Goal: Task Accomplishment & Management: Use online tool/utility

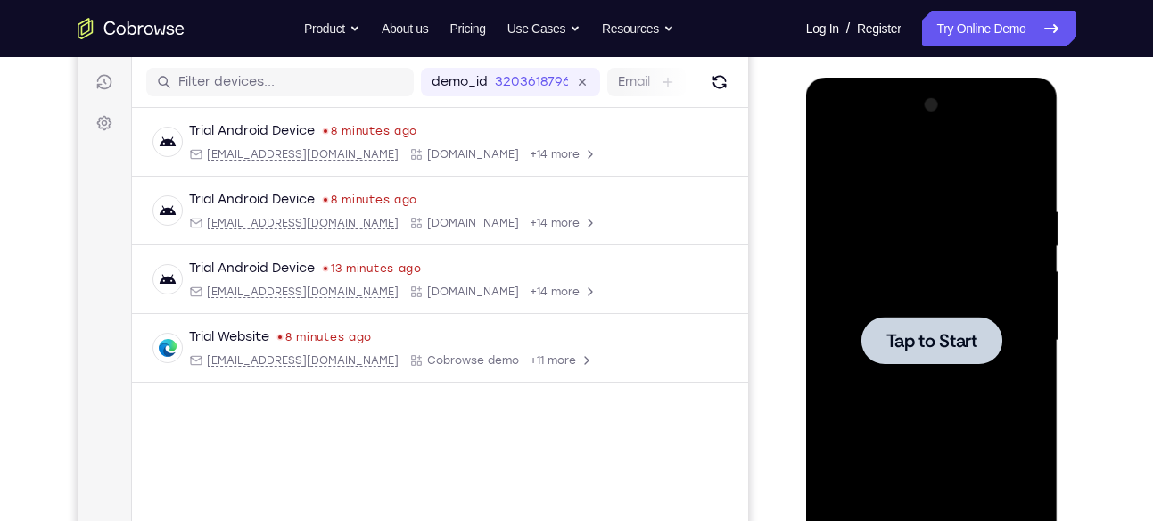
scroll to position [218, 0]
click at [933, 332] on span "Tap to Start" at bounding box center [931, 340] width 91 height 18
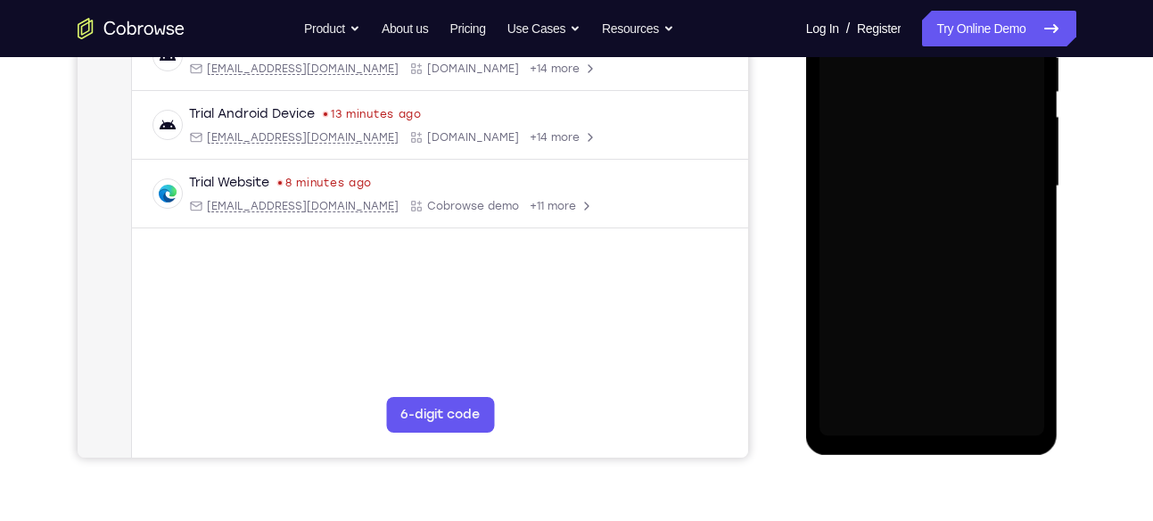
scroll to position [373, 0]
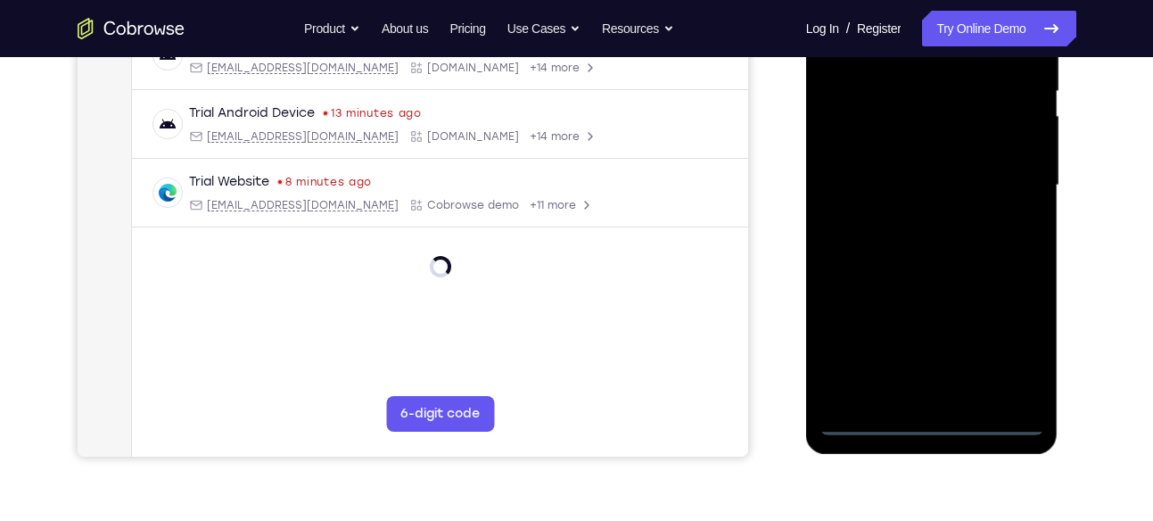
click at [933, 420] on div at bounding box center [931, 185] width 225 height 499
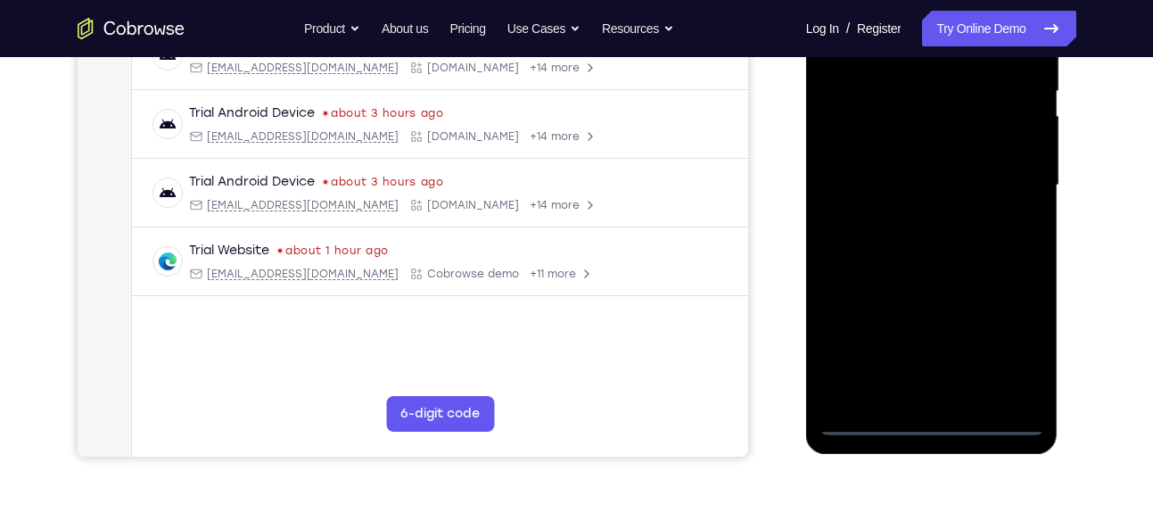
click at [1001, 333] on div at bounding box center [931, 185] width 225 height 499
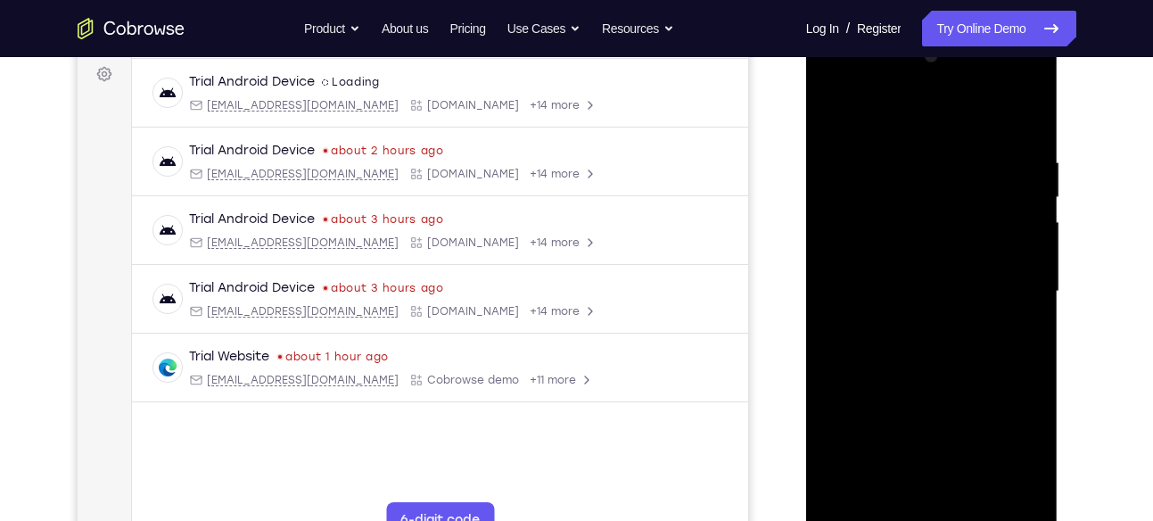
scroll to position [165, 0]
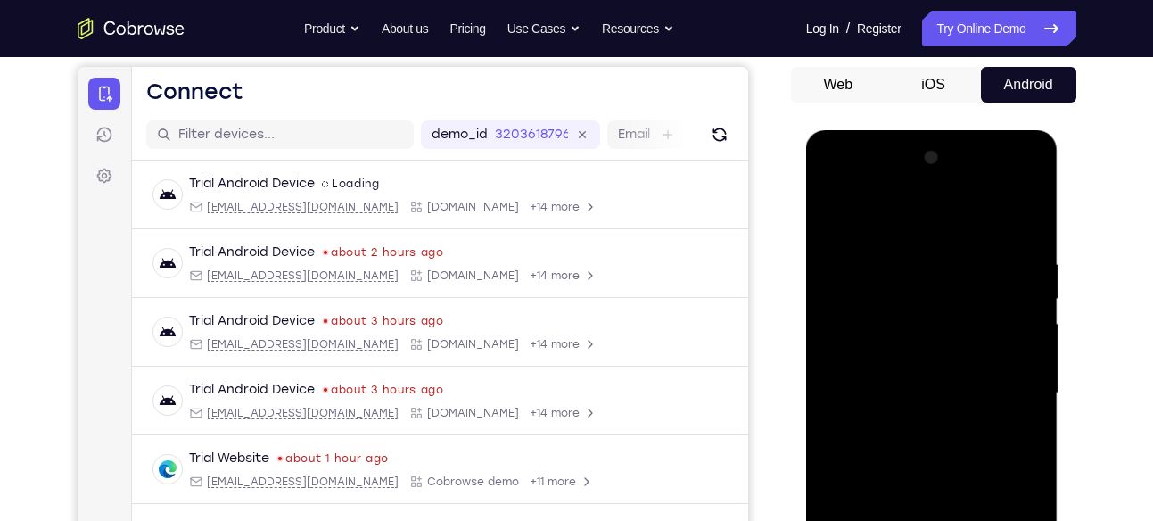
click at [832, 189] on div at bounding box center [931, 393] width 225 height 499
click at [855, 357] on div at bounding box center [931, 393] width 225 height 499
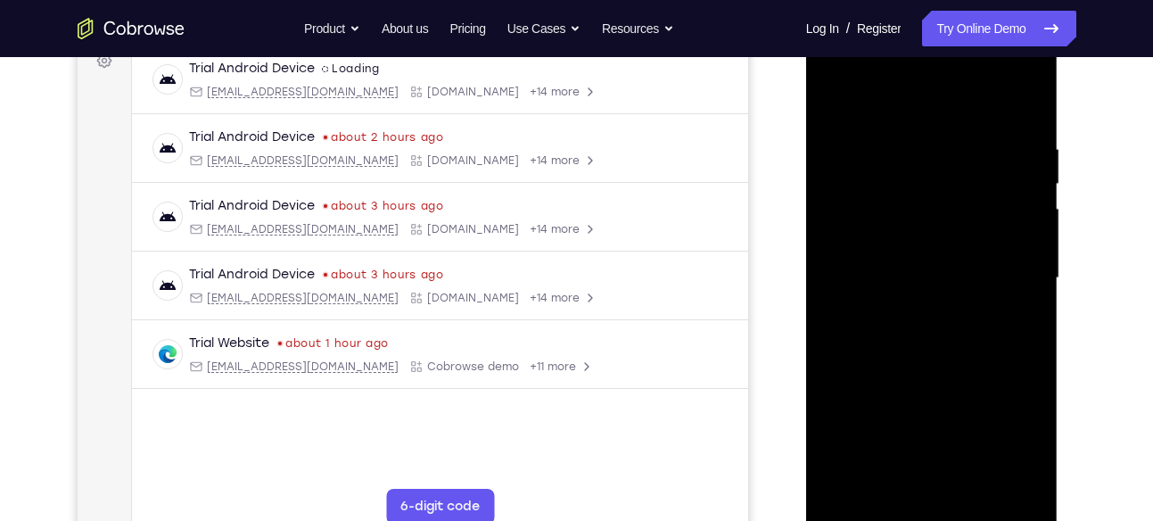
scroll to position [281, 0]
click at [855, 281] on div at bounding box center [931, 277] width 225 height 499
click at [891, 246] on div at bounding box center [931, 277] width 225 height 499
click at [897, 277] on div at bounding box center [931, 277] width 225 height 499
click at [906, 286] on div at bounding box center [931, 277] width 225 height 499
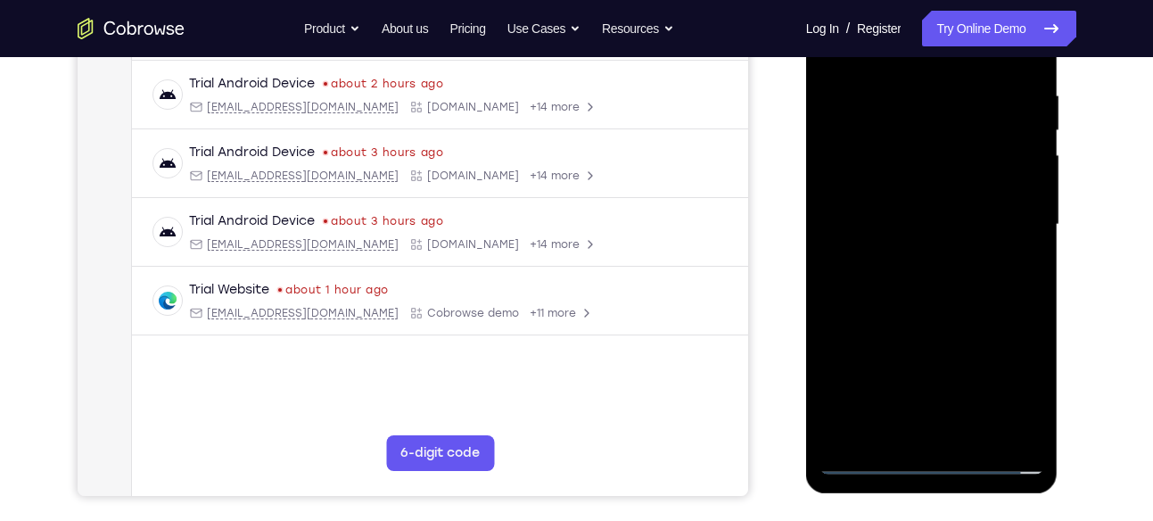
scroll to position [332, 0]
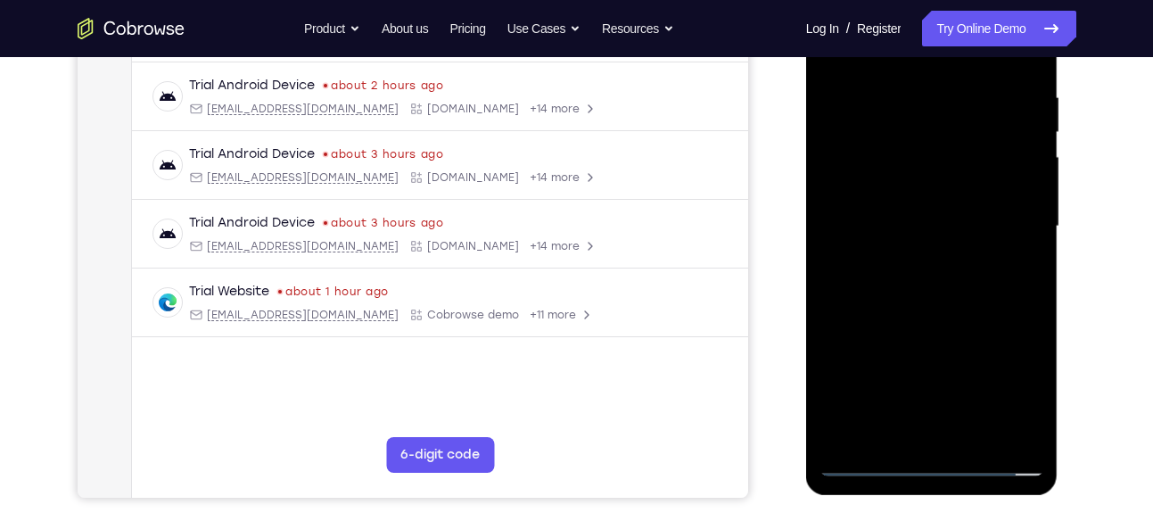
click at [918, 329] on div at bounding box center [931, 226] width 225 height 499
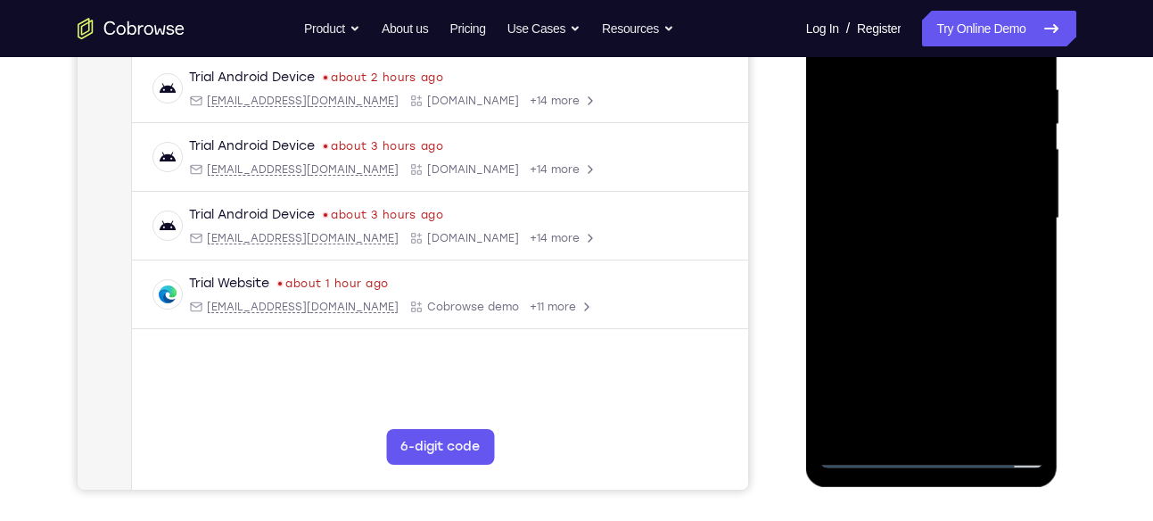
scroll to position [341, 0]
click at [908, 196] on div at bounding box center [931, 217] width 225 height 499
click at [909, 292] on div at bounding box center [931, 217] width 225 height 499
drag, startPoint x: 907, startPoint y: 358, endPoint x: 922, endPoint y: 255, distance: 103.6
click at [921, 258] on div at bounding box center [931, 217] width 225 height 499
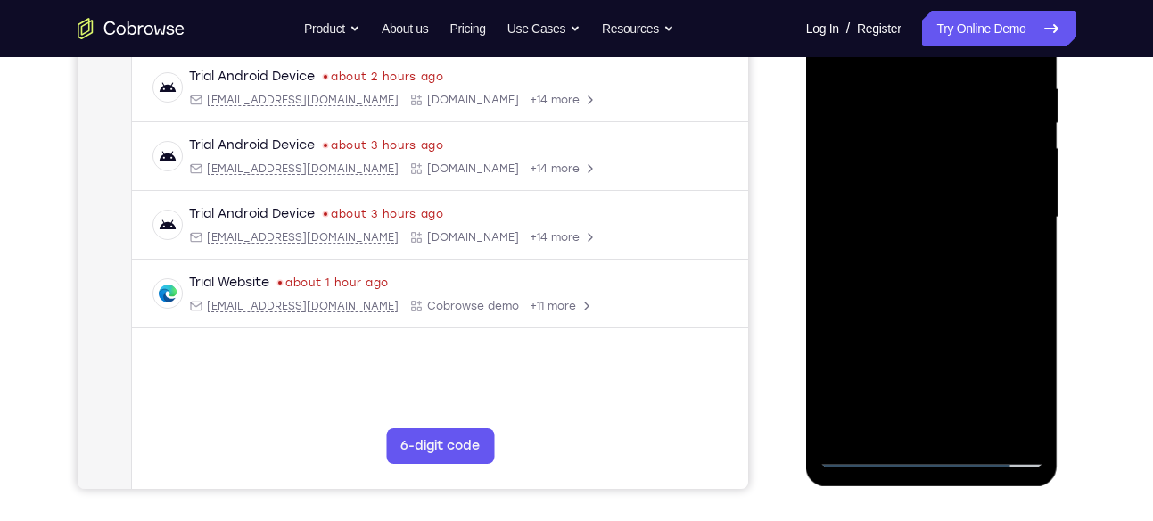
click at [877, 411] on div at bounding box center [931, 217] width 225 height 499
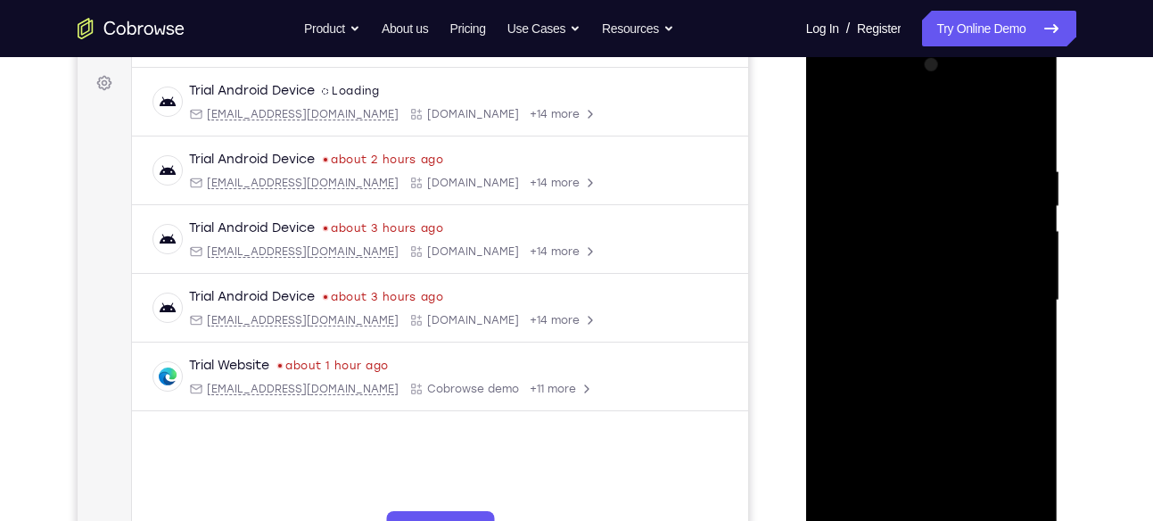
scroll to position [257, 0]
click at [858, 258] on div at bounding box center [931, 301] width 225 height 499
click at [867, 341] on div at bounding box center [931, 301] width 225 height 499
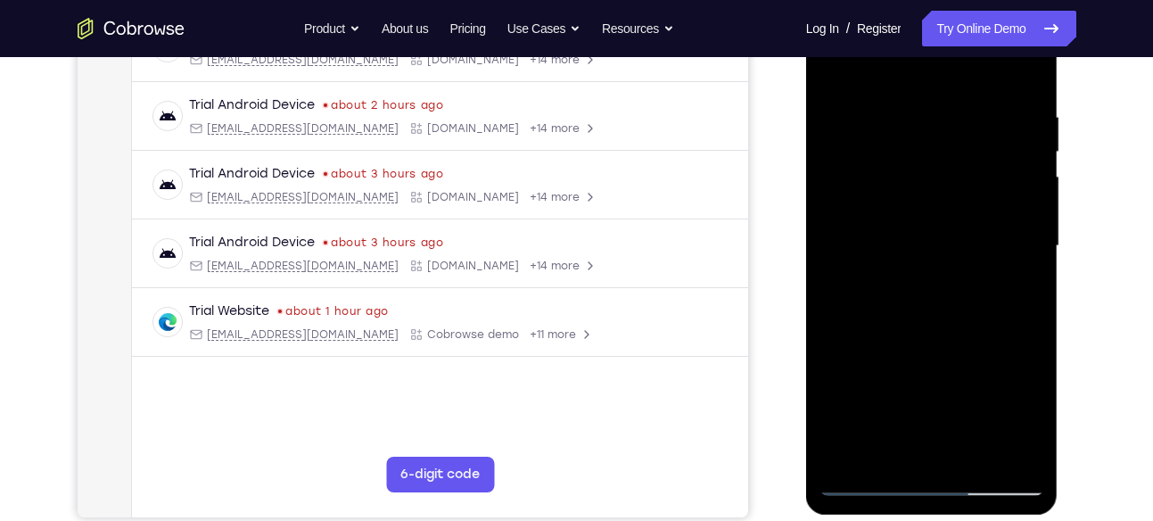
scroll to position [309, 0]
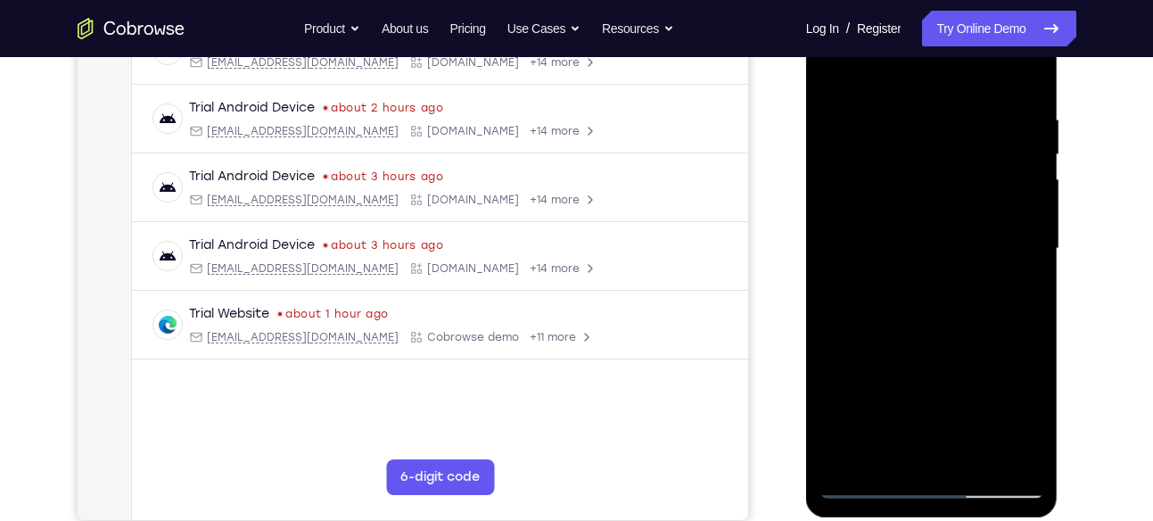
drag, startPoint x: 892, startPoint y: 333, endPoint x: 887, endPoint y: 234, distance: 98.2
click at [887, 234] on div at bounding box center [931, 248] width 225 height 499
click at [966, 309] on div at bounding box center [931, 248] width 225 height 499
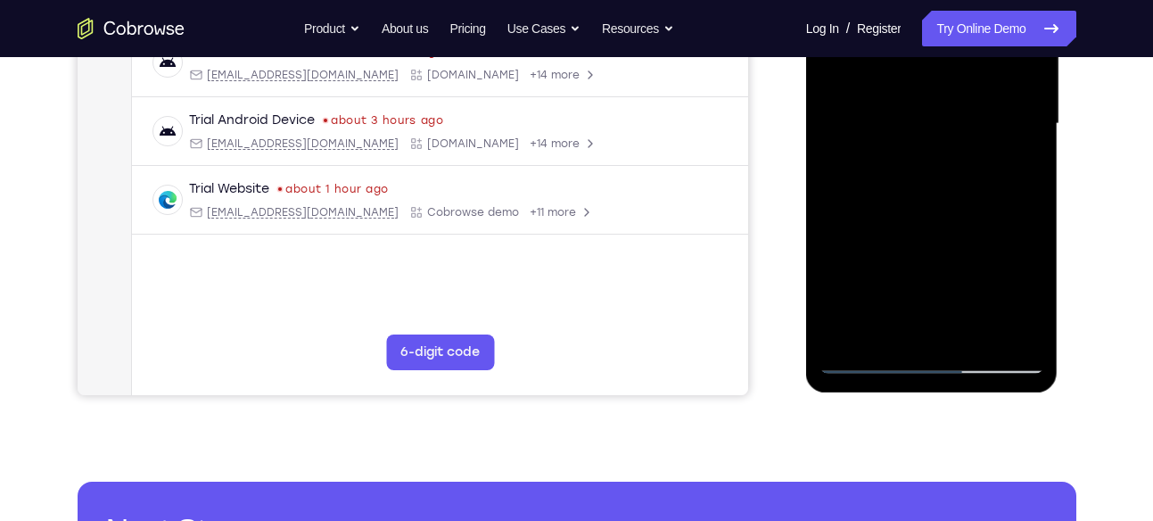
scroll to position [435, 0]
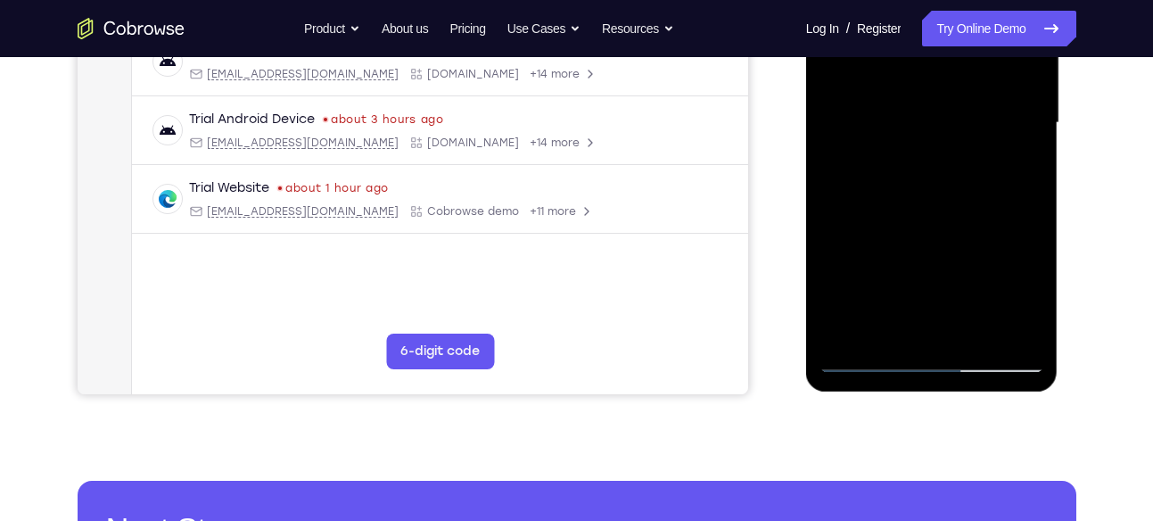
click at [856, 356] on div at bounding box center [931, 122] width 225 height 499
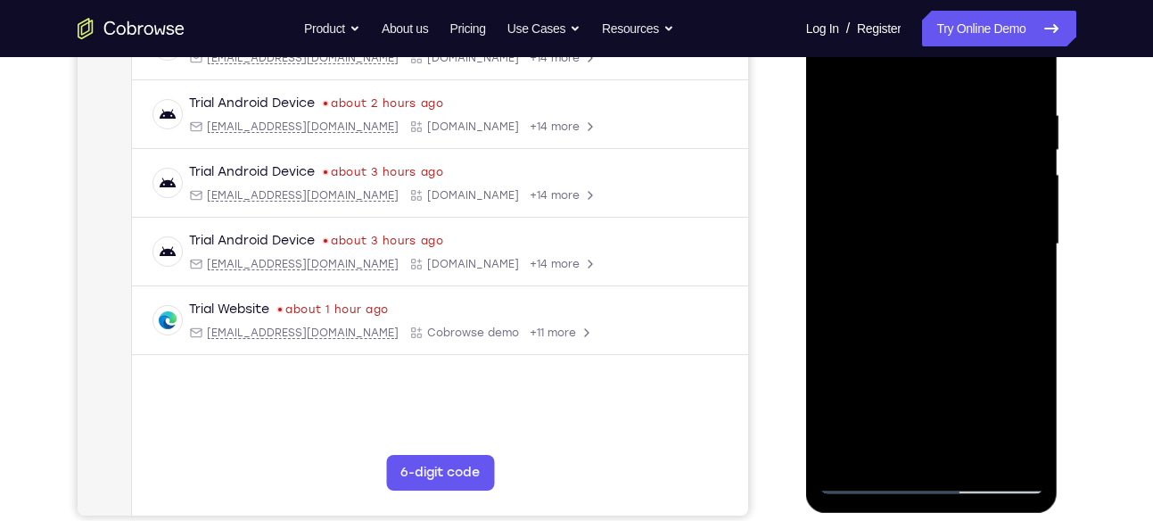
scroll to position [304, 0]
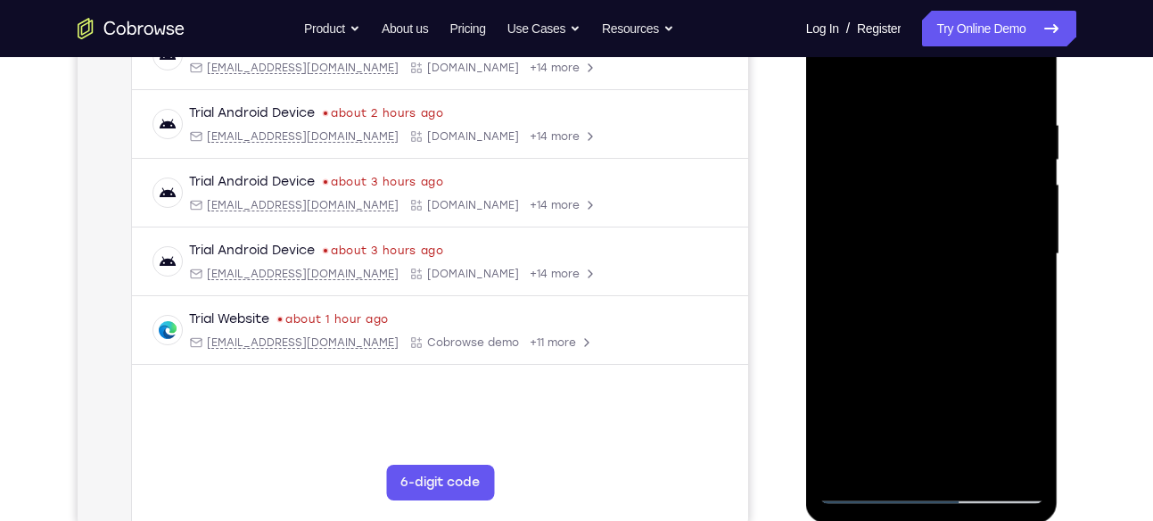
drag, startPoint x: 915, startPoint y: 325, endPoint x: 929, endPoint y: 259, distance: 67.5
click at [929, 259] on div at bounding box center [931, 253] width 225 height 499
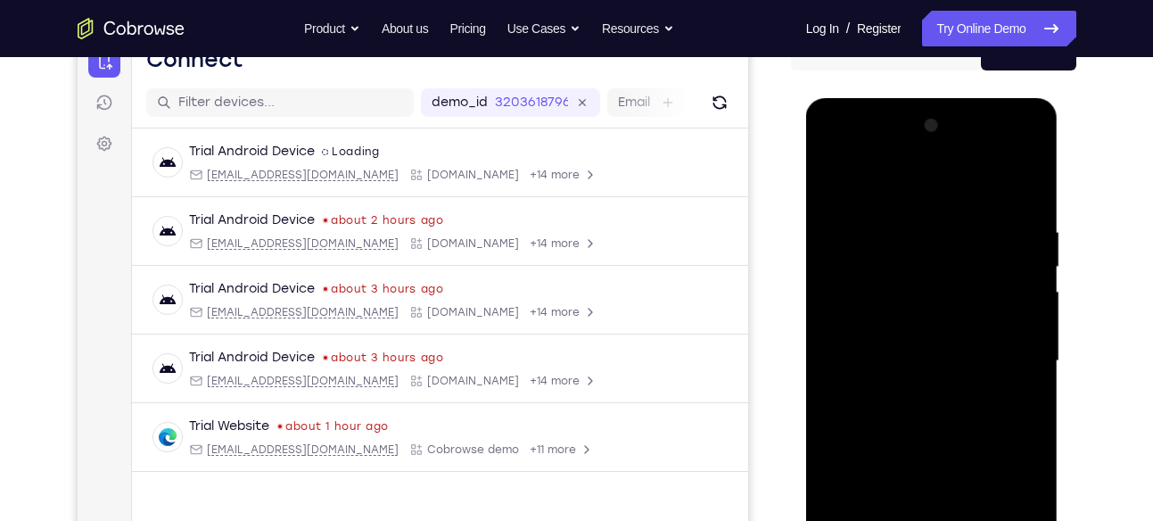
scroll to position [195, 0]
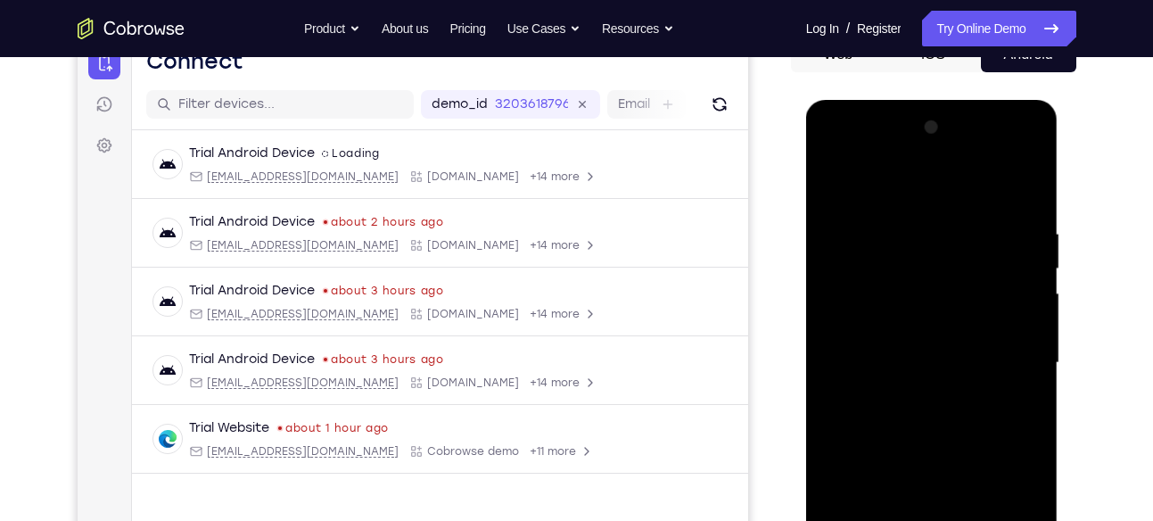
click at [912, 345] on div at bounding box center [931, 362] width 225 height 499
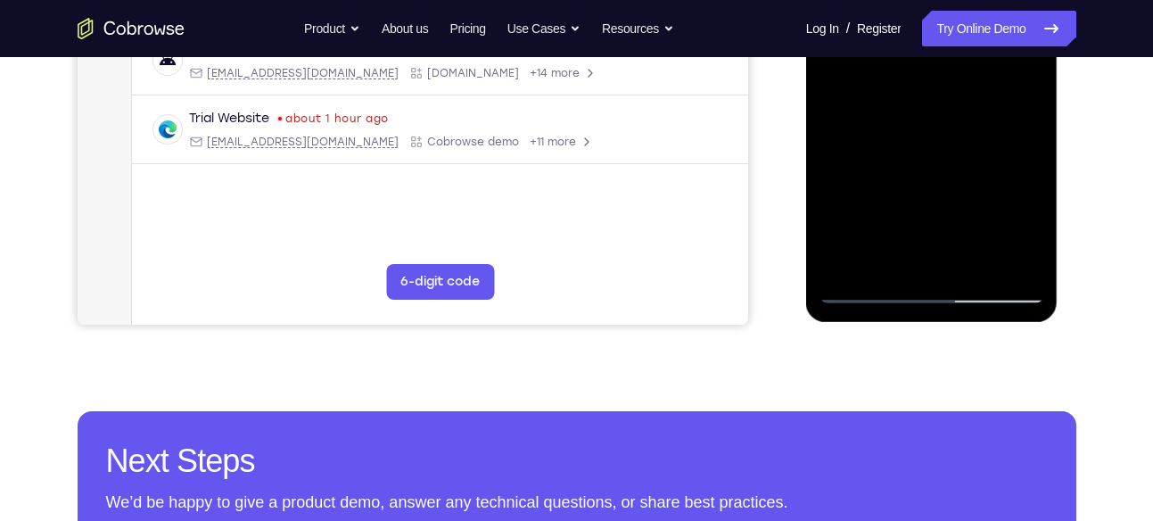
scroll to position [505, 0]
click at [858, 284] on div at bounding box center [931, 52] width 225 height 499
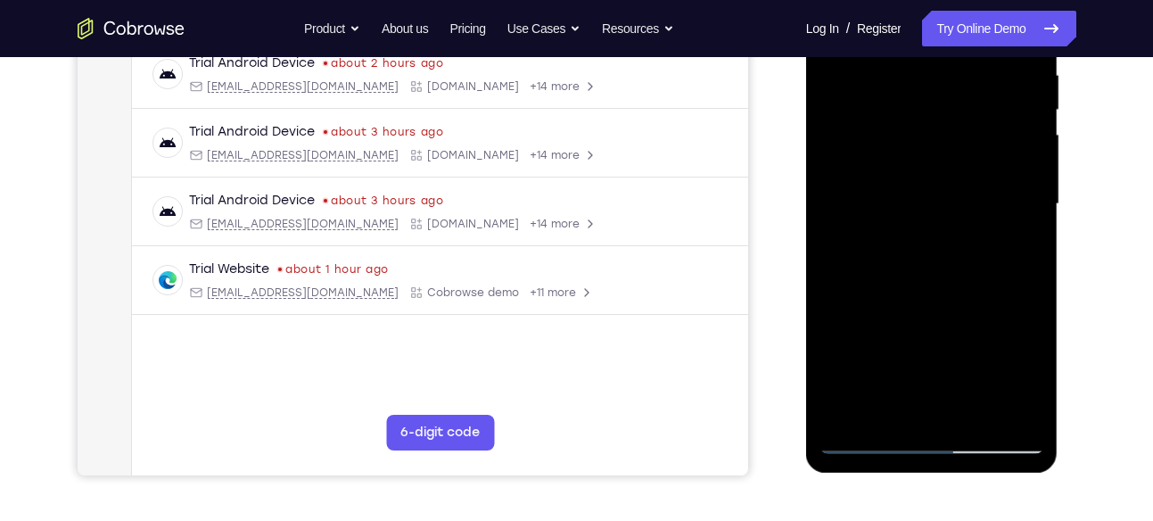
scroll to position [350, 0]
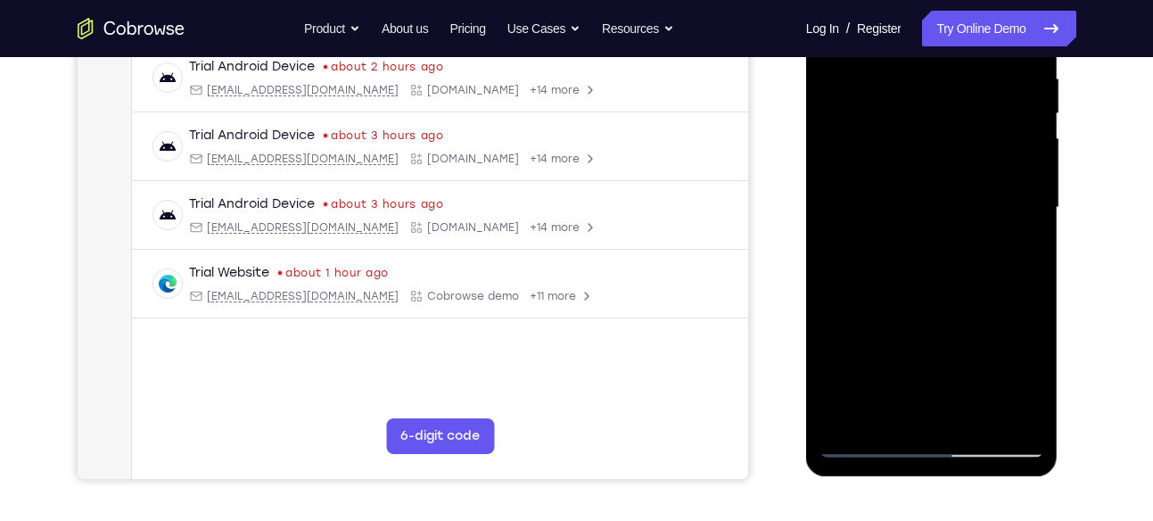
drag, startPoint x: 920, startPoint y: 314, endPoint x: 934, endPoint y: 263, distance: 52.8
click at [934, 263] on div at bounding box center [931, 207] width 225 height 499
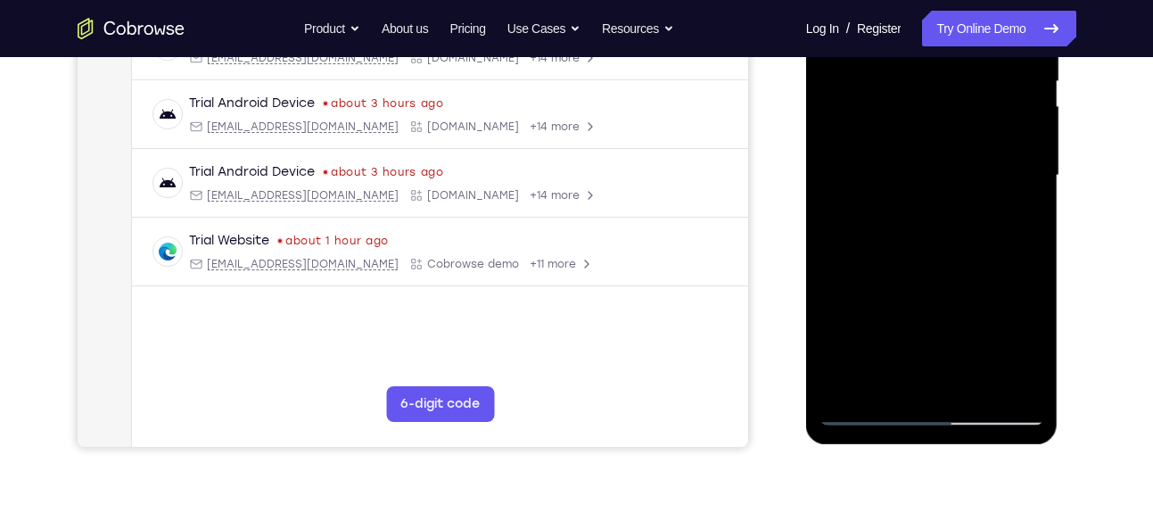
scroll to position [383, 0]
click at [1004, 109] on div at bounding box center [931, 174] width 225 height 499
drag, startPoint x: 959, startPoint y: 276, endPoint x: 955, endPoint y: 242, distance: 34.2
click at [955, 242] on div at bounding box center [931, 174] width 225 height 499
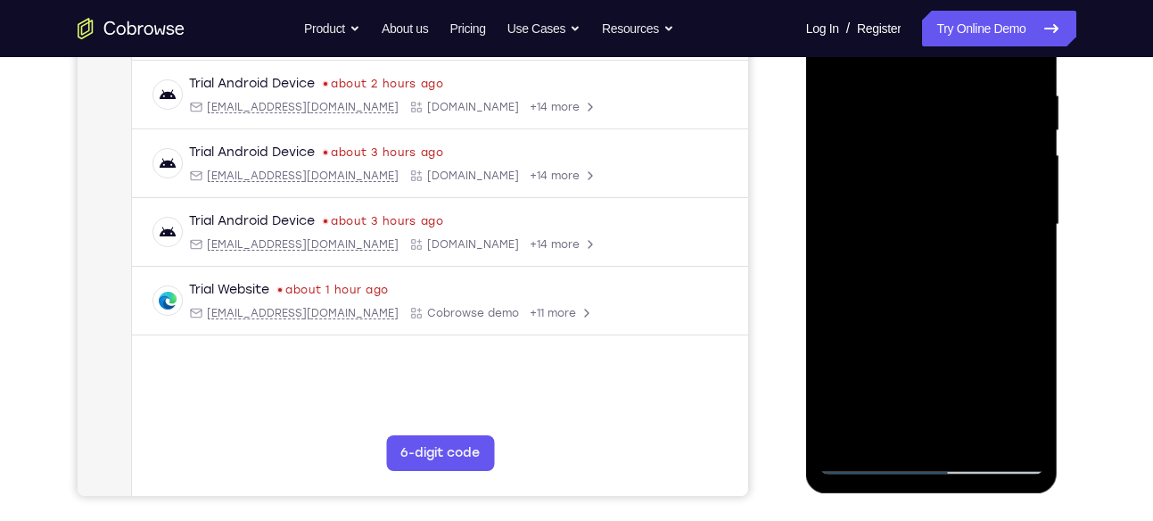
drag, startPoint x: 951, startPoint y: 320, endPoint x: 955, endPoint y: 234, distance: 86.6
click at [955, 234] on div at bounding box center [931, 224] width 225 height 499
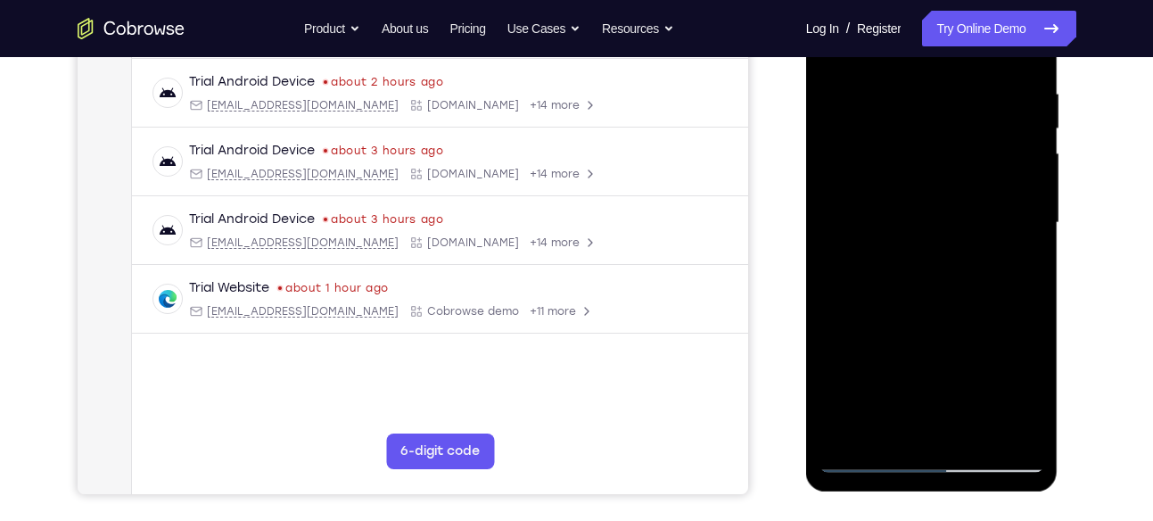
drag, startPoint x: 918, startPoint y: 319, endPoint x: 926, endPoint y: 286, distance: 33.9
click at [926, 286] on div at bounding box center [931, 222] width 225 height 499
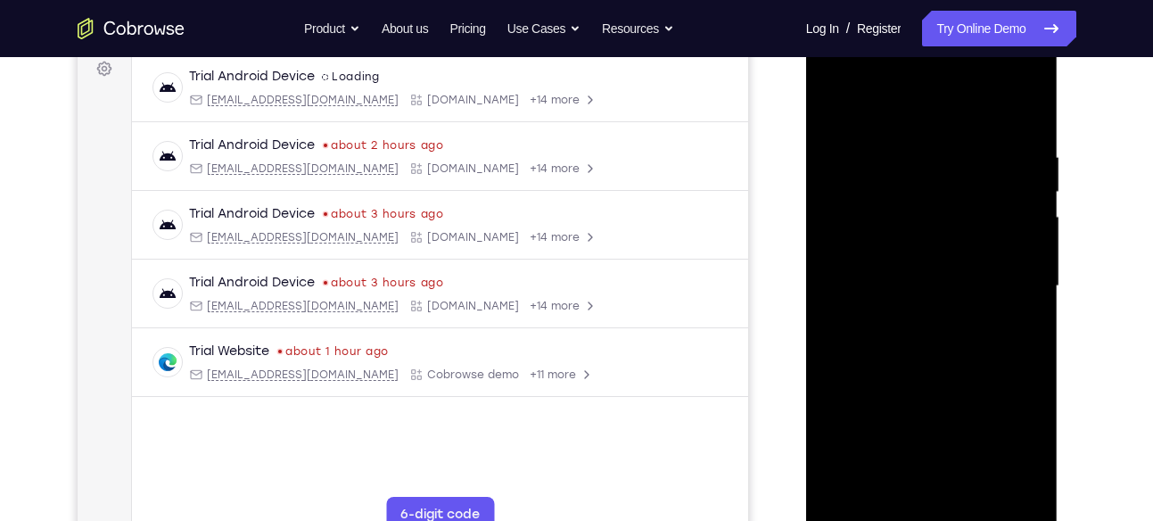
scroll to position [271, 0]
click at [1030, 81] on div at bounding box center [931, 286] width 225 height 499
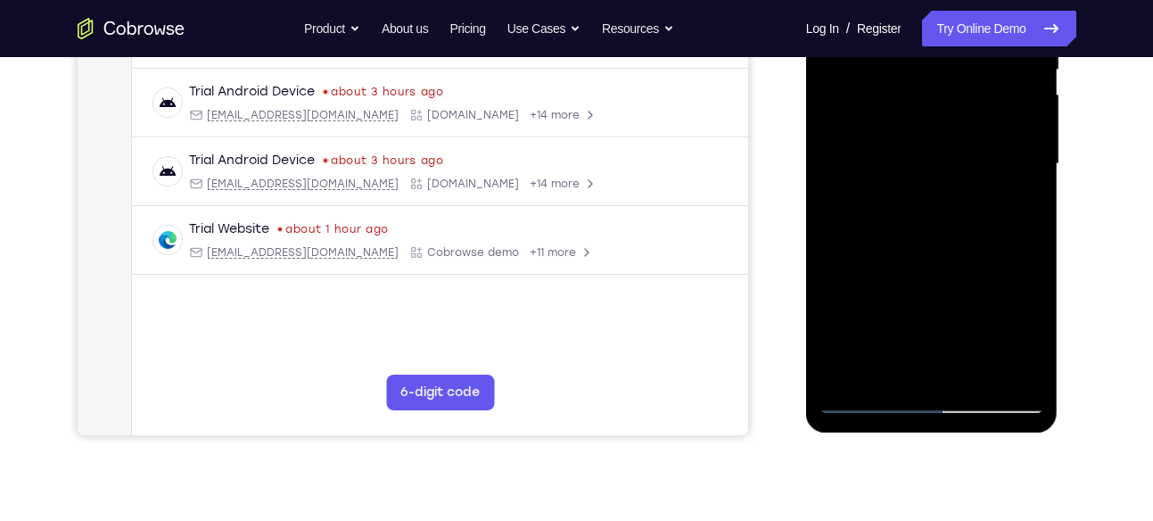
scroll to position [395, 0]
click at [947, 290] on div at bounding box center [931, 163] width 225 height 499
click at [1023, 290] on div at bounding box center [931, 163] width 225 height 499
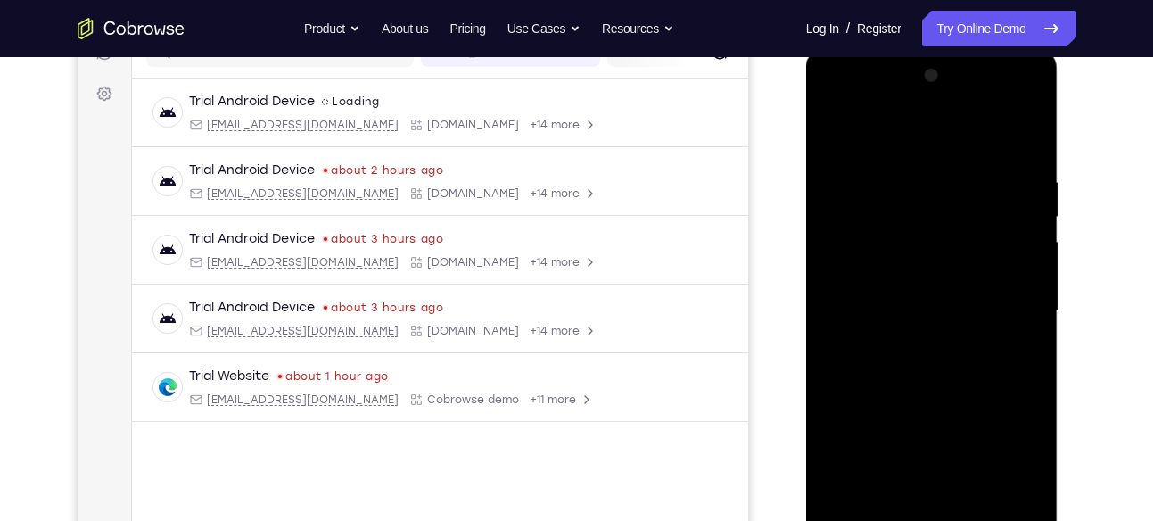
scroll to position [228, 0]
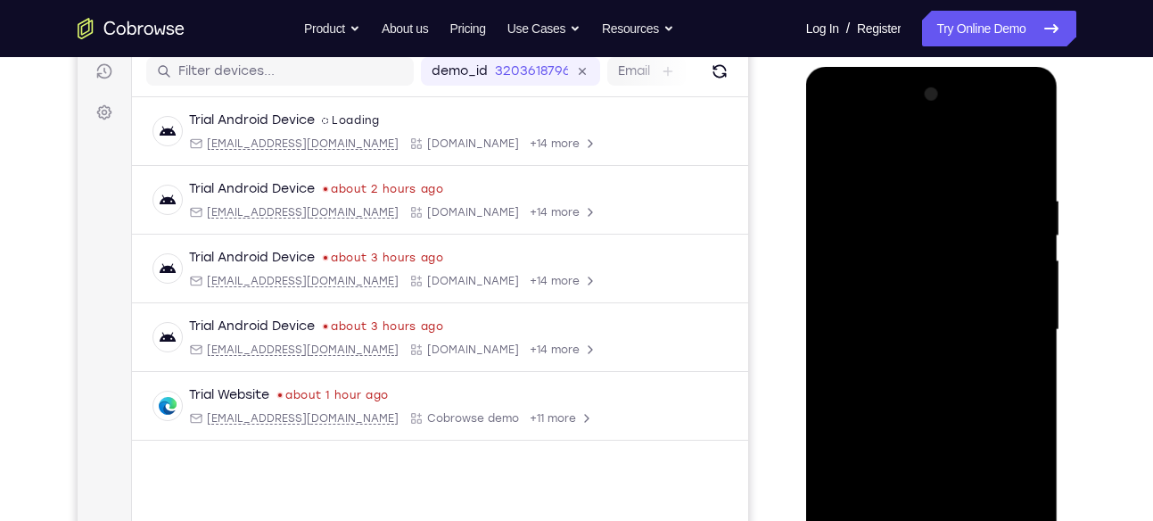
click at [1005, 364] on div at bounding box center [931, 329] width 225 height 499
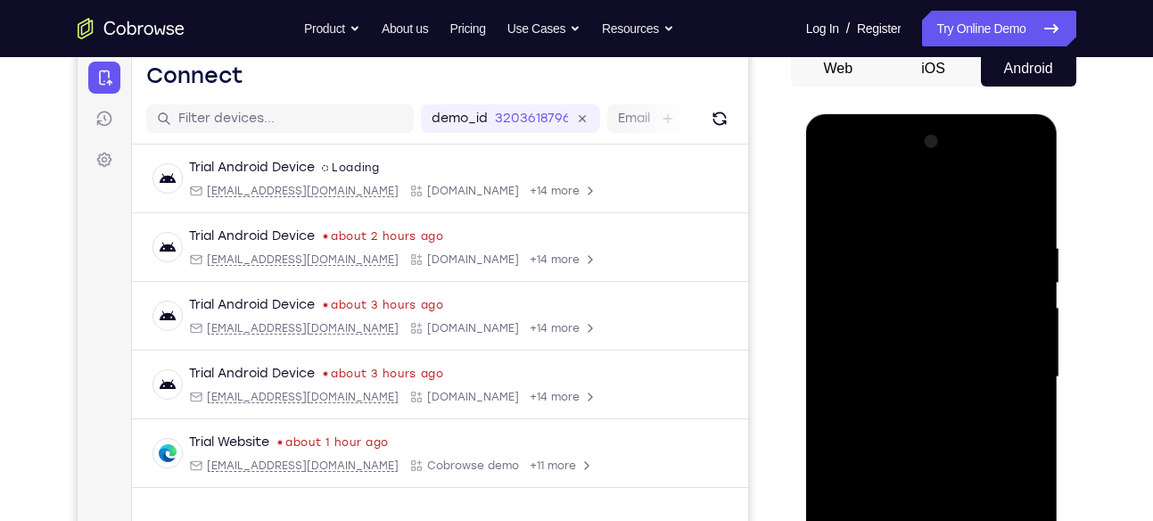
scroll to position [179, 0]
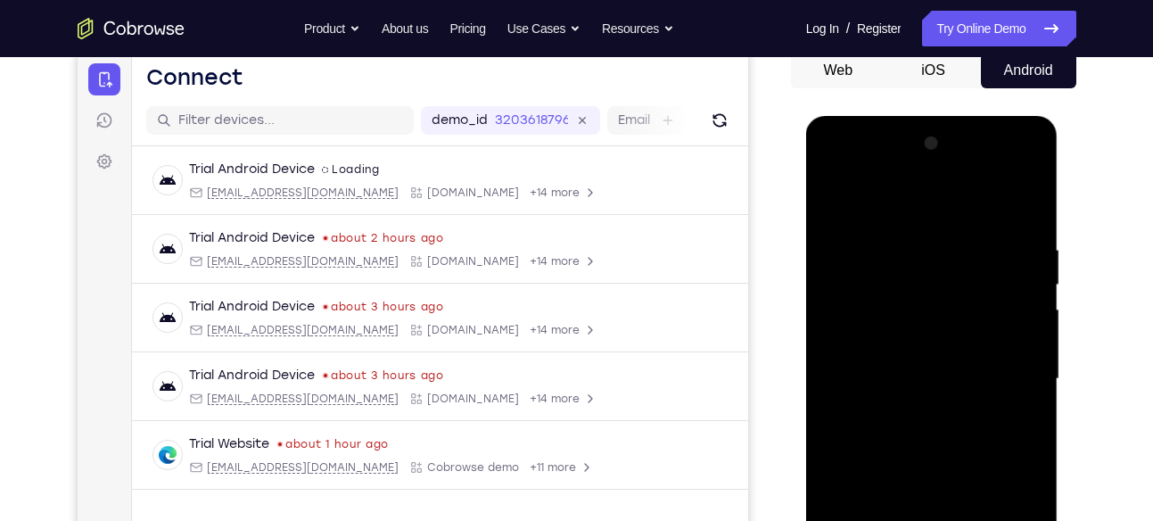
click at [1026, 166] on div at bounding box center [931, 378] width 225 height 499
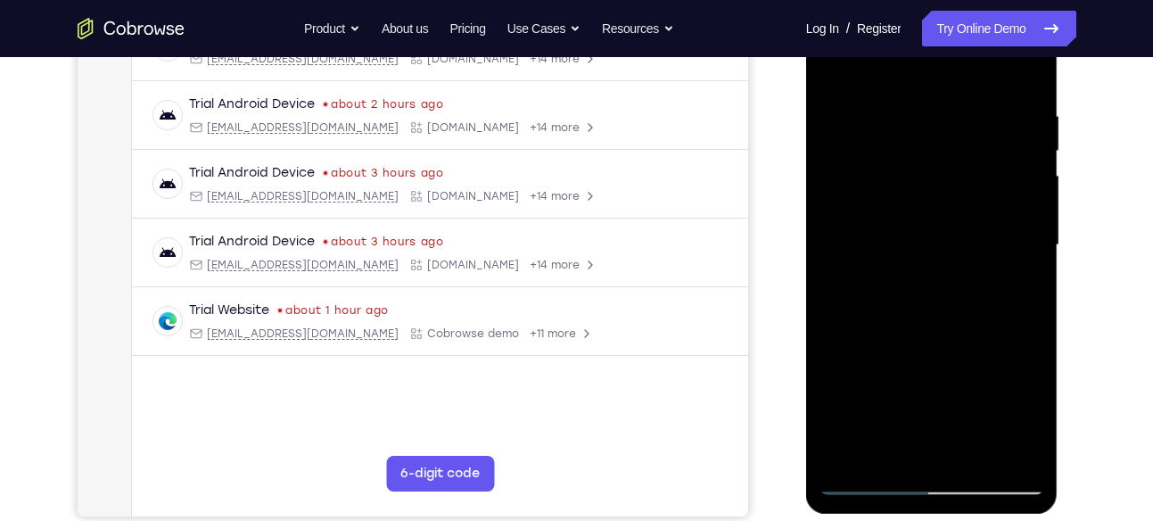
click at [974, 376] on div at bounding box center [931, 245] width 225 height 499
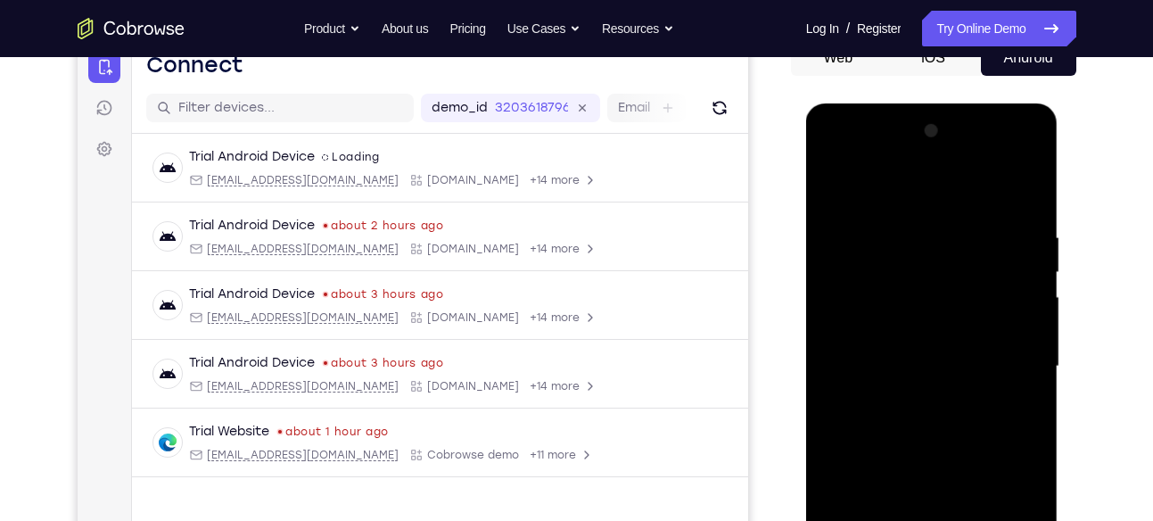
scroll to position [191, 0]
click at [1030, 160] on div at bounding box center [931, 367] width 225 height 499
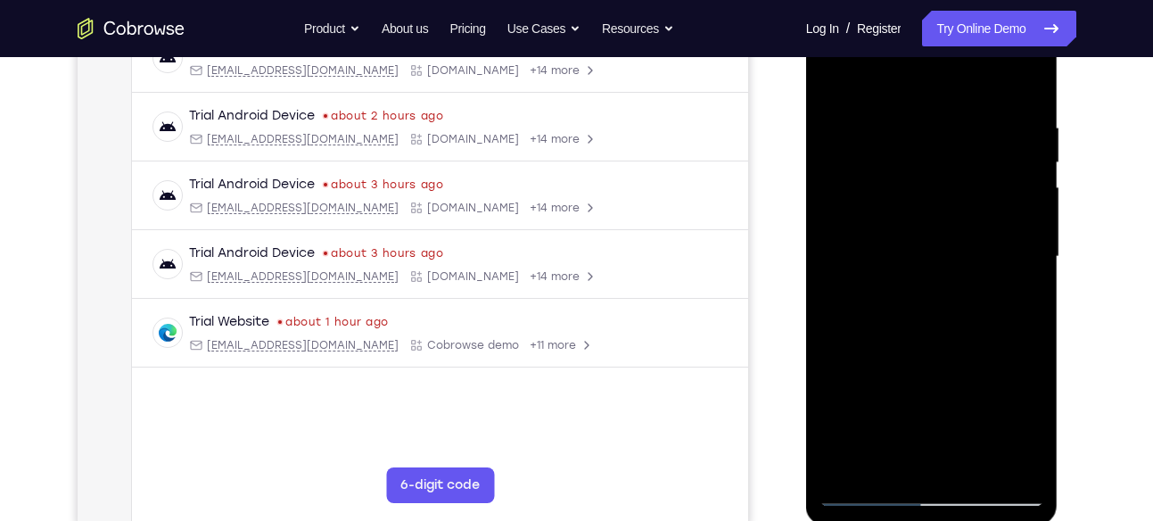
scroll to position [308, 0]
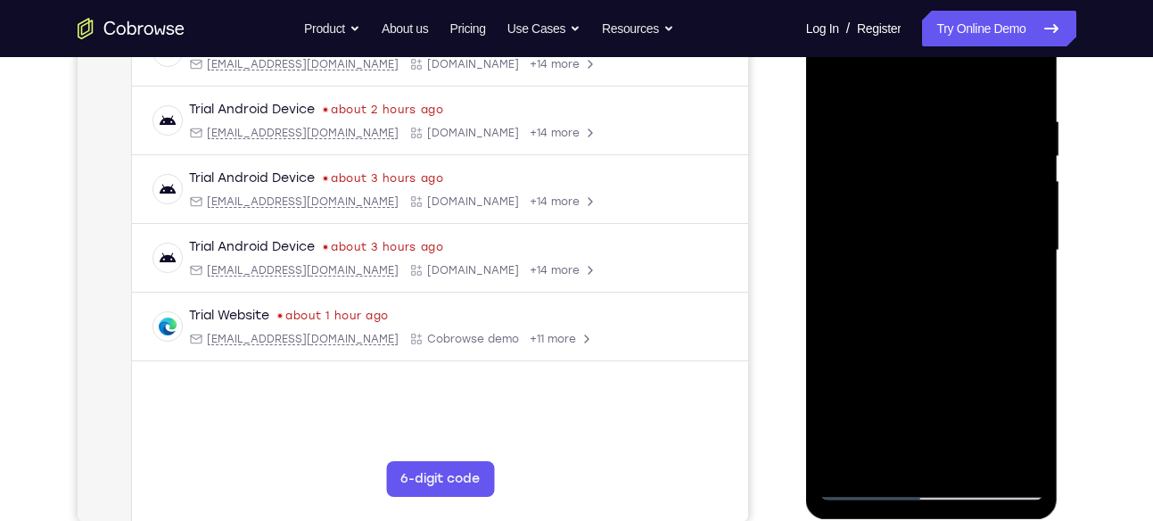
click at [957, 378] on div at bounding box center [931, 250] width 225 height 499
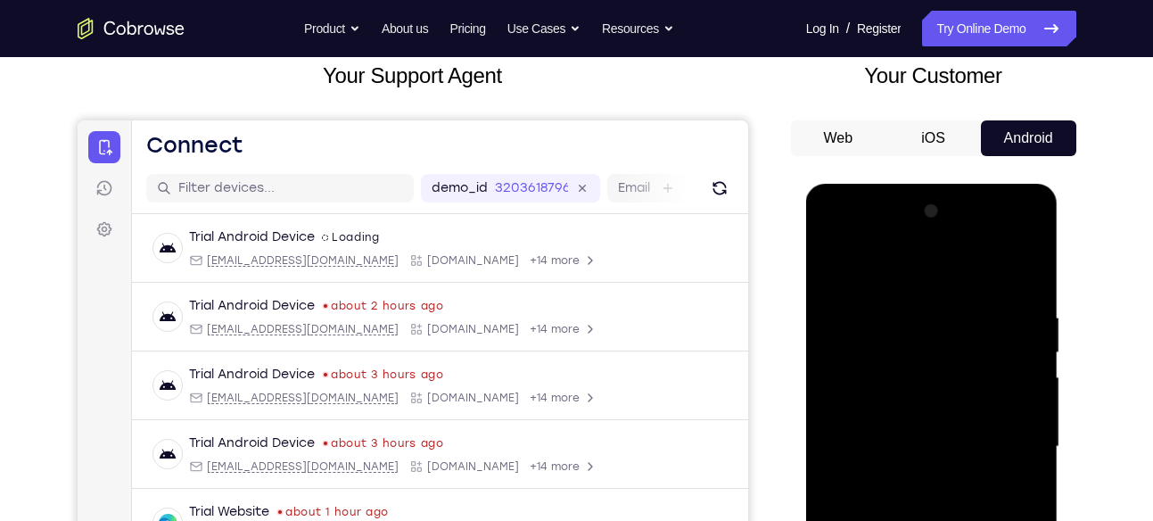
scroll to position [111, 0]
click at [1015, 263] on div at bounding box center [931, 447] width 225 height 499
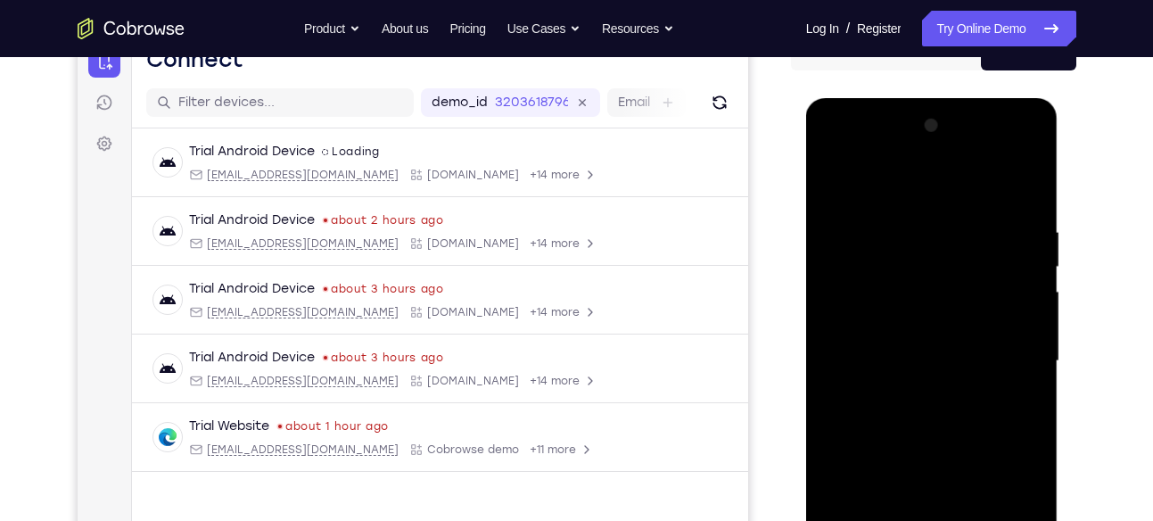
scroll to position [196, 0]
click at [950, 326] on div at bounding box center [931, 361] width 225 height 499
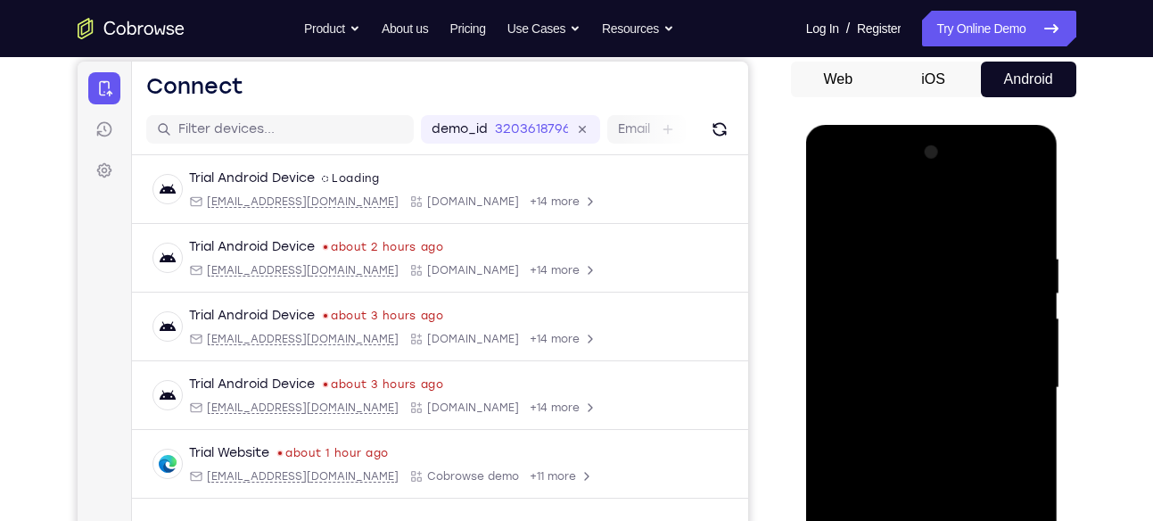
scroll to position [169, 0]
click at [952, 242] on div at bounding box center [931, 388] width 225 height 499
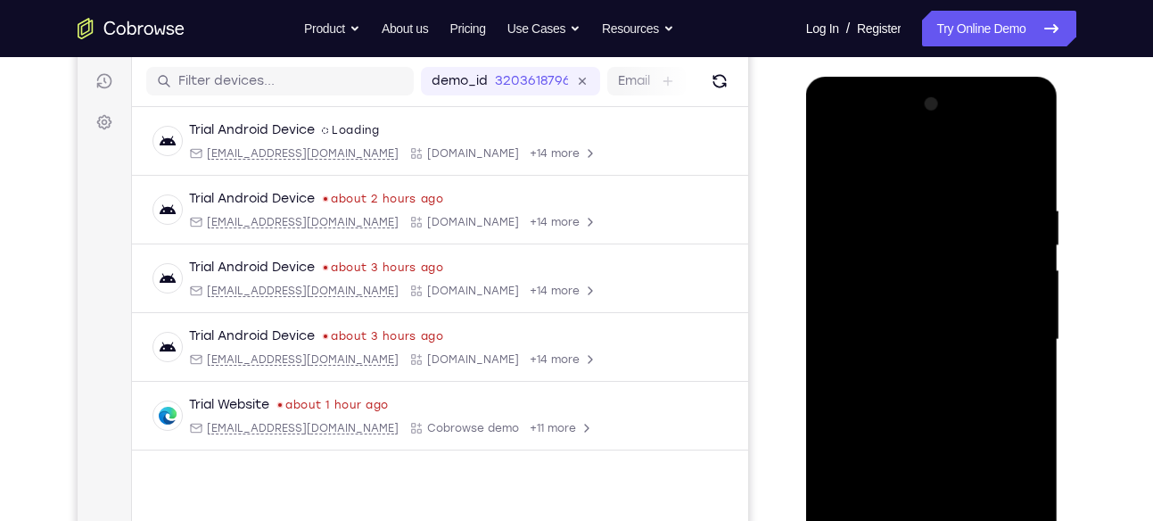
scroll to position [219, 0]
click at [1008, 374] on div at bounding box center [931, 338] width 225 height 499
click at [966, 362] on div at bounding box center [931, 338] width 225 height 499
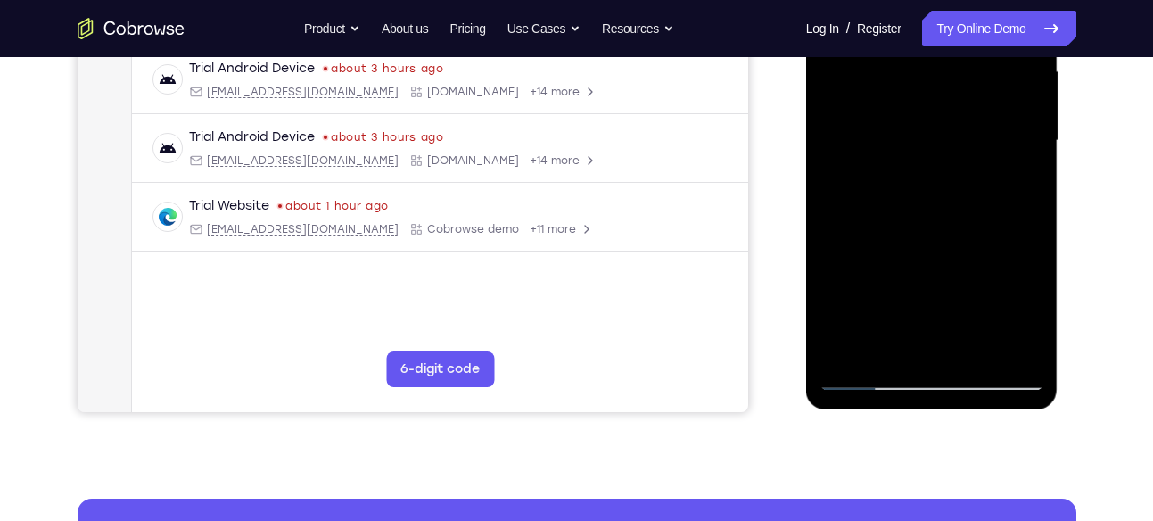
scroll to position [422, 0]
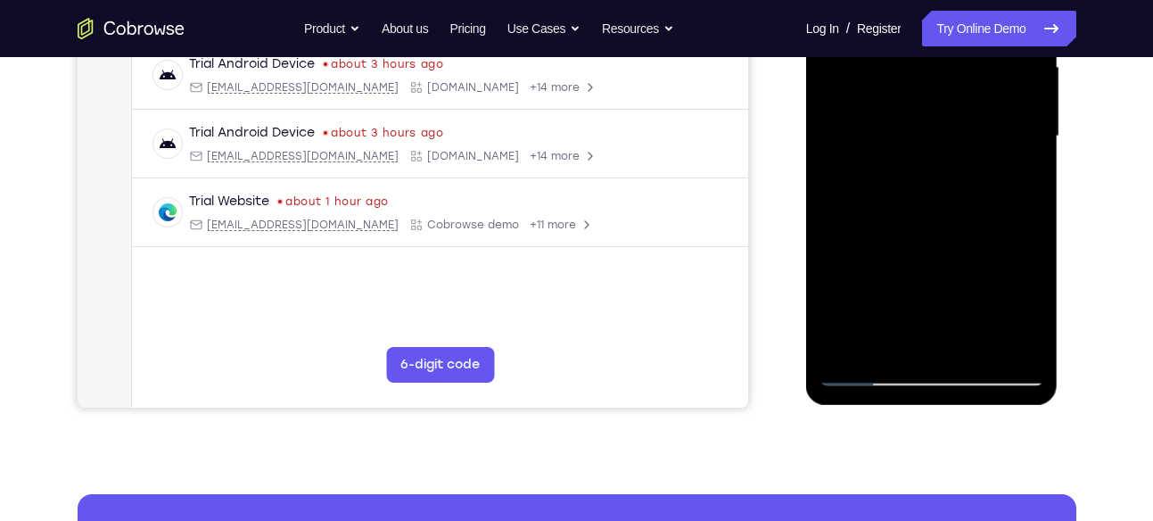
click at [963, 352] on div at bounding box center [931, 136] width 225 height 499
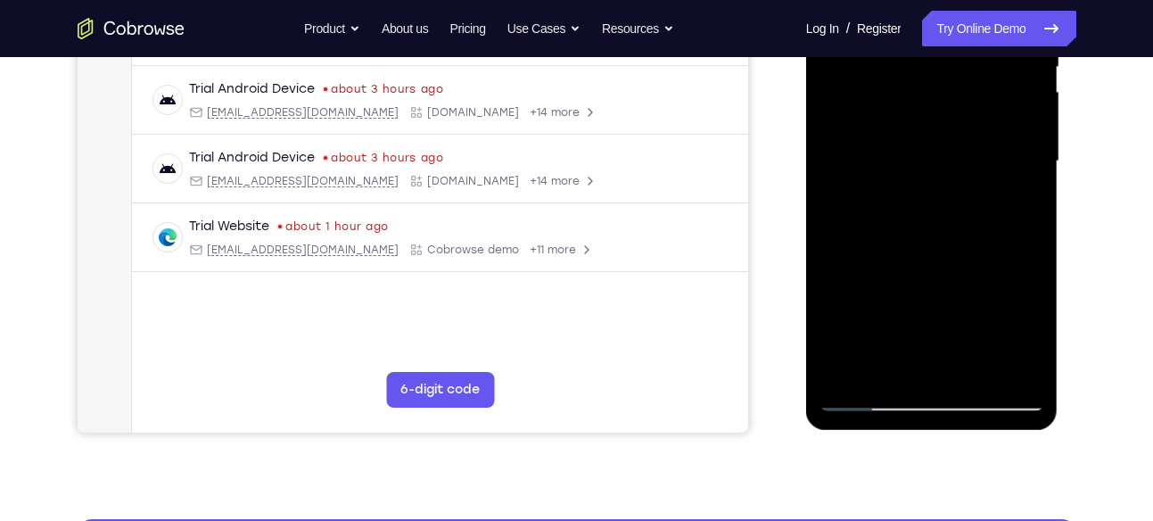
scroll to position [395, 0]
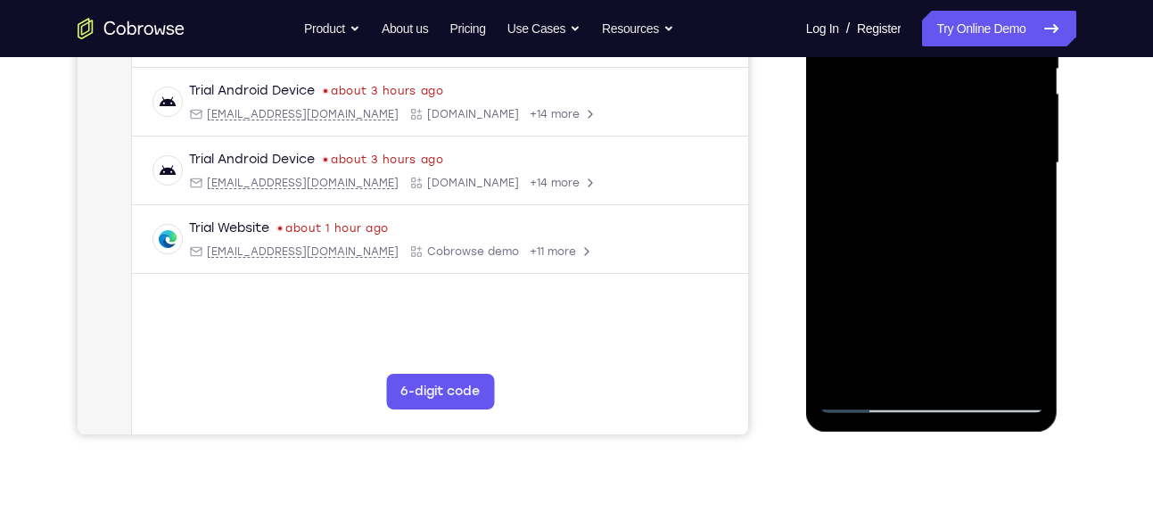
click at [966, 382] on div at bounding box center [931, 163] width 225 height 499
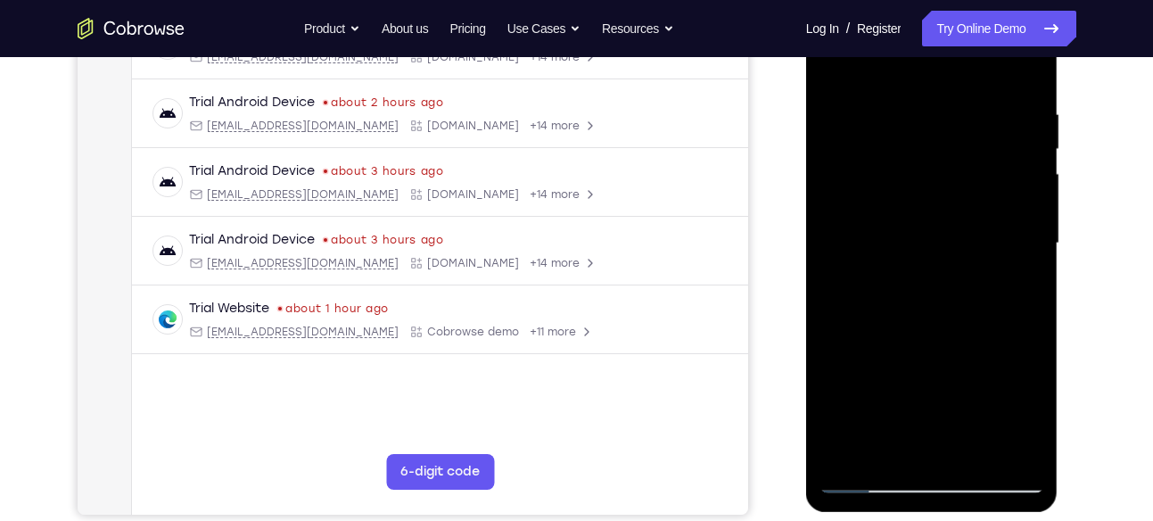
scroll to position [313, 0]
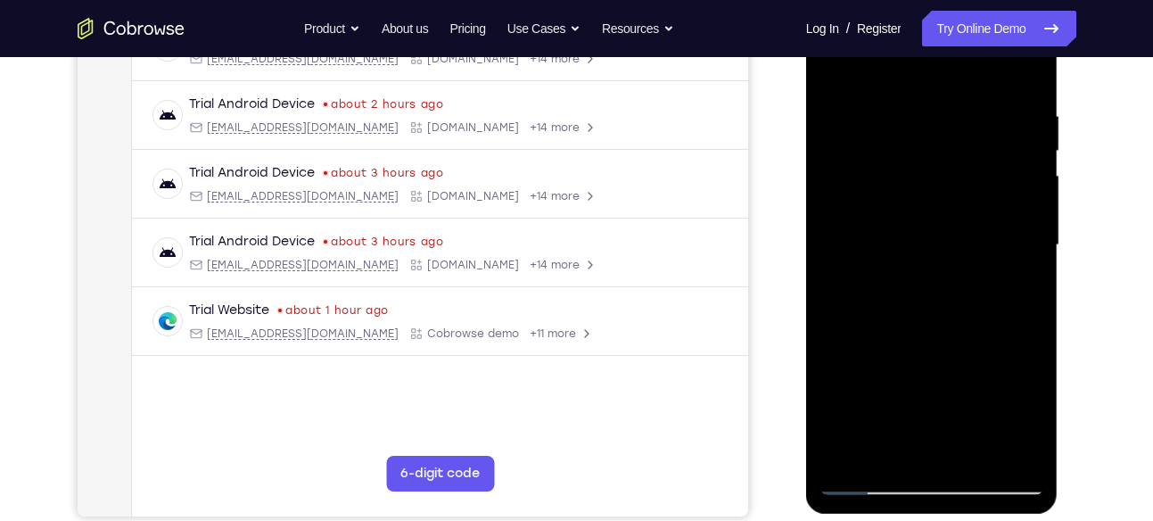
click at [953, 452] on div at bounding box center [931, 245] width 225 height 499
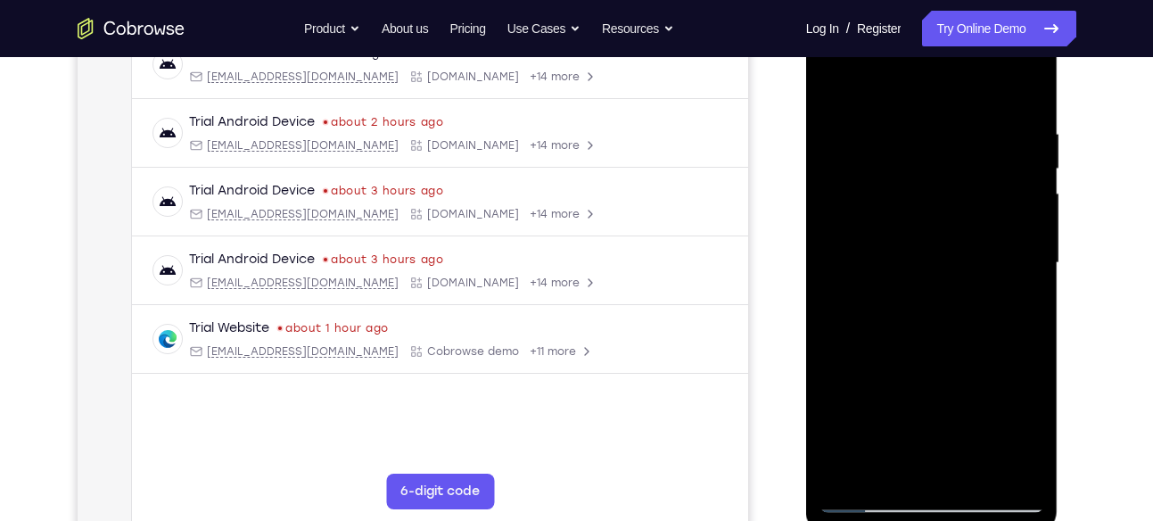
scroll to position [296, 0]
drag, startPoint x: 888, startPoint y: 293, endPoint x: 1005, endPoint y: 286, distance: 117.0
click at [1000, 286] on div at bounding box center [931, 261] width 225 height 499
drag, startPoint x: 925, startPoint y: 309, endPoint x: 1020, endPoint y: 306, distance: 95.5
click at [1020, 306] on div at bounding box center [931, 261] width 225 height 499
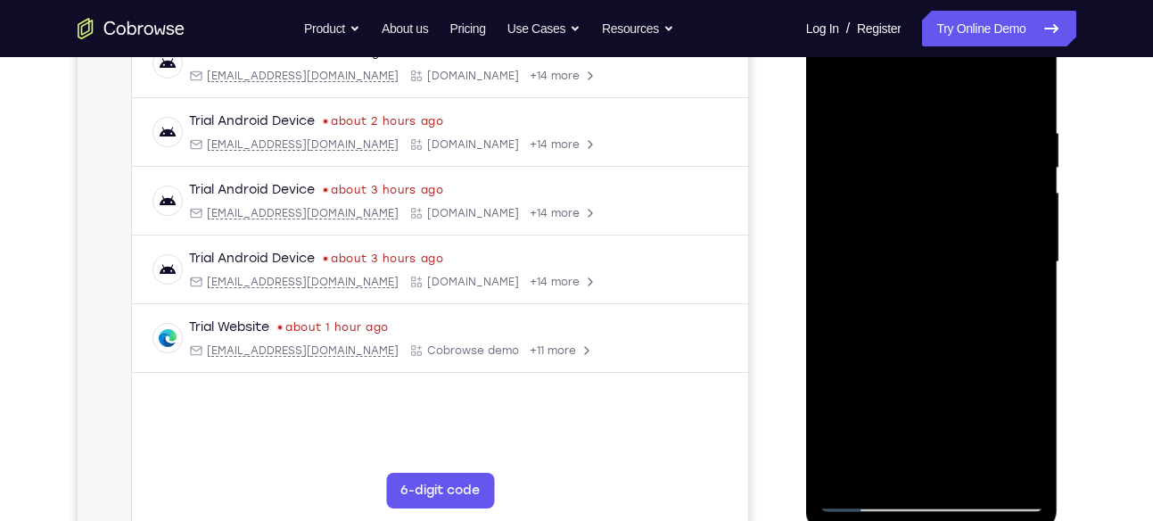
drag, startPoint x: 950, startPoint y: 400, endPoint x: 953, endPoint y: 323, distance: 77.6
click at [953, 323] on div at bounding box center [931, 261] width 225 height 499
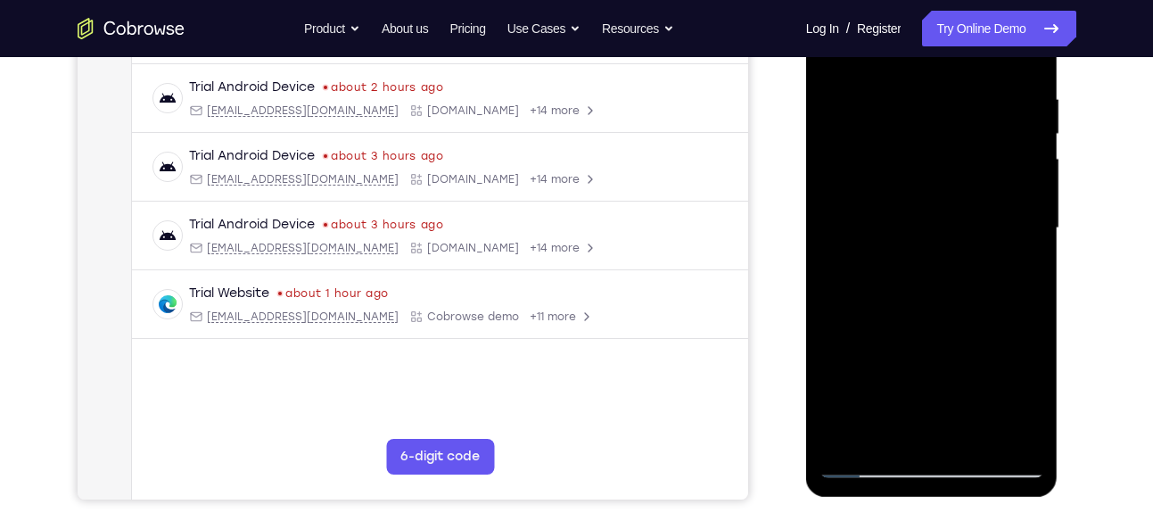
drag, startPoint x: 932, startPoint y: 367, endPoint x: 934, endPoint y: 355, distance: 12.8
click at [934, 355] on div at bounding box center [931, 228] width 225 height 499
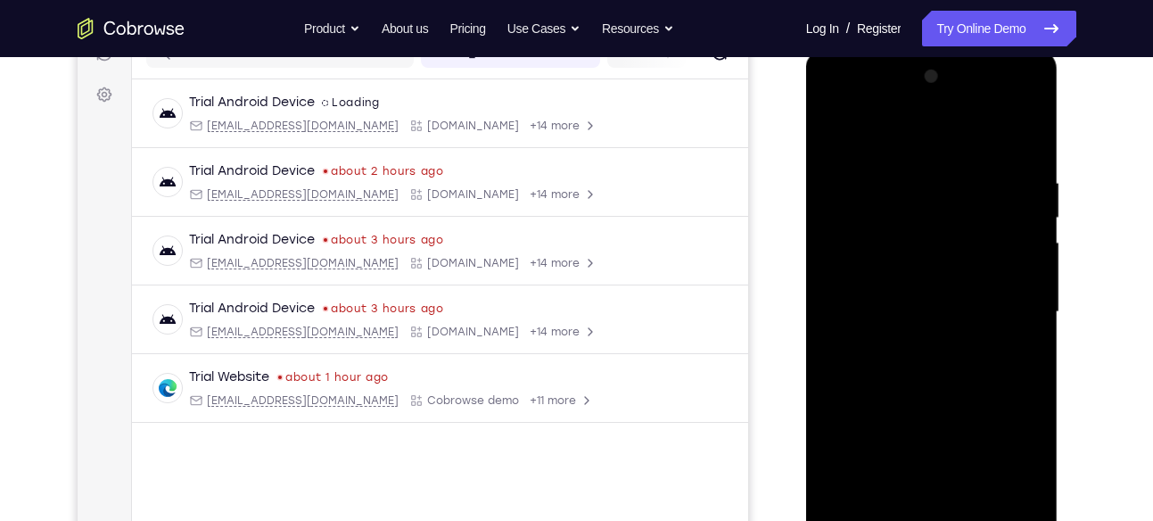
drag, startPoint x: 930, startPoint y: 429, endPoint x: 931, endPoint y: 417, distance: 11.6
click at [931, 417] on div at bounding box center [931, 311] width 225 height 499
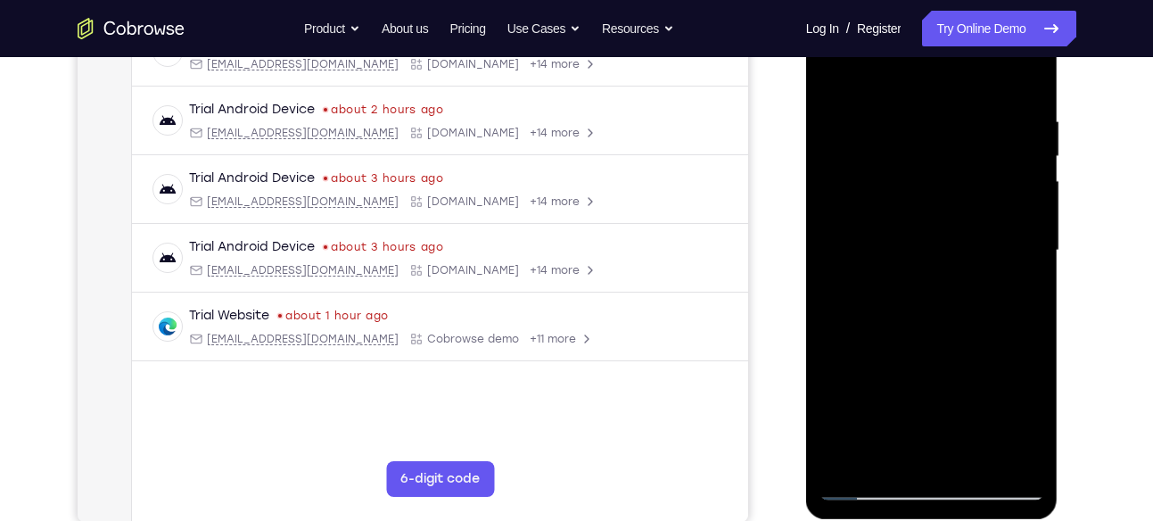
drag, startPoint x: 923, startPoint y: 450, endPoint x: 923, endPoint y: 423, distance: 26.7
click at [923, 423] on div at bounding box center [931, 250] width 225 height 499
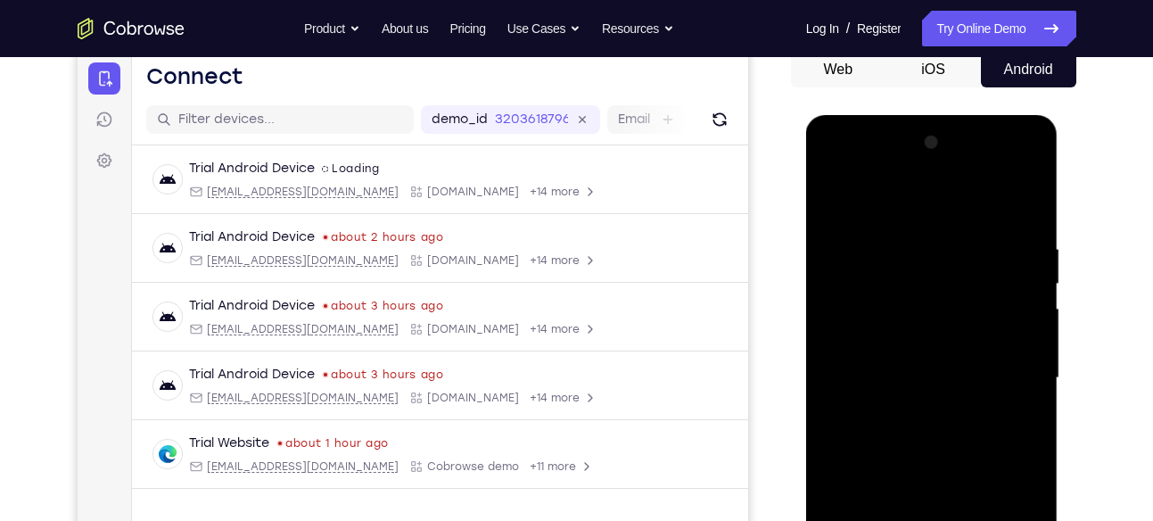
drag, startPoint x: 915, startPoint y: 404, endPoint x: 922, endPoint y: 374, distance: 30.3
click at [922, 374] on div at bounding box center [931, 377] width 225 height 499
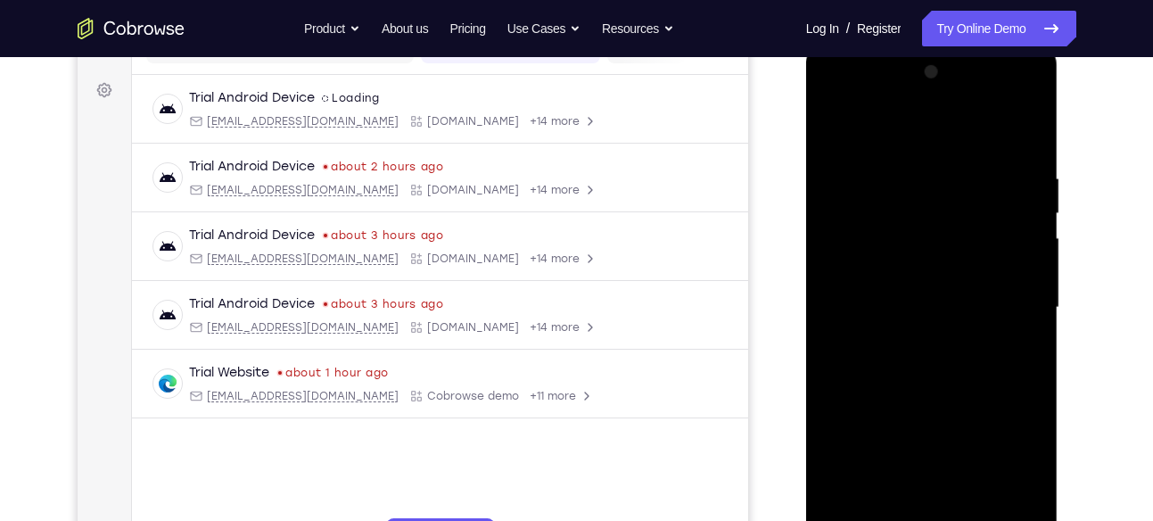
scroll to position [251, 0]
drag, startPoint x: 930, startPoint y: 468, endPoint x: 936, endPoint y: 447, distance: 22.3
click at [936, 447] on div at bounding box center [931, 306] width 225 height 499
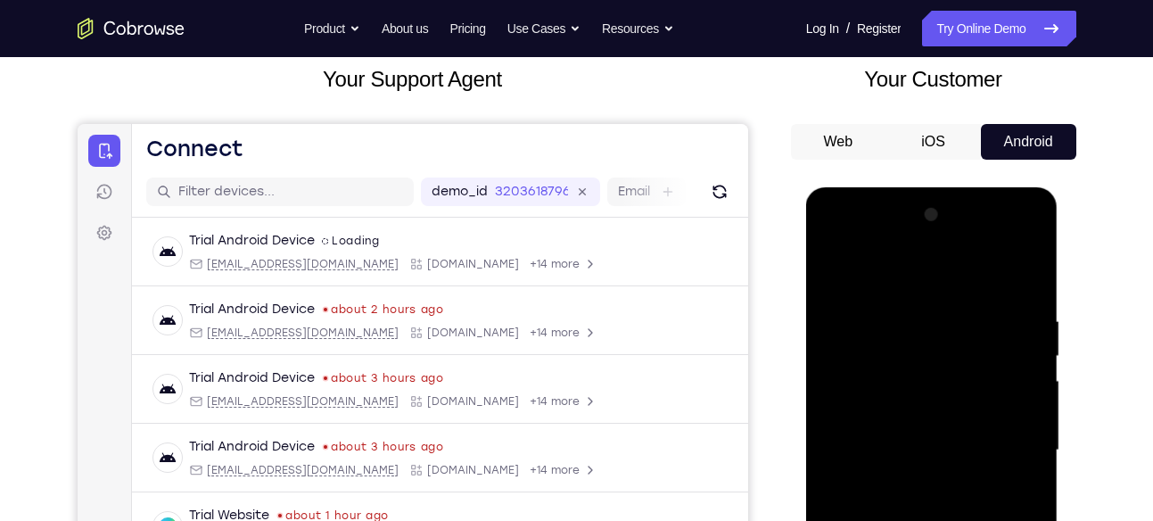
scroll to position [107, 0]
drag, startPoint x: 152, startPoint y: 177, endPoint x: 1078, endPoint y: 351, distance: 942.5
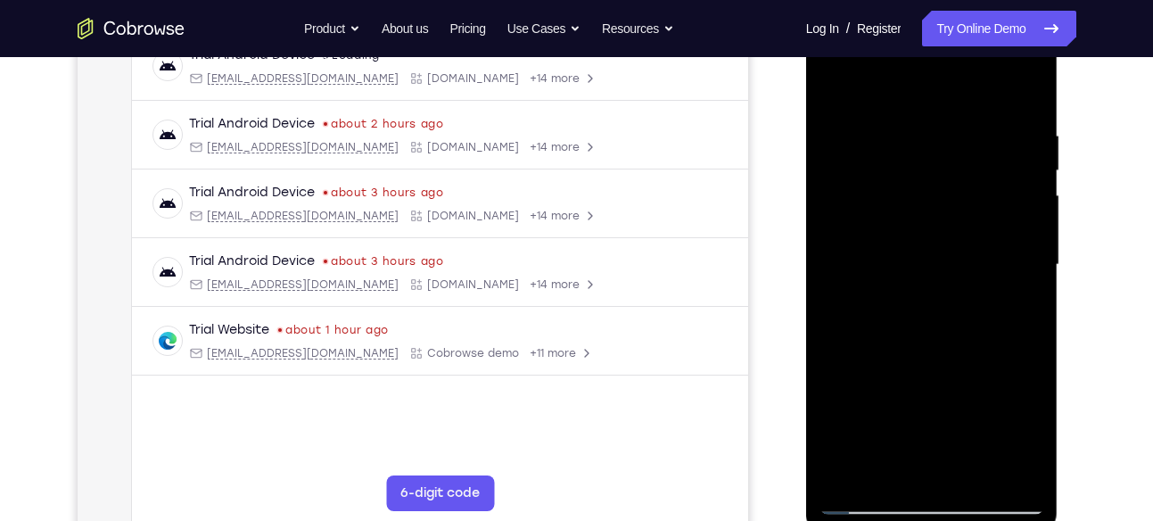
scroll to position [301, 0]
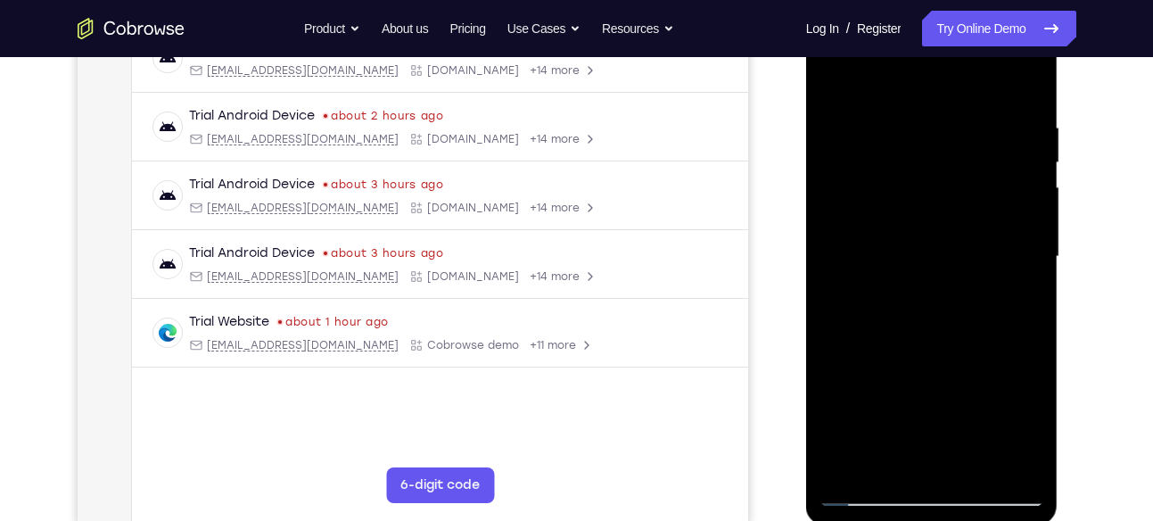
click at [867, 482] on div at bounding box center [931, 256] width 225 height 499
click at [867, 491] on div at bounding box center [931, 256] width 225 height 499
drag, startPoint x: 975, startPoint y: 415, endPoint x: 920, endPoint y: 414, distance: 55.3
click at [920, 414] on div at bounding box center [931, 256] width 225 height 499
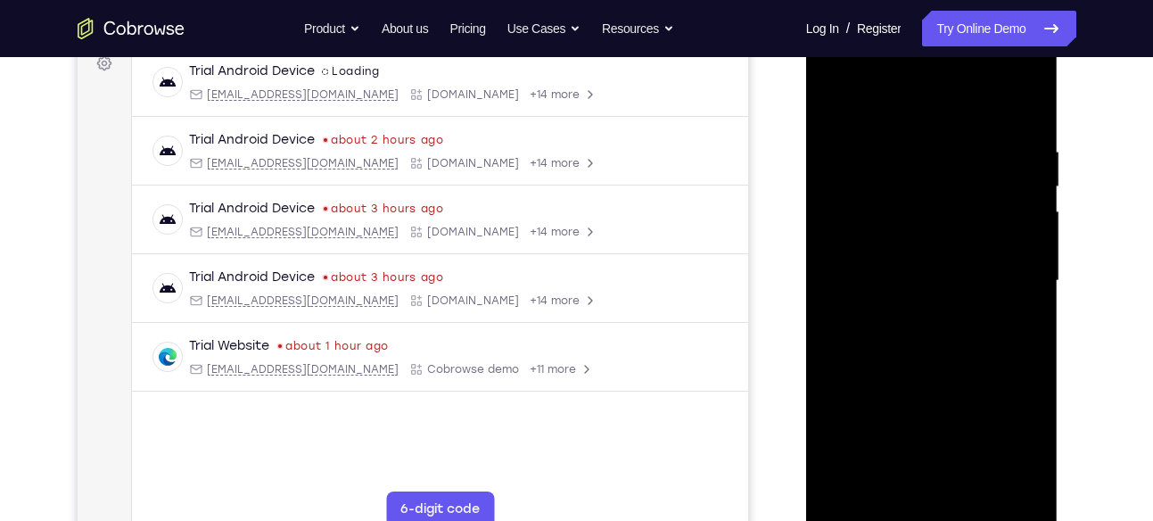
drag, startPoint x: 939, startPoint y: 366, endPoint x: 926, endPoint y: 269, distance: 97.1
click at [926, 269] on div at bounding box center [931, 280] width 225 height 499
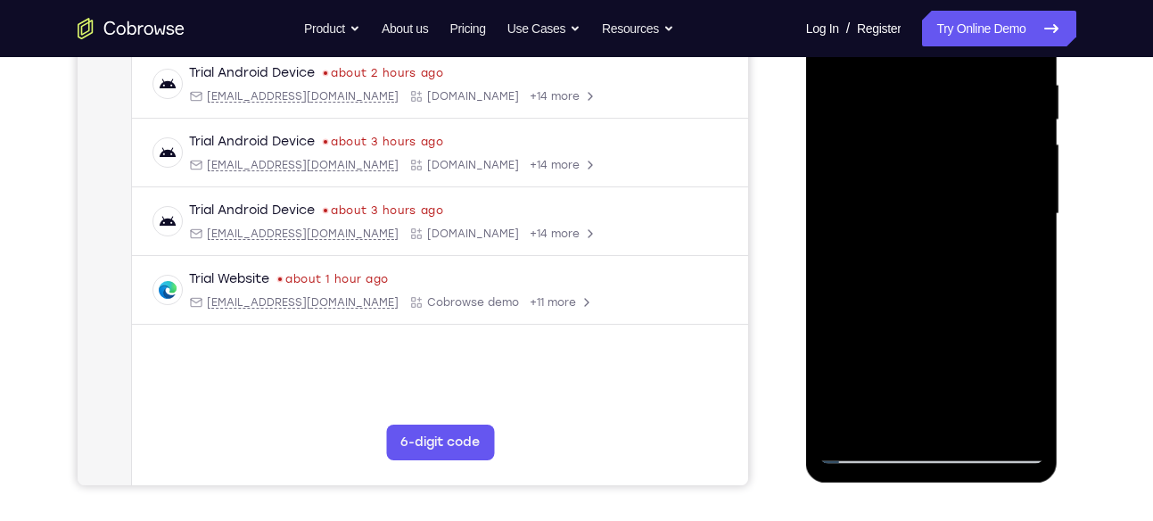
click at [884, 319] on div at bounding box center [931, 213] width 225 height 499
click at [858, 346] on div at bounding box center [931, 213] width 225 height 499
drag, startPoint x: 882, startPoint y: 358, endPoint x: 890, endPoint y: 308, distance: 50.6
click at [890, 308] on div at bounding box center [931, 213] width 225 height 499
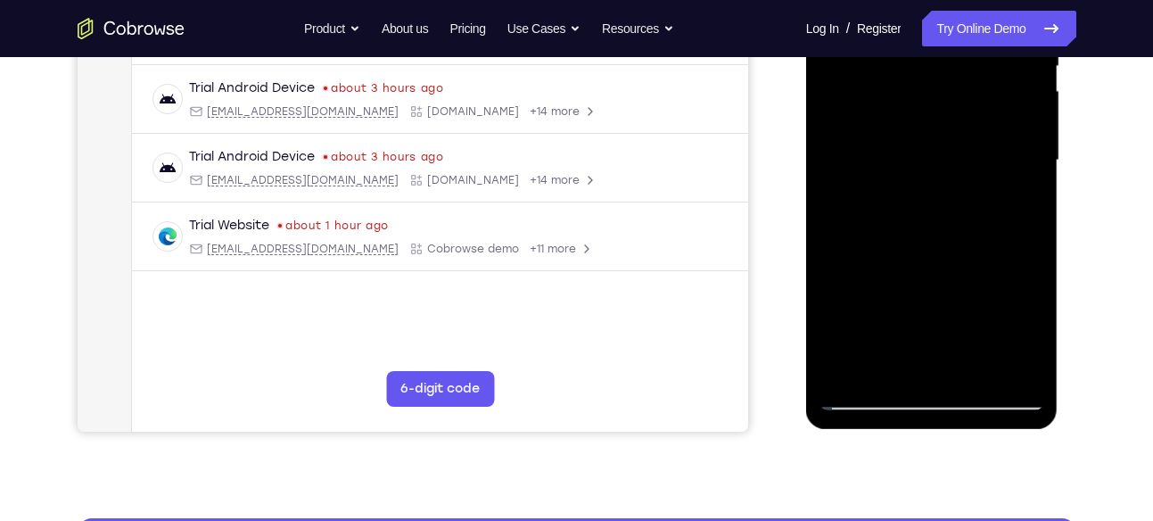
scroll to position [404, 0]
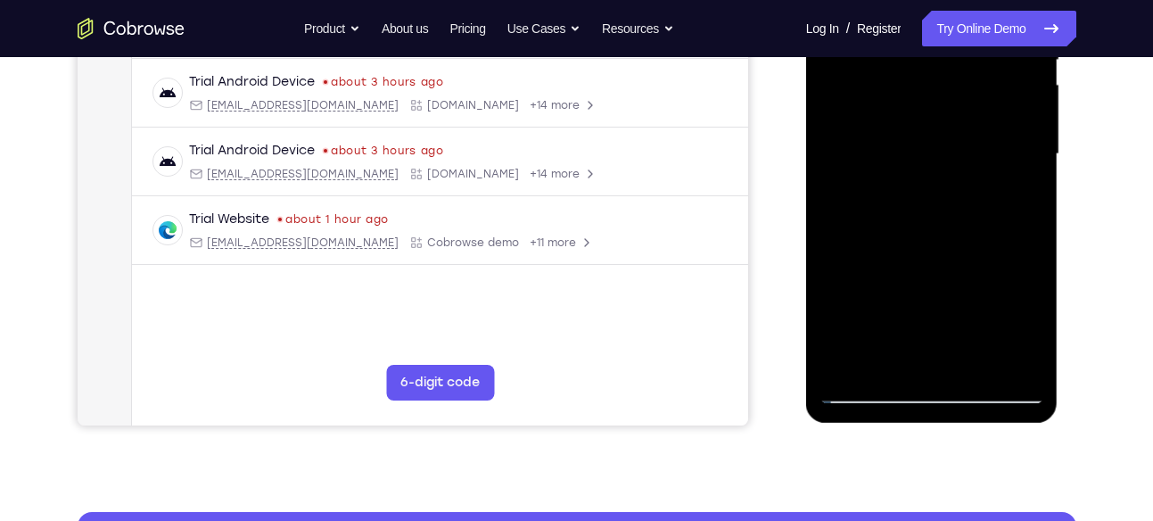
drag, startPoint x: 946, startPoint y: 322, endPoint x: 959, endPoint y: 256, distance: 67.3
click at [959, 256] on div at bounding box center [931, 154] width 225 height 499
drag, startPoint x: 940, startPoint y: 343, endPoint x: 943, endPoint y: 221, distance: 122.2
click at [943, 221] on div at bounding box center [931, 154] width 225 height 499
drag, startPoint x: 917, startPoint y: 284, endPoint x: 936, endPoint y: 217, distance: 70.3
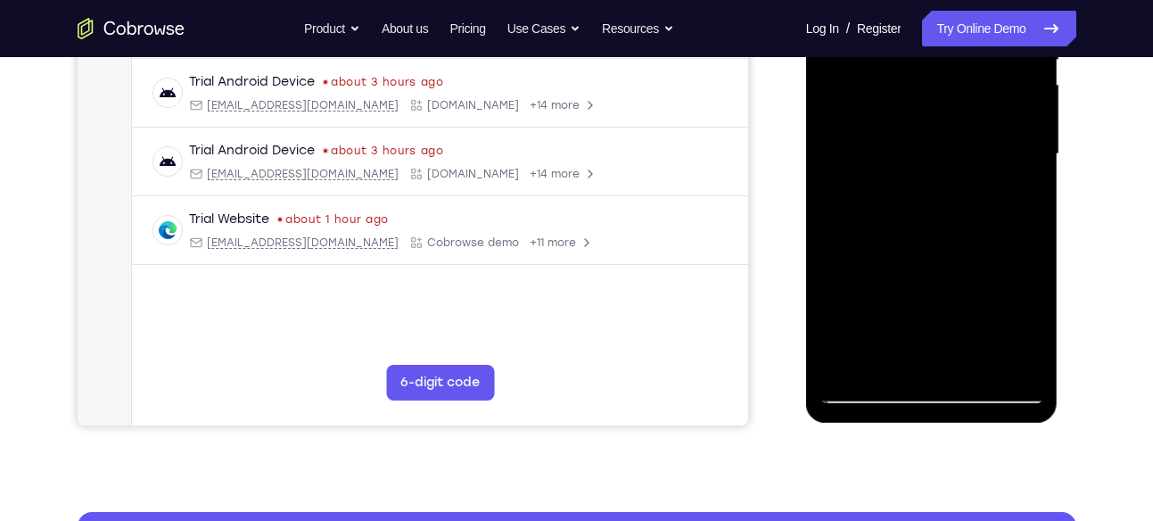
click at [932, 232] on div at bounding box center [931, 154] width 225 height 499
drag, startPoint x: 881, startPoint y: 305, endPoint x: 951, endPoint y: 102, distance: 215.1
click at [922, 202] on div at bounding box center [931, 154] width 225 height 499
drag, startPoint x: 904, startPoint y: 299, endPoint x: 910, endPoint y: 224, distance: 75.1
click at [908, 262] on div at bounding box center [931, 154] width 225 height 499
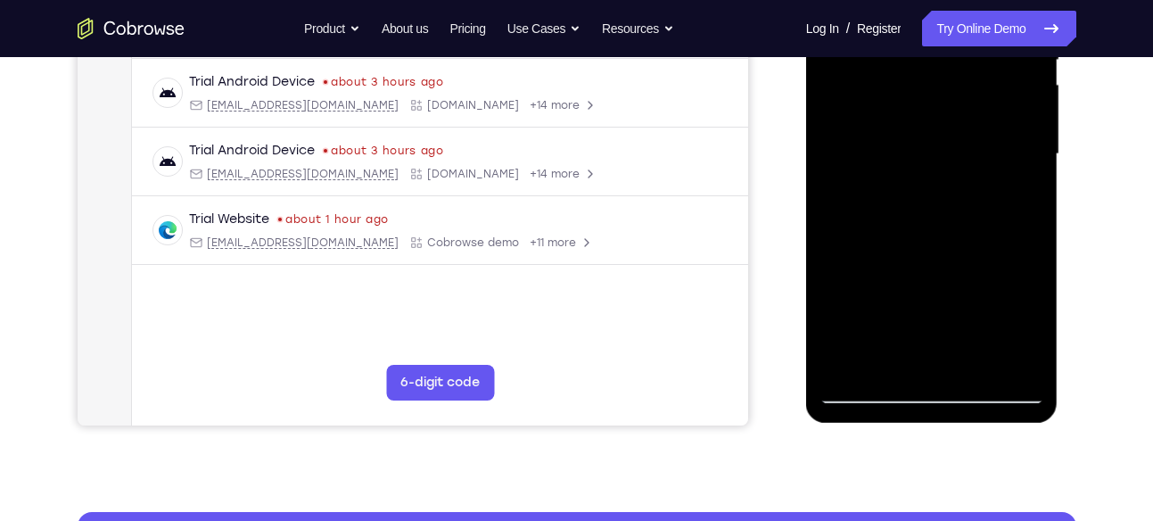
drag, startPoint x: 896, startPoint y: 325, endPoint x: 925, endPoint y: 186, distance: 142.0
click at [909, 264] on div at bounding box center [931, 154] width 225 height 499
drag, startPoint x: 908, startPoint y: 285, endPoint x: 902, endPoint y: 174, distance: 111.6
click at [902, 174] on div at bounding box center [931, 154] width 225 height 499
drag, startPoint x: 999, startPoint y: 245, endPoint x: 936, endPoint y: 242, distance: 62.5
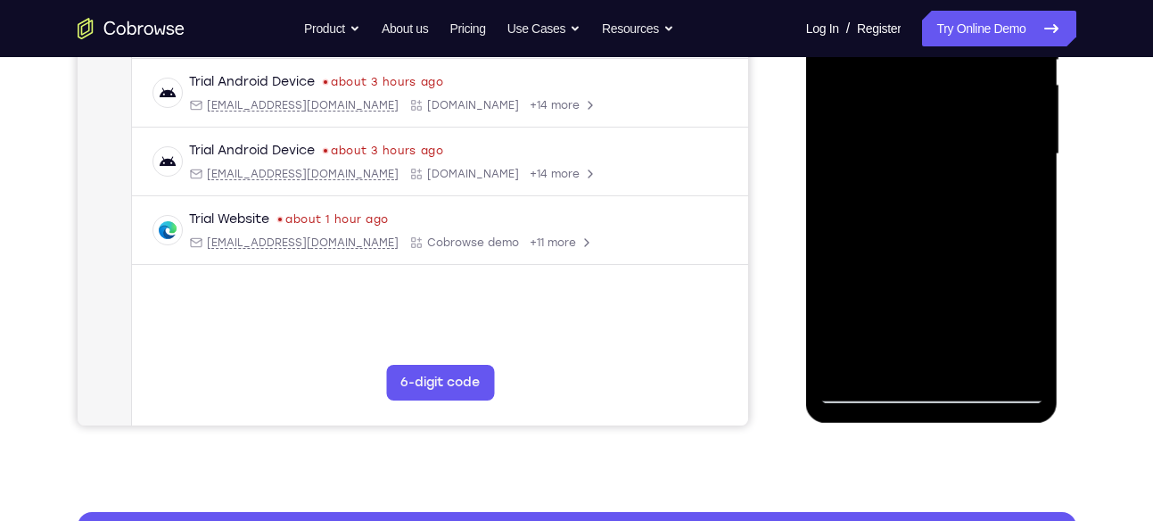
click at [936, 242] on div at bounding box center [931, 154] width 225 height 499
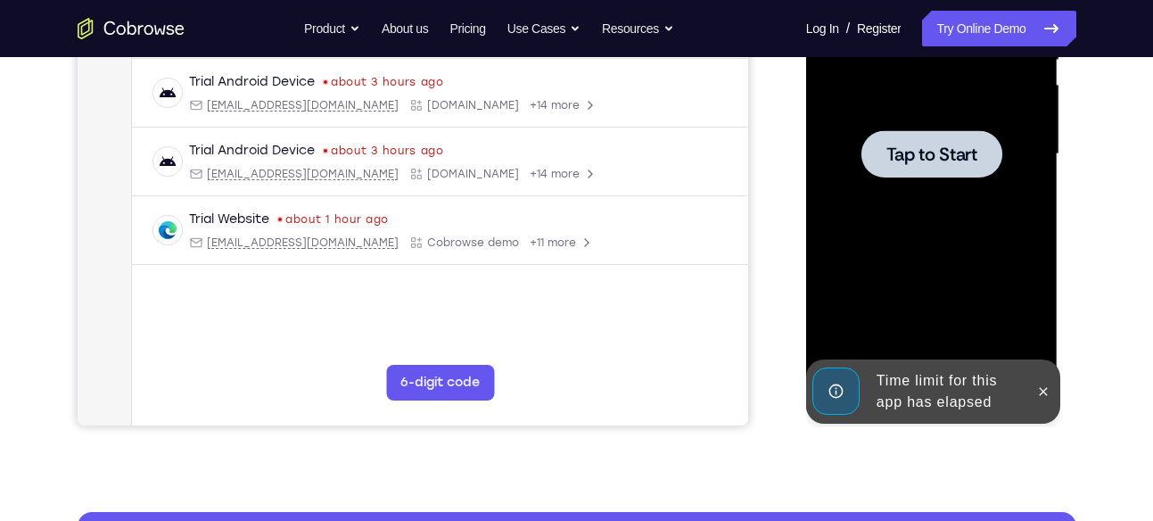
scroll to position [159, 0]
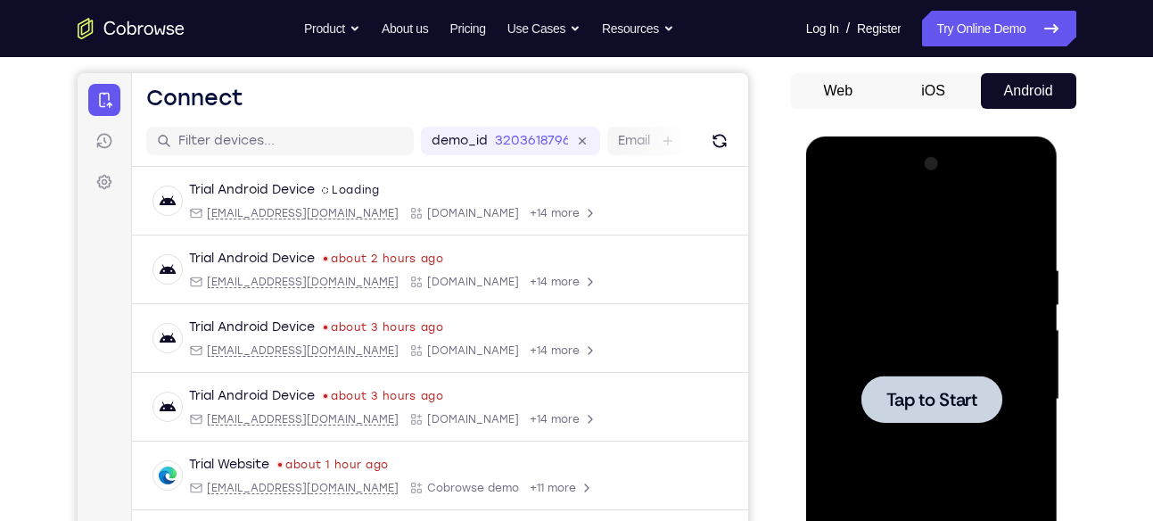
click at [924, 390] on span "Tap to Start" at bounding box center [931, 399] width 91 height 18
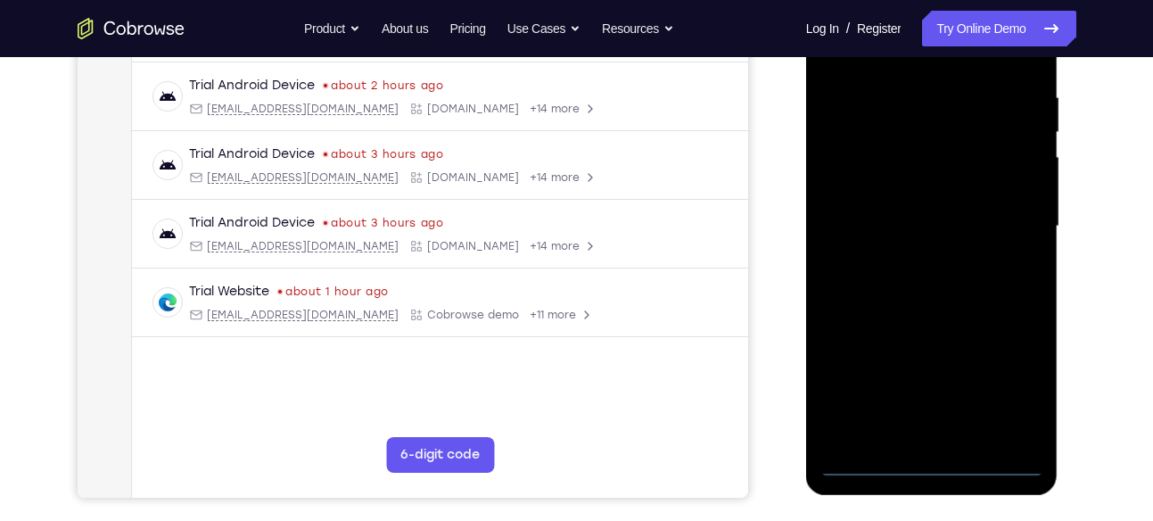
scroll to position [320, 0]
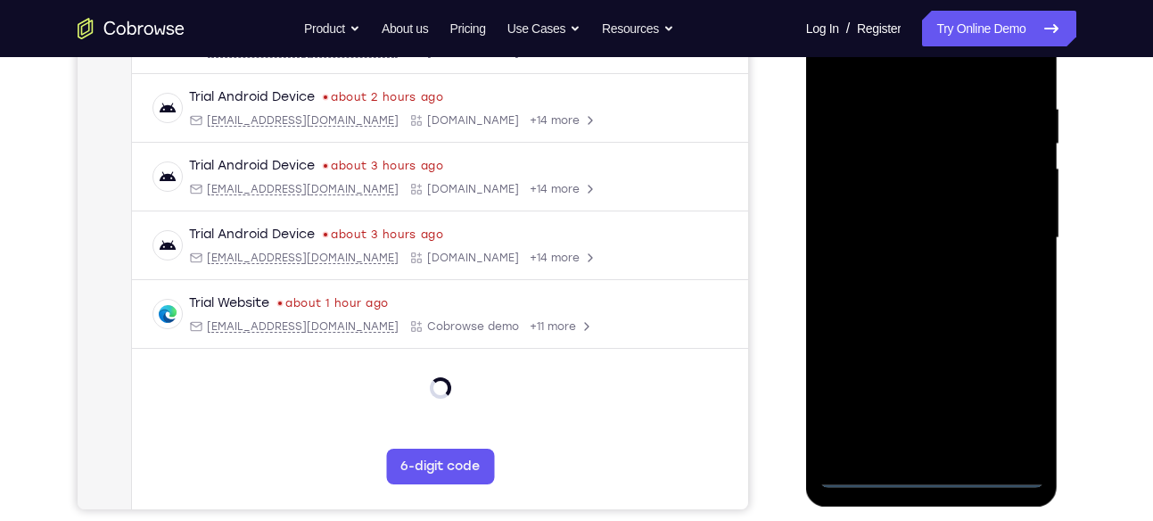
click at [922, 473] on div at bounding box center [931, 237] width 225 height 499
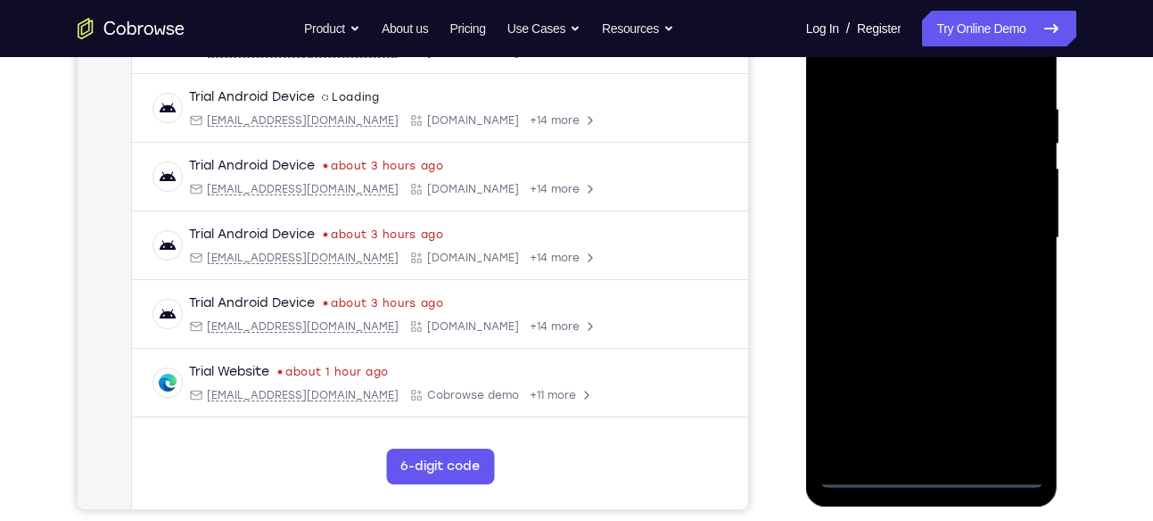
click at [1010, 378] on div at bounding box center [931, 237] width 225 height 499
click at [996, 402] on div at bounding box center [931, 237] width 225 height 499
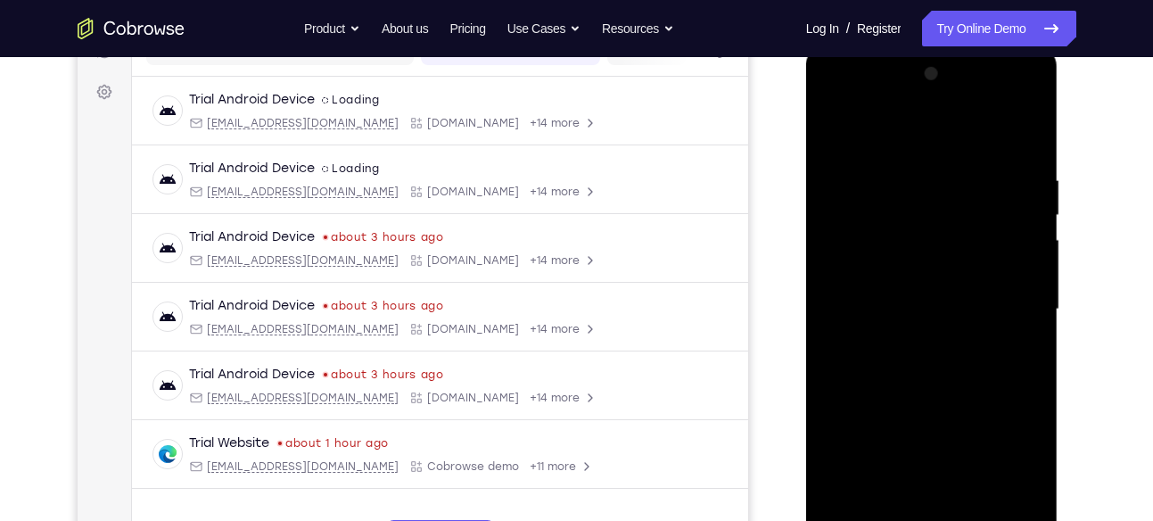
scroll to position [250, 0]
click at [838, 101] on div at bounding box center [931, 308] width 225 height 499
click at [851, 251] on div at bounding box center [931, 308] width 225 height 499
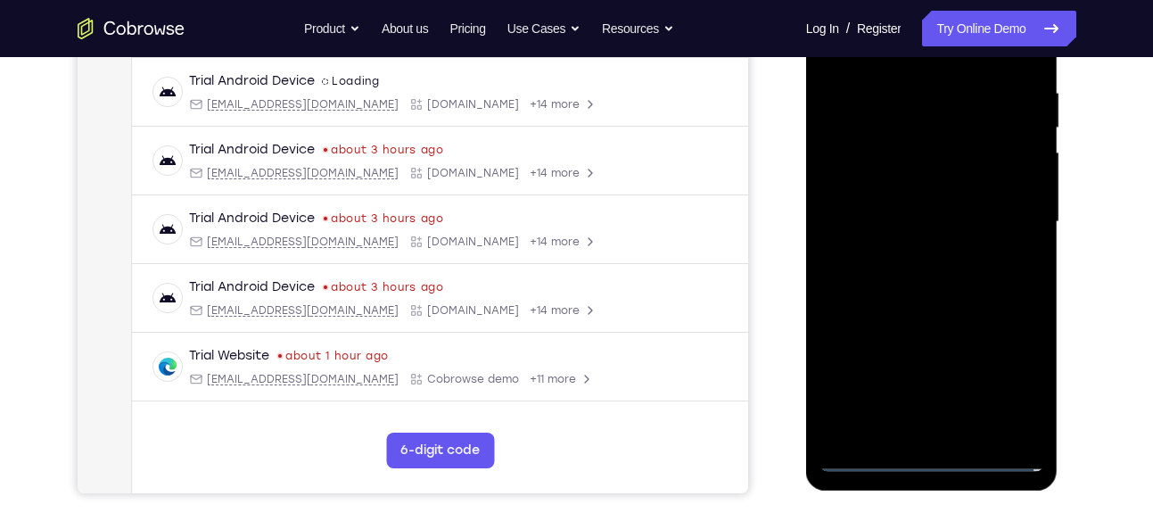
scroll to position [337, 0]
click at [887, 220] on div at bounding box center [931, 220] width 225 height 499
click at [897, 193] on div at bounding box center [931, 220] width 225 height 499
click at [892, 220] on div at bounding box center [931, 220] width 225 height 499
click at [851, 291] on div at bounding box center [931, 220] width 225 height 499
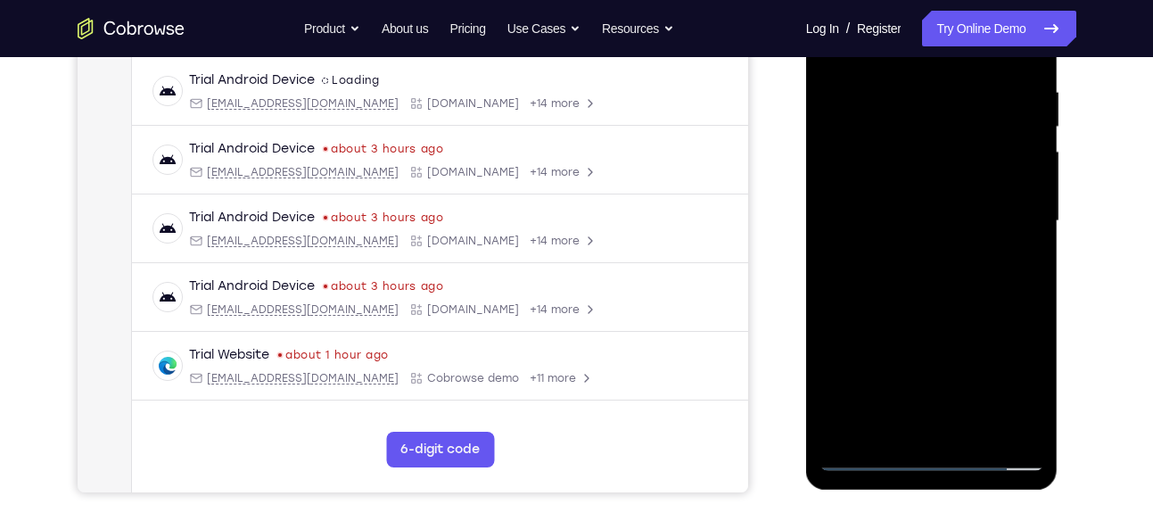
click at [931, 322] on div at bounding box center [931, 220] width 225 height 499
click at [892, 187] on div at bounding box center [931, 220] width 225 height 499
click at [943, 310] on div at bounding box center [931, 220] width 225 height 499
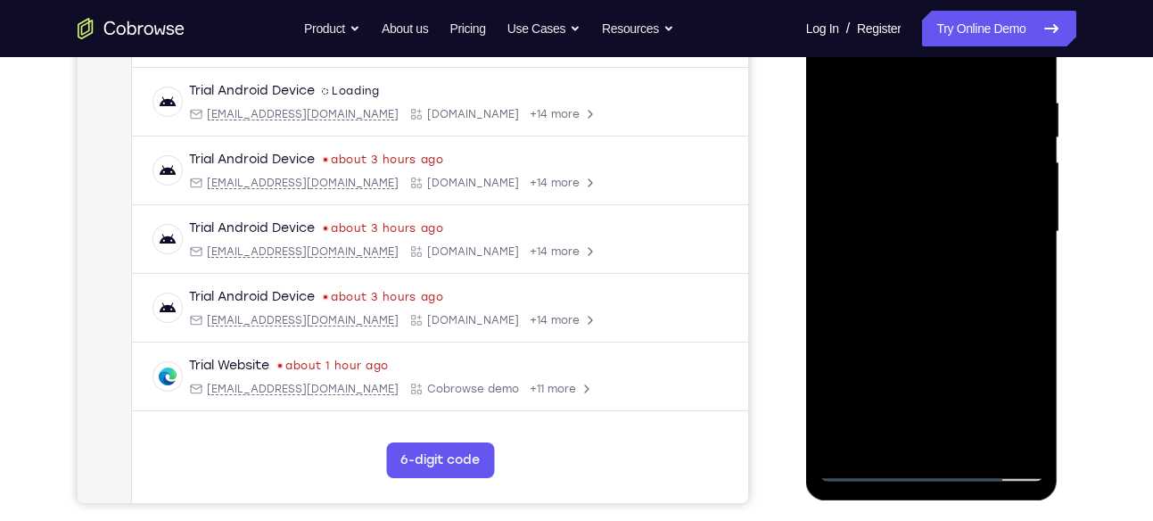
scroll to position [325, 0]
click at [919, 338] on div at bounding box center [931, 233] width 225 height 499
click at [954, 213] on div at bounding box center [931, 233] width 225 height 499
click at [958, 200] on div at bounding box center [931, 233] width 225 height 499
drag, startPoint x: 984, startPoint y: 332, endPoint x: 996, endPoint y: 285, distance: 47.8
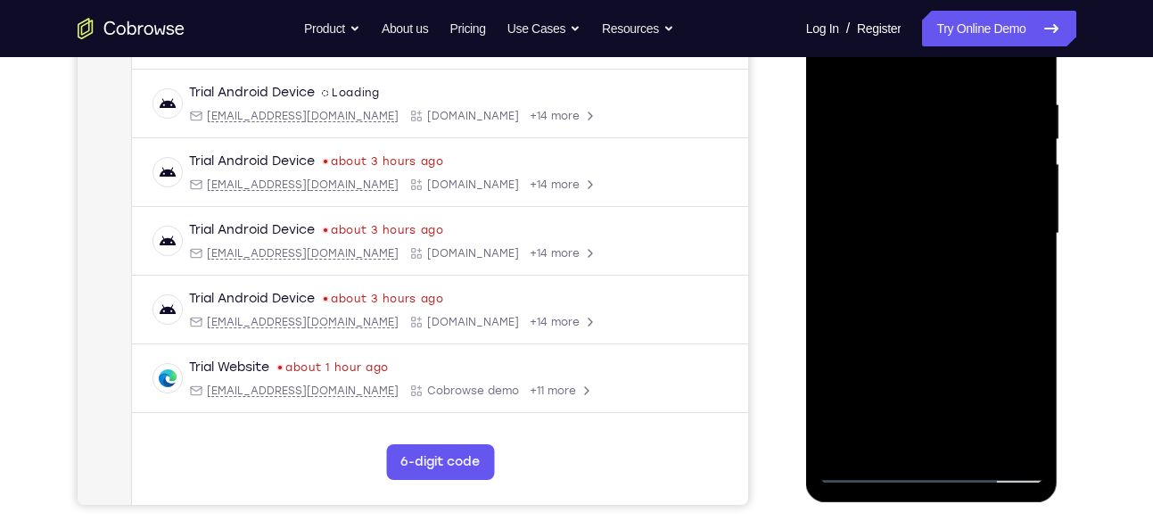
click at [985, 325] on div at bounding box center [931, 233] width 225 height 499
drag, startPoint x: 950, startPoint y: 371, endPoint x: 948, endPoint y: 328, distance: 42.9
click at [948, 328] on div at bounding box center [931, 233] width 225 height 499
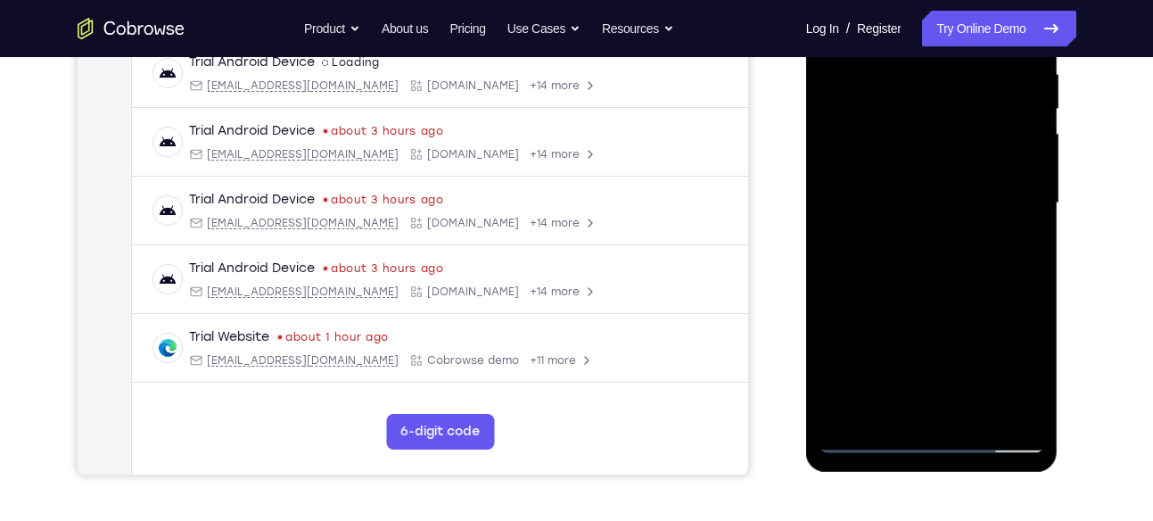
scroll to position [357, 0]
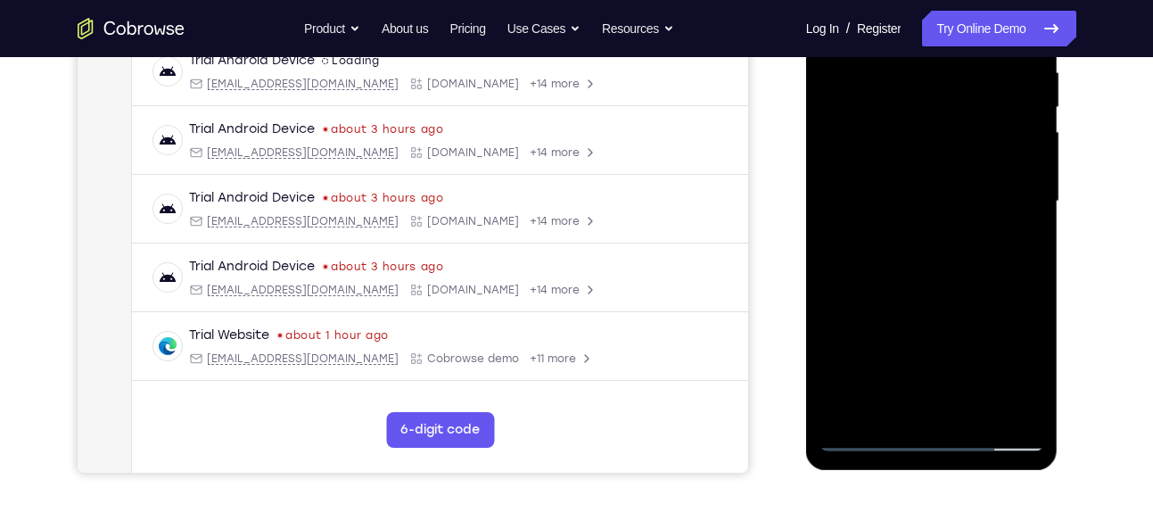
click at [935, 399] on div at bounding box center [931, 201] width 225 height 499
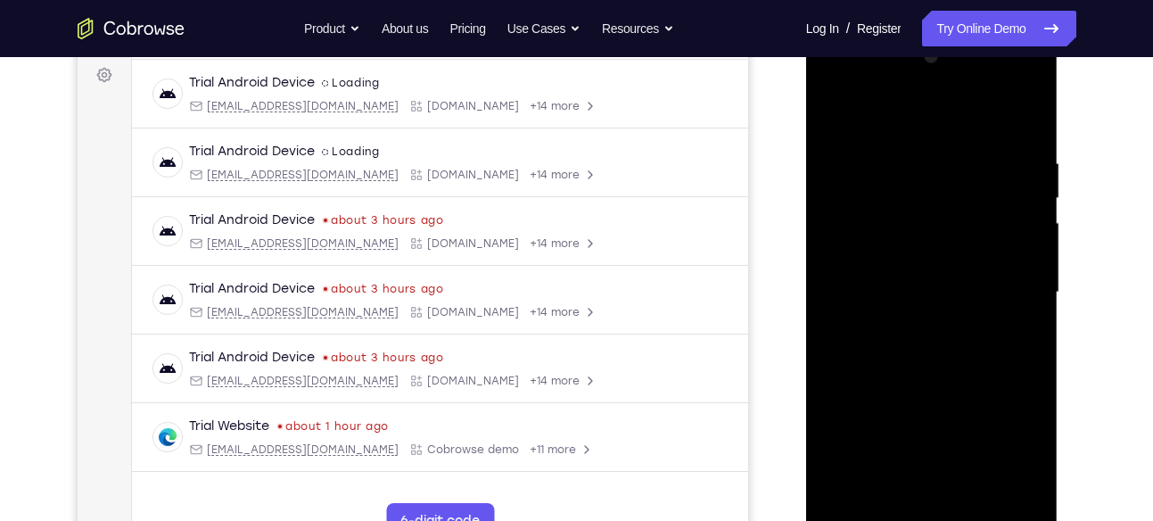
scroll to position [265, 0]
click at [879, 259] on div at bounding box center [931, 293] width 225 height 499
click at [936, 318] on div at bounding box center [931, 293] width 225 height 499
click at [910, 332] on div at bounding box center [931, 293] width 225 height 499
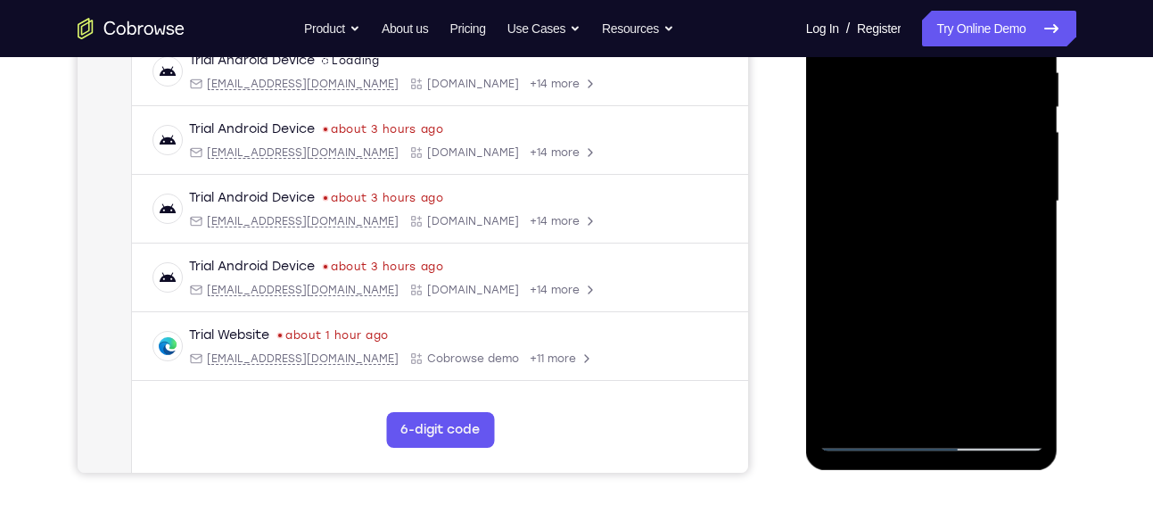
scroll to position [358, 0]
drag, startPoint x: 104, startPoint y: 301, endPoint x: 789, endPoint y: 341, distance: 685.8
click at [789, 341] on div "Your Support Agent Your Customer Web iOS Android" at bounding box center [577, 143] width 999 height 659
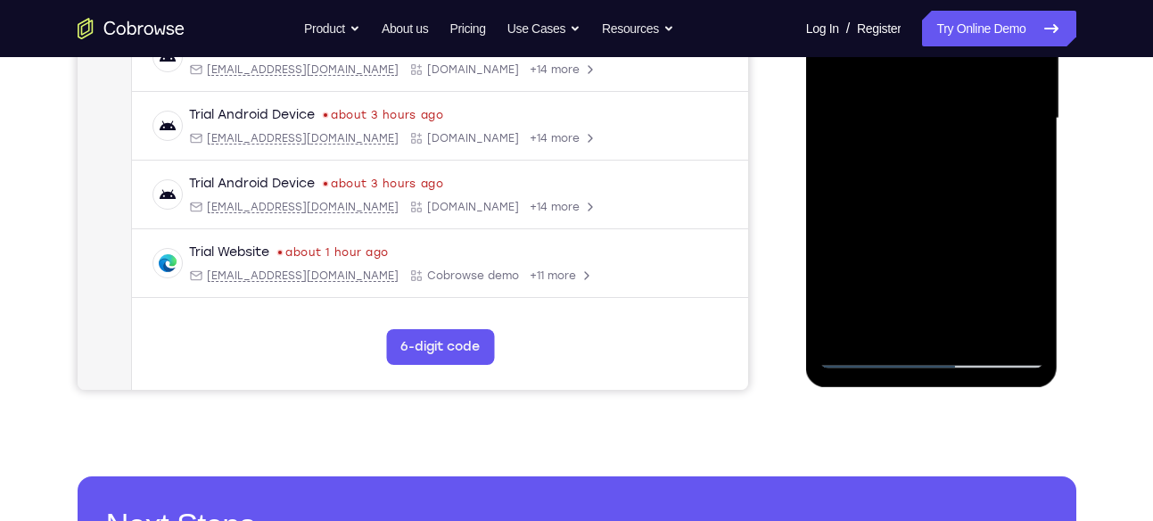
scroll to position [441, 0]
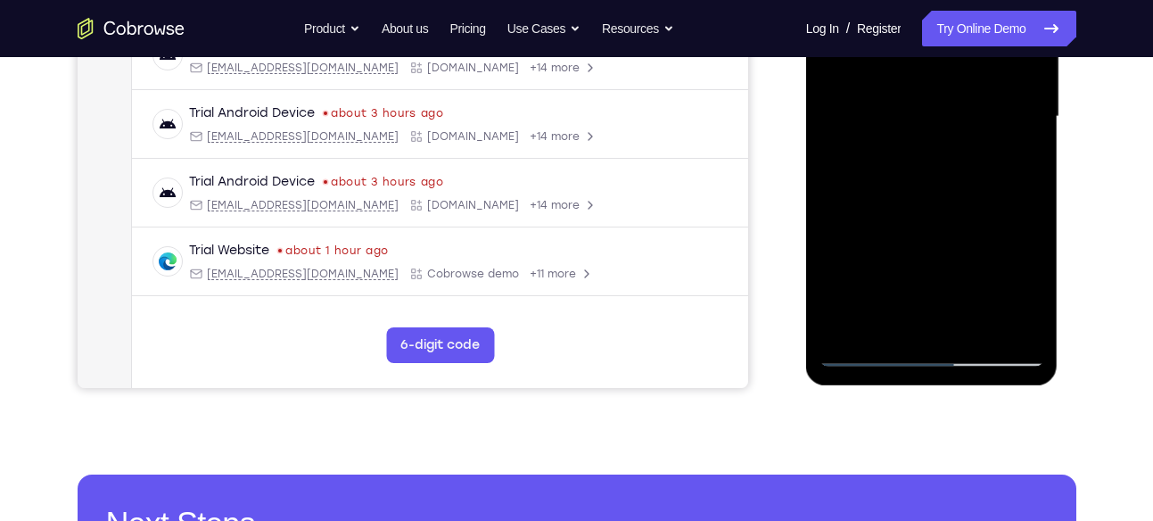
click at [856, 358] on div at bounding box center [931, 116] width 225 height 499
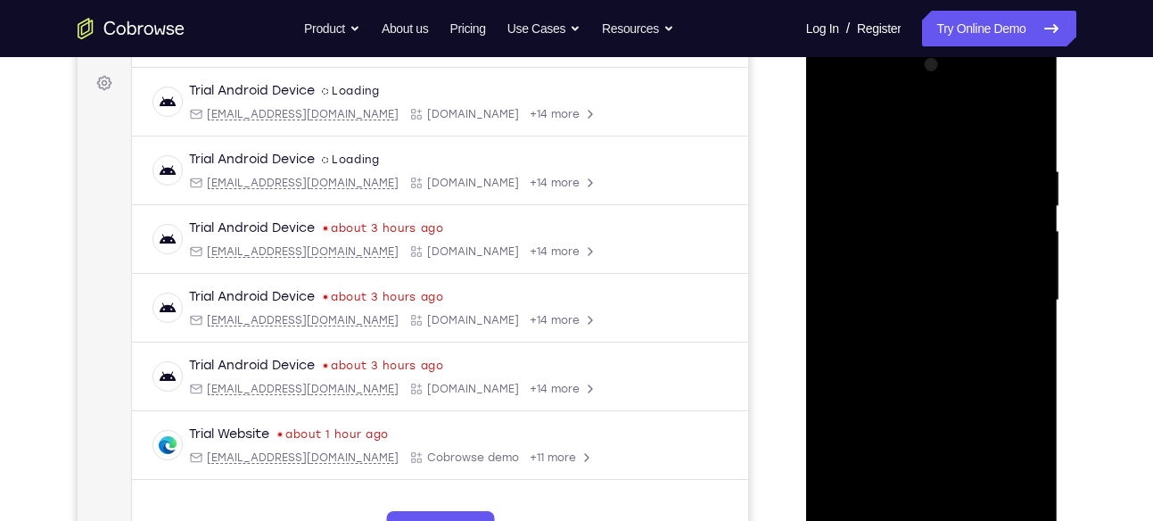
scroll to position [254, 0]
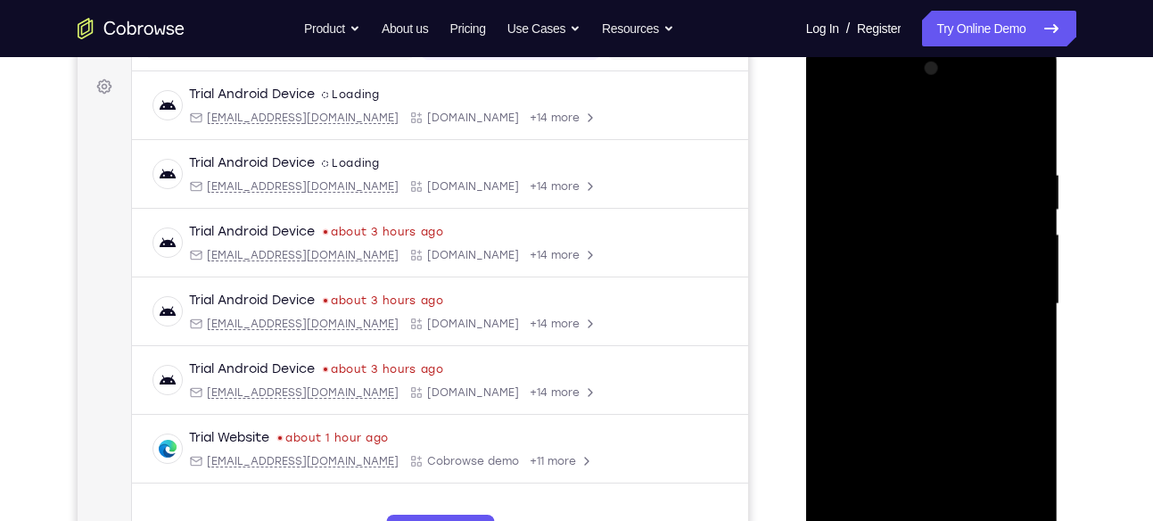
drag, startPoint x: 990, startPoint y: 313, endPoint x: 967, endPoint y: 168, distance: 146.1
drag, startPoint x: 161, startPoint y: 127, endPoint x: 781, endPoint y: 273, distance: 636.4
click at [781, 273] on div "Your Support Agent Your Customer Web iOS Android" at bounding box center [577, 246] width 999 height 659
drag, startPoint x: 927, startPoint y: 284, endPoint x: 928, endPoint y: 135, distance: 148.9
click at [930, 163] on div at bounding box center [931, 303] width 225 height 499
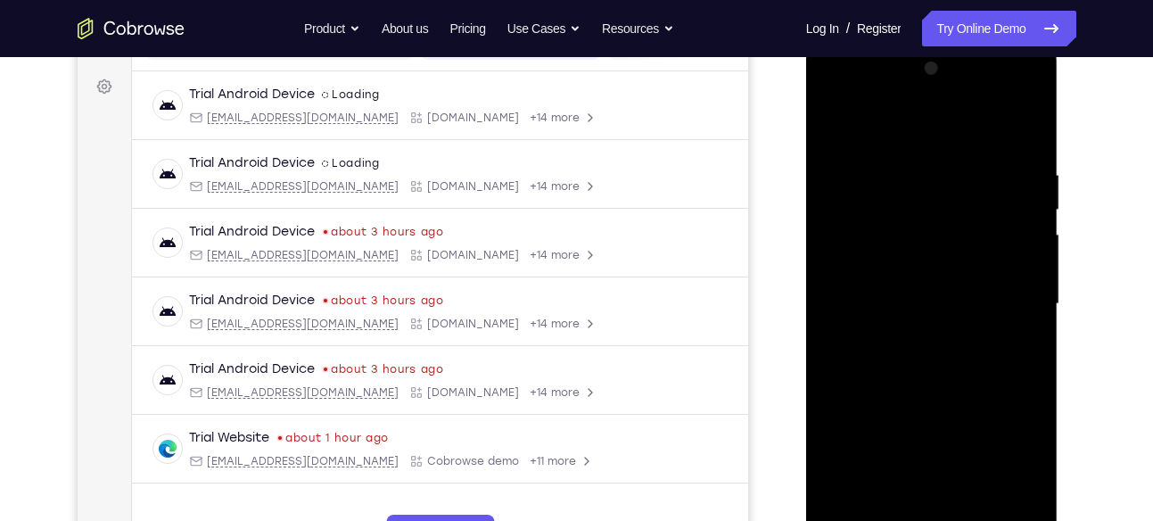
drag, startPoint x: 932, startPoint y: 352, endPoint x: 922, endPoint y: 251, distance: 101.2
click at [924, 287] on div at bounding box center [931, 303] width 225 height 499
drag, startPoint x: 939, startPoint y: 391, endPoint x: 934, endPoint y: 299, distance: 92.8
click at [933, 325] on div at bounding box center [931, 303] width 225 height 499
click at [945, 405] on div at bounding box center [931, 303] width 225 height 499
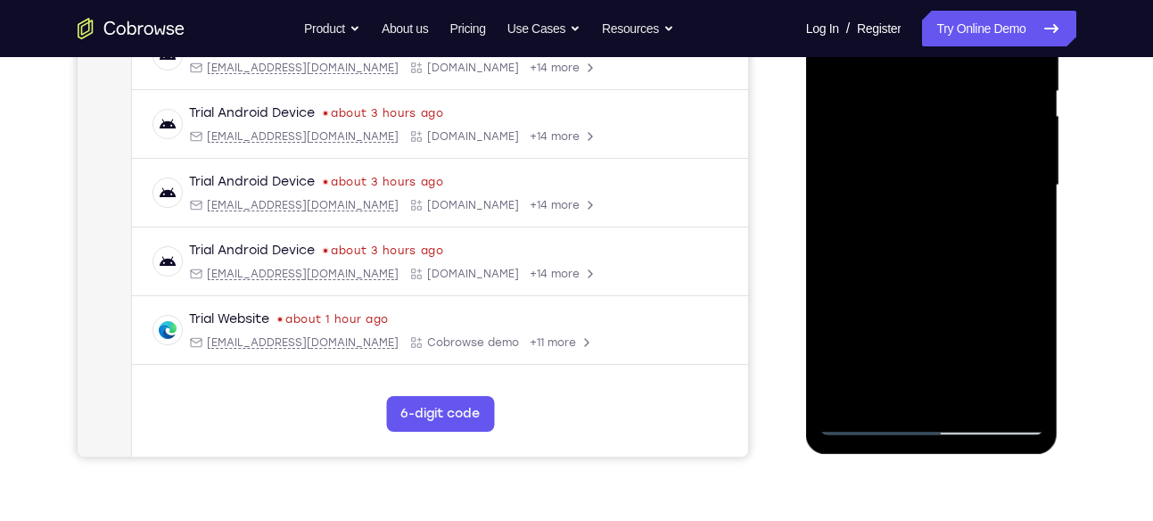
scroll to position [374, 0]
click at [868, 423] on div at bounding box center [931, 183] width 225 height 499
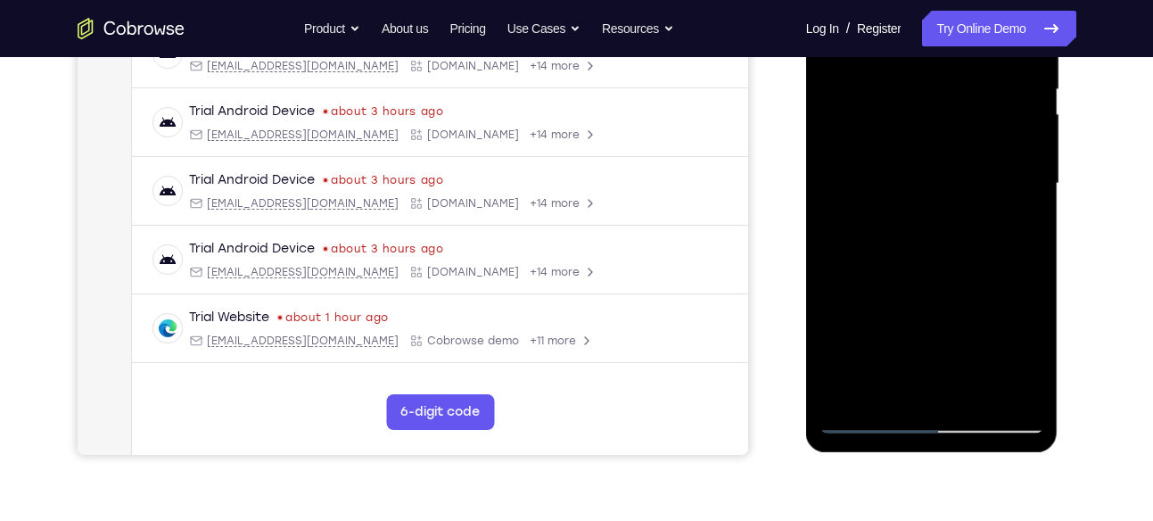
drag, startPoint x: 963, startPoint y: 328, endPoint x: 962, endPoint y: 218, distance: 109.7
drag, startPoint x: 156, startPoint y: 298, endPoint x: 785, endPoint y: 141, distance: 648.7
click at [785, 141] on div "Your Support Agent Your Customer Web iOS Android" at bounding box center [577, 126] width 999 height 659
click at [990, 256] on div at bounding box center [931, 183] width 225 height 499
click at [863, 420] on div at bounding box center [931, 183] width 225 height 499
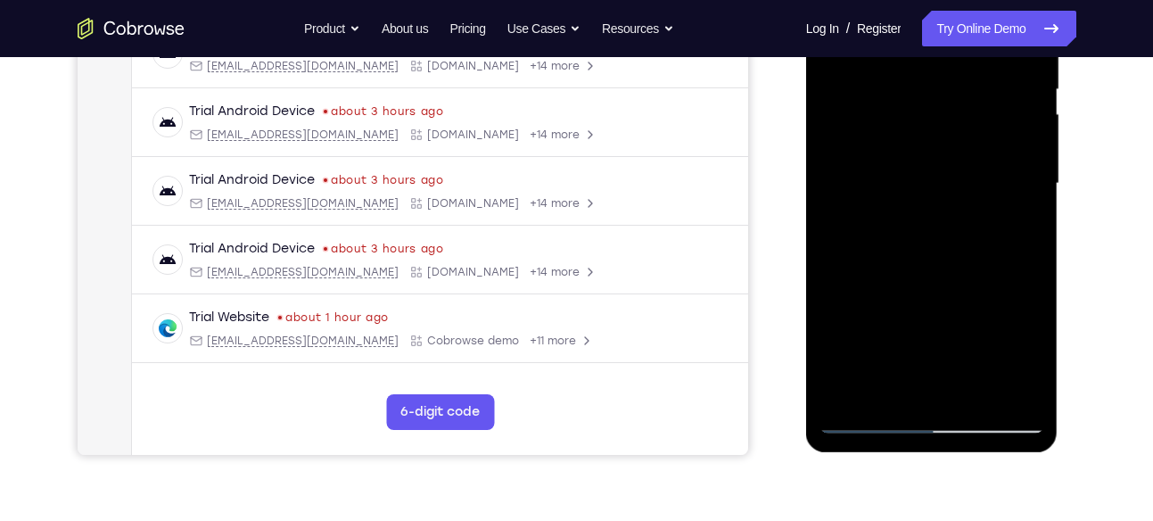
drag, startPoint x: 982, startPoint y: 319, endPoint x: 976, endPoint y: 239, distance: 80.4
click at [981, 281] on div at bounding box center [931, 183] width 225 height 499
click at [964, 271] on div at bounding box center [931, 183] width 225 height 499
click at [863, 416] on div at bounding box center [931, 183] width 225 height 499
drag, startPoint x: 958, startPoint y: 292, endPoint x: 941, endPoint y: 186, distance: 107.6
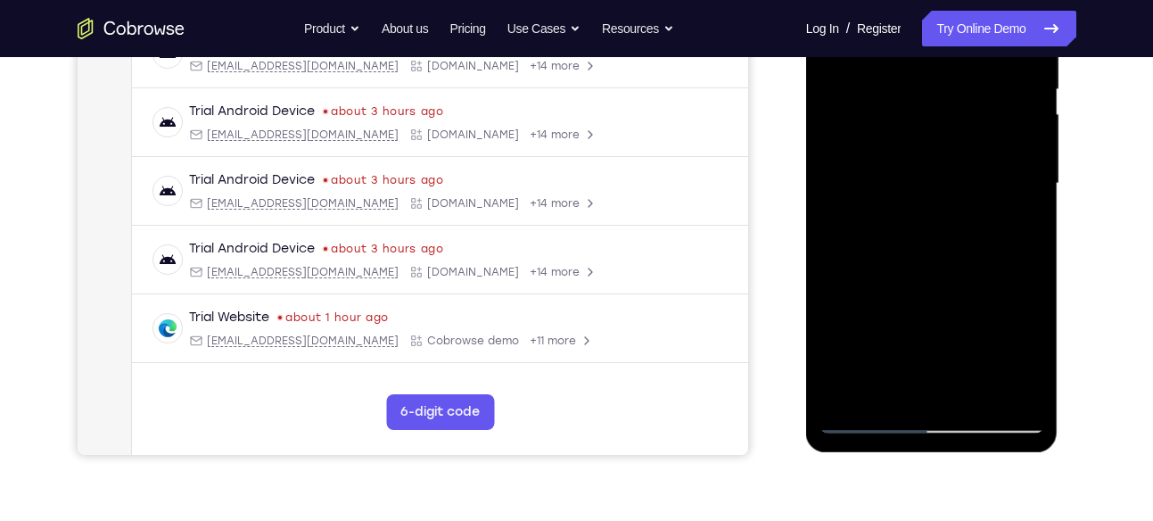
drag, startPoint x: 135, startPoint y: 266, endPoint x: 792, endPoint y: 117, distance: 673.7
click at [792, 117] on div at bounding box center [933, 181] width 285 height 548
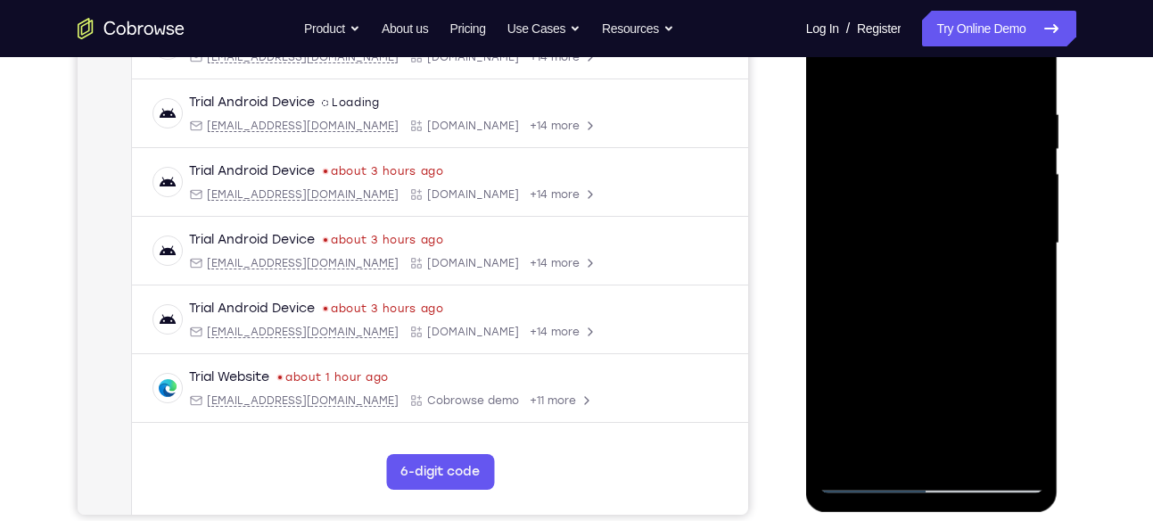
scroll to position [313, 0]
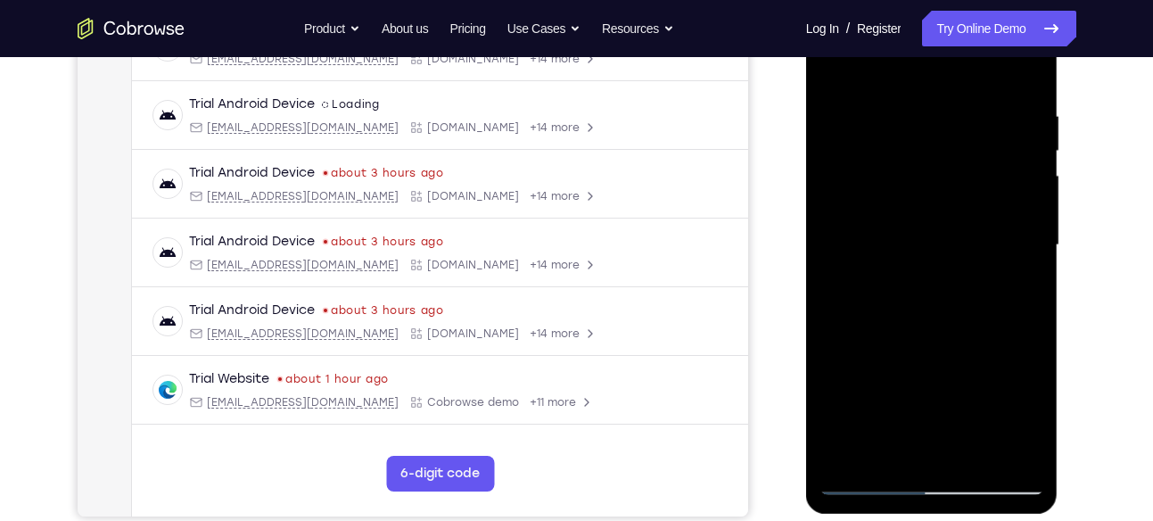
drag, startPoint x: 886, startPoint y: 247, endPoint x: 900, endPoint y: 183, distance: 65.6
click at [900, 183] on div at bounding box center [931, 245] width 225 height 499
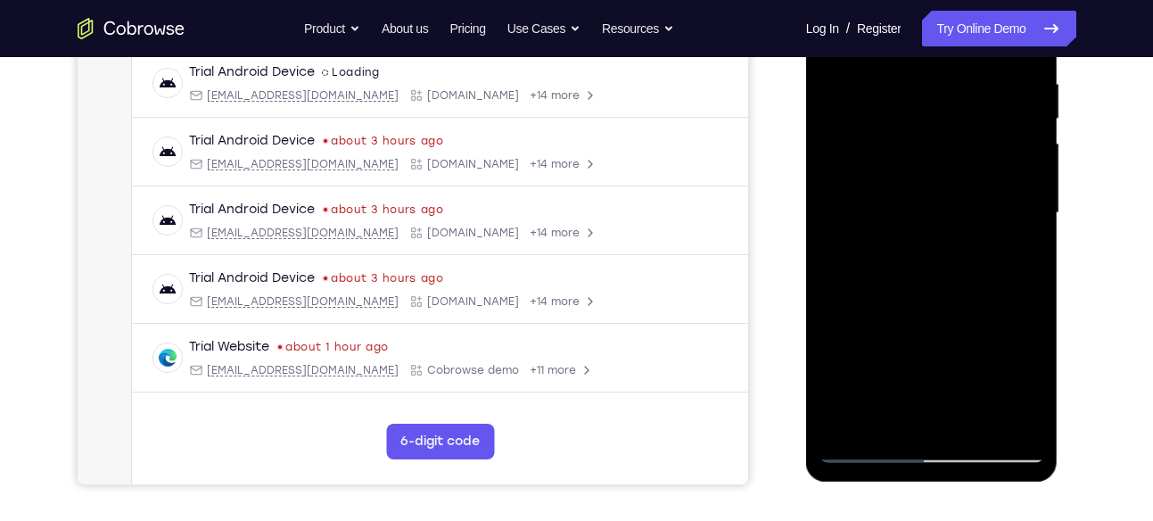
drag, startPoint x: 916, startPoint y: 344, endPoint x: 925, endPoint y: 257, distance: 87.8
click at [925, 257] on div at bounding box center [931, 212] width 225 height 499
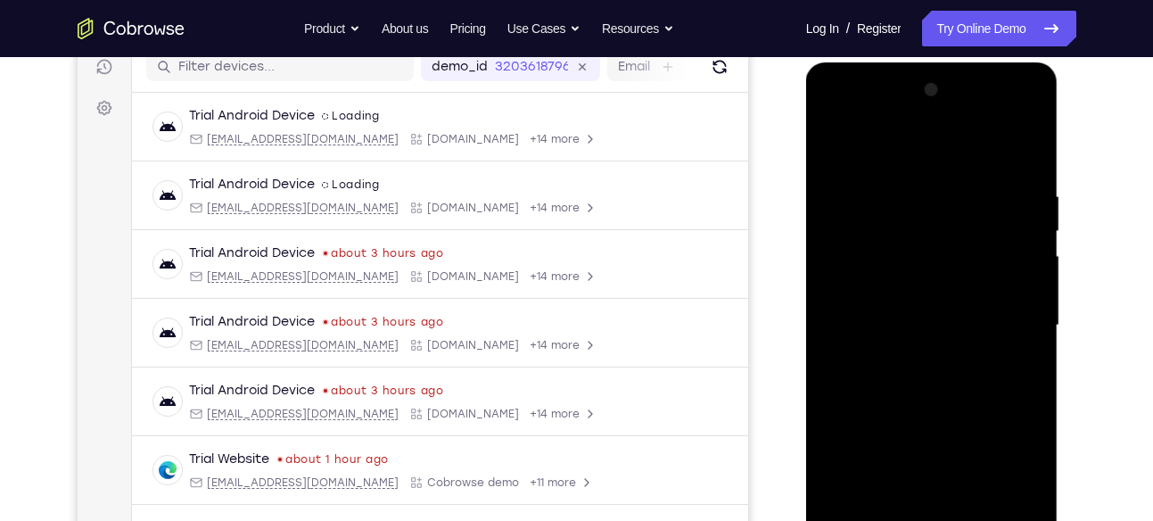
drag, startPoint x: 956, startPoint y: 343, endPoint x: 960, endPoint y: 311, distance: 32.4
click at [960, 311] on div at bounding box center [931, 325] width 225 height 499
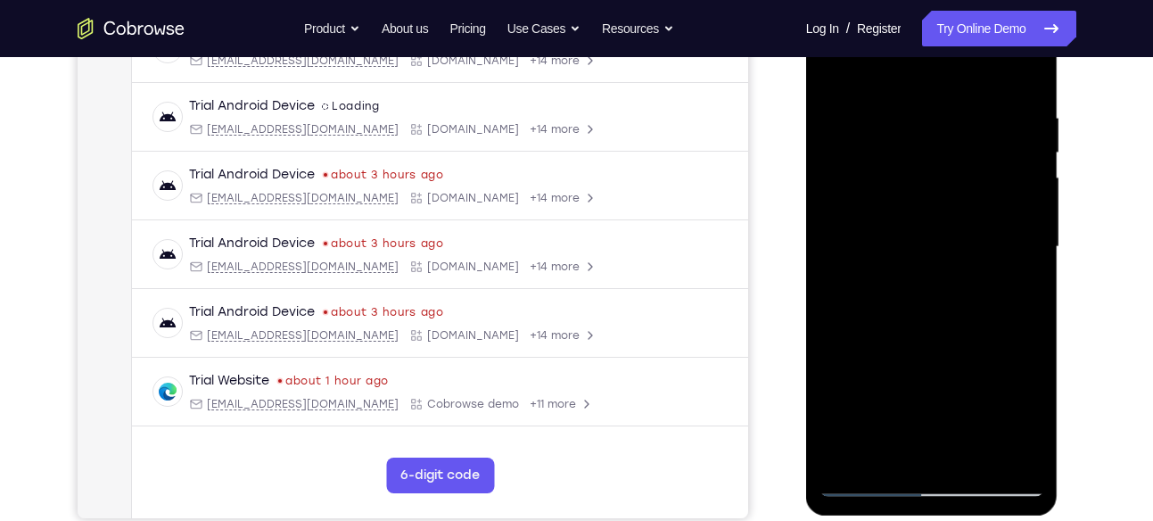
scroll to position [312, 0]
drag, startPoint x: 918, startPoint y: 361, endPoint x: 941, endPoint y: 252, distance: 111.0
click at [925, 314] on div at bounding box center [931, 245] width 225 height 499
drag, startPoint x: 916, startPoint y: 330, endPoint x: 934, endPoint y: 258, distance: 74.4
click at [934, 258] on div at bounding box center [931, 245] width 225 height 499
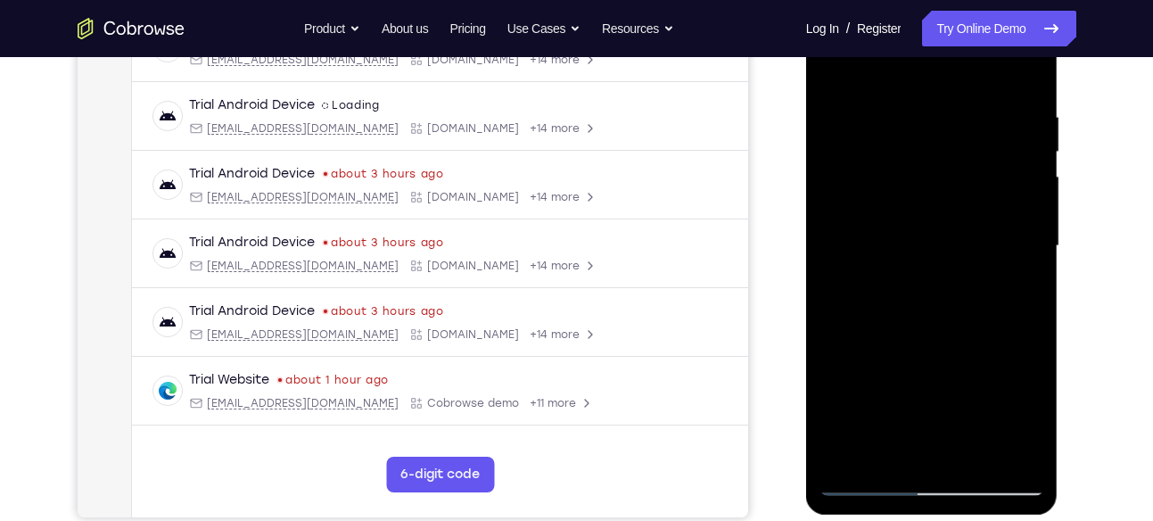
drag, startPoint x: 982, startPoint y: 402, endPoint x: 967, endPoint y: 298, distance: 105.3
click at [967, 298] on div at bounding box center [931, 245] width 225 height 499
drag, startPoint x: 916, startPoint y: 366, endPoint x: 947, endPoint y: 237, distance: 133.0
click at [938, 278] on div at bounding box center [931, 245] width 225 height 499
drag, startPoint x: 912, startPoint y: 388, endPoint x: 941, endPoint y: 281, distance: 110.7
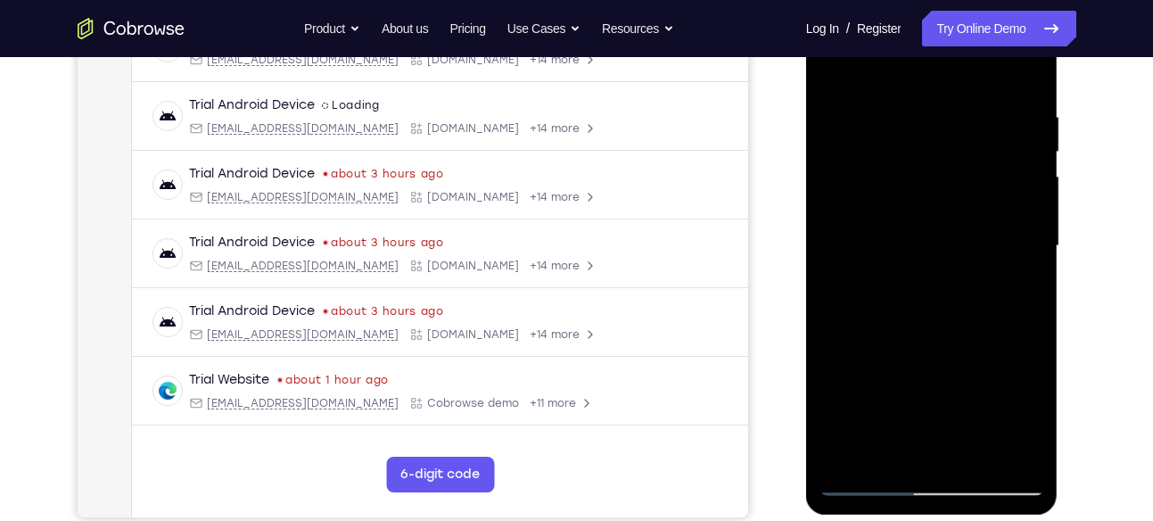
click at [930, 316] on div at bounding box center [931, 245] width 225 height 499
drag, startPoint x: 953, startPoint y: 375, endPoint x: 951, endPoint y: 306, distance: 69.6
click at [950, 345] on div at bounding box center [931, 245] width 225 height 499
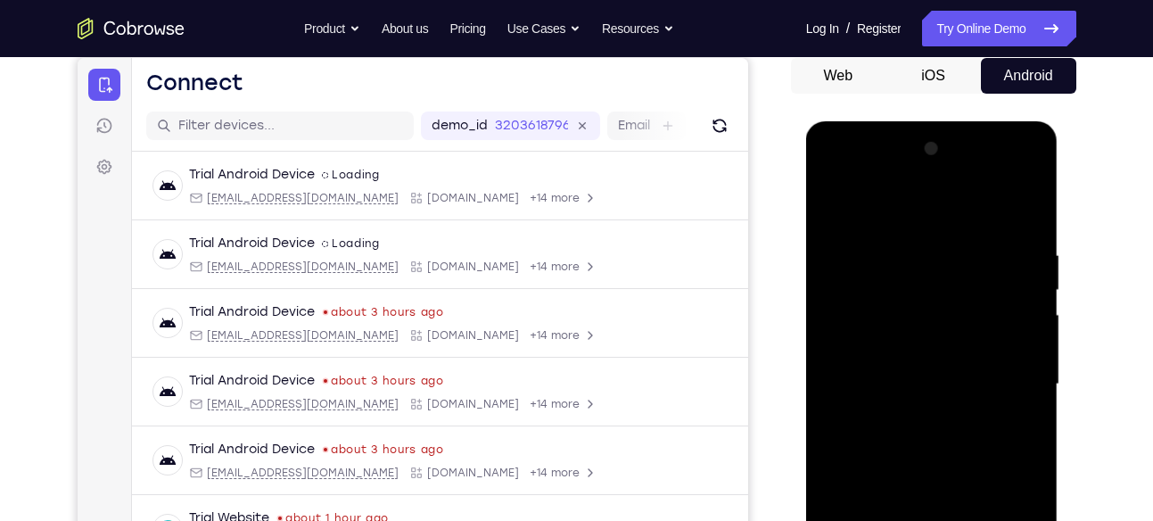
scroll to position [172, 0]
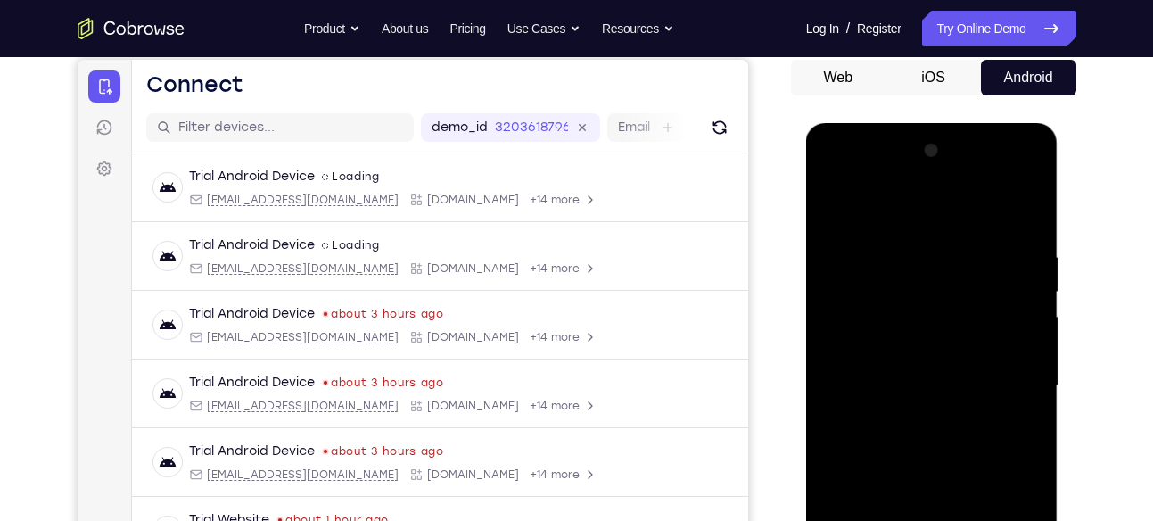
drag, startPoint x: 981, startPoint y: 296, endPoint x: 949, endPoint y: 420, distance: 128.0
click at [949, 420] on div at bounding box center [931, 385] width 225 height 499
click at [1032, 276] on div at bounding box center [931, 385] width 225 height 499
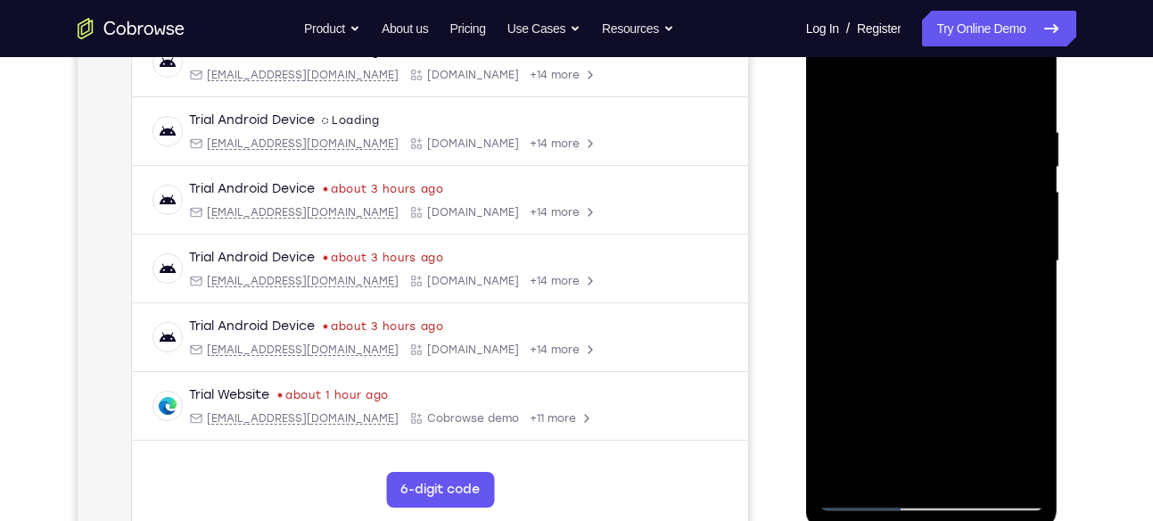
scroll to position [298, 0]
click at [916, 306] on div at bounding box center [931, 260] width 225 height 499
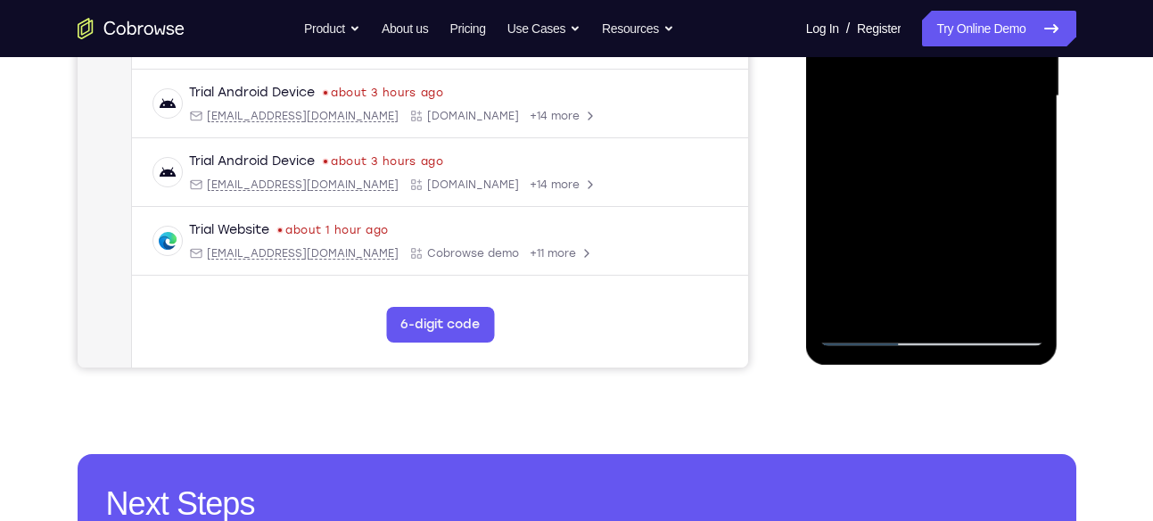
scroll to position [464, 0]
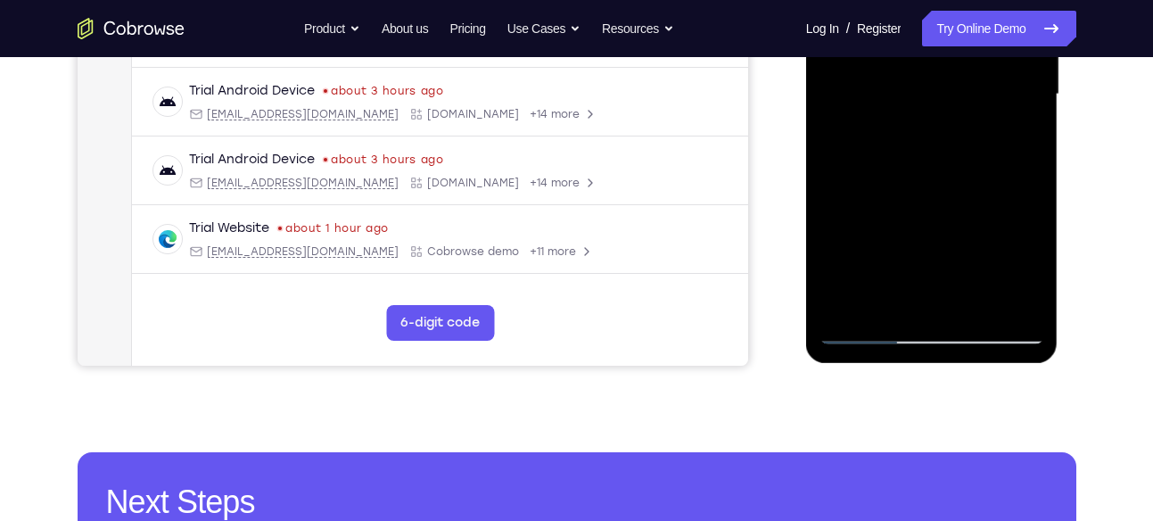
click at [883, 303] on div at bounding box center [931, 94] width 225 height 499
drag, startPoint x: 916, startPoint y: 251, endPoint x: 930, endPoint y: 193, distance: 58.8
click at [917, 244] on div at bounding box center [931, 94] width 225 height 499
drag, startPoint x: 932, startPoint y: 192, endPoint x: 929, endPoint y: 136, distance: 55.3
drag, startPoint x: 123, startPoint y: 305, endPoint x: 783, endPoint y: 157, distance: 676.1
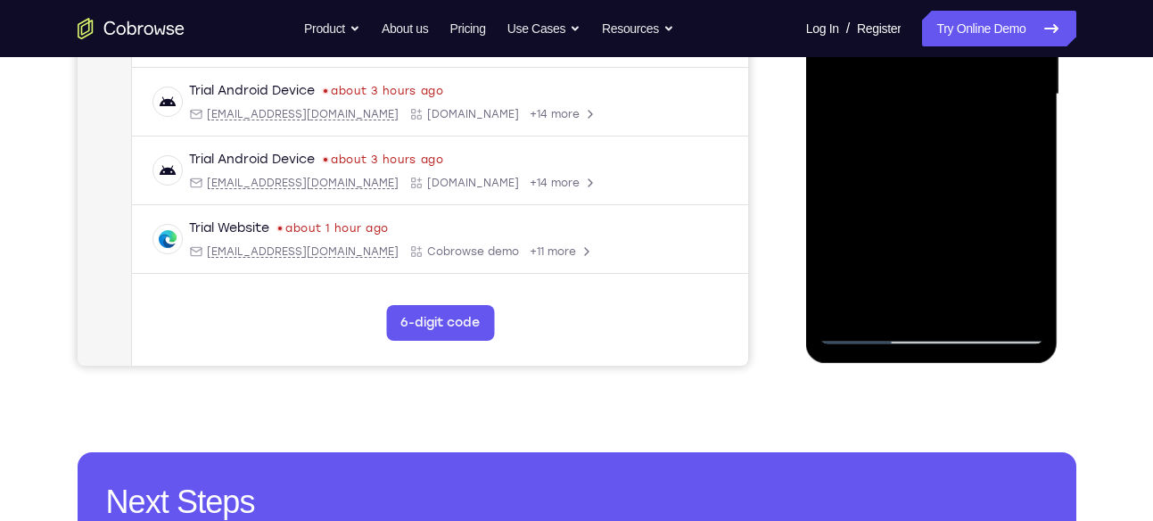
click at [783, 157] on div "Your Support Agent Your Customer Web iOS Android" at bounding box center [577, 37] width 999 height 659
drag, startPoint x: 932, startPoint y: 233, endPoint x: 935, endPoint y: 153, distance: 79.4
click at [934, 157] on div at bounding box center [931, 94] width 225 height 499
drag, startPoint x: 932, startPoint y: 267, endPoint x: 934, endPoint y: 200, distance: 66.9
click at [934, 200] on div at bounding box center [931, 94] width 225 height 499
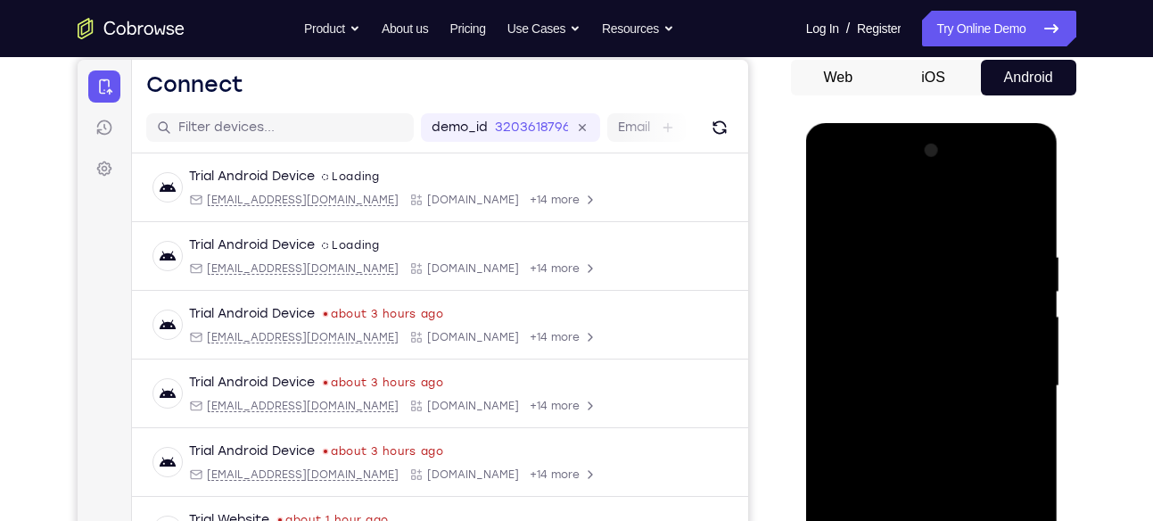
scroll to position [171, 0]
click at [1025, 178] on div at bounding box center [931, 386] width 225 height 499
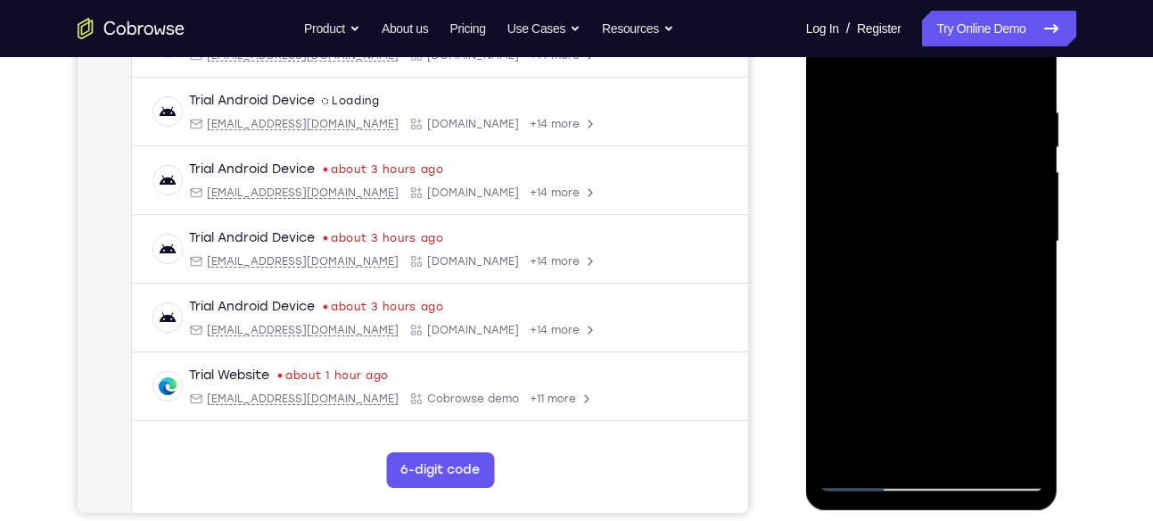
scroll to position [317, 0]
click at [964, 371] on div at bounding box center [931, 240] width 225 height 499
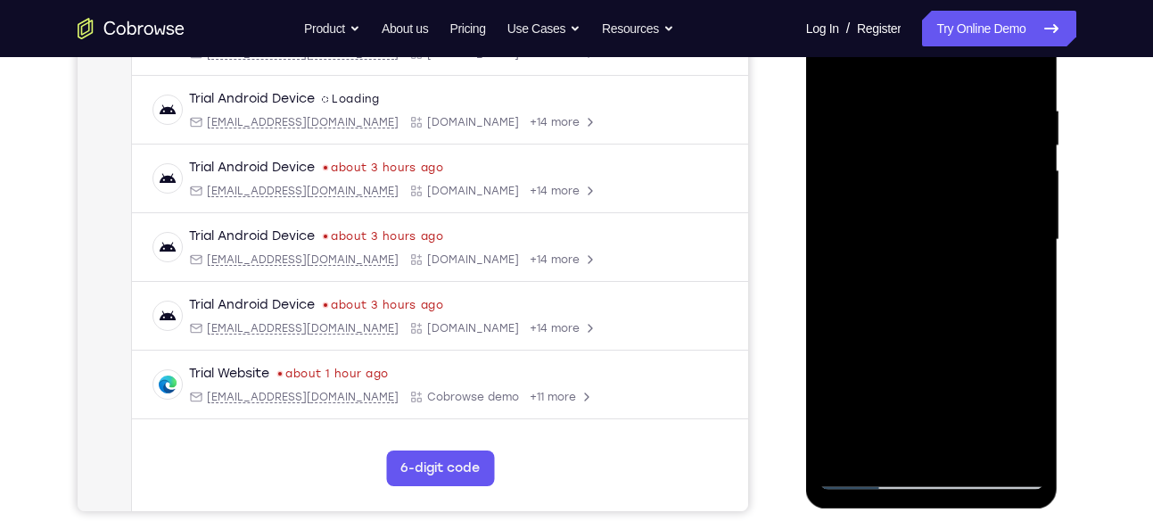
click at [1004, 271] on div at bounding box center [931, 239] width 225 height 499
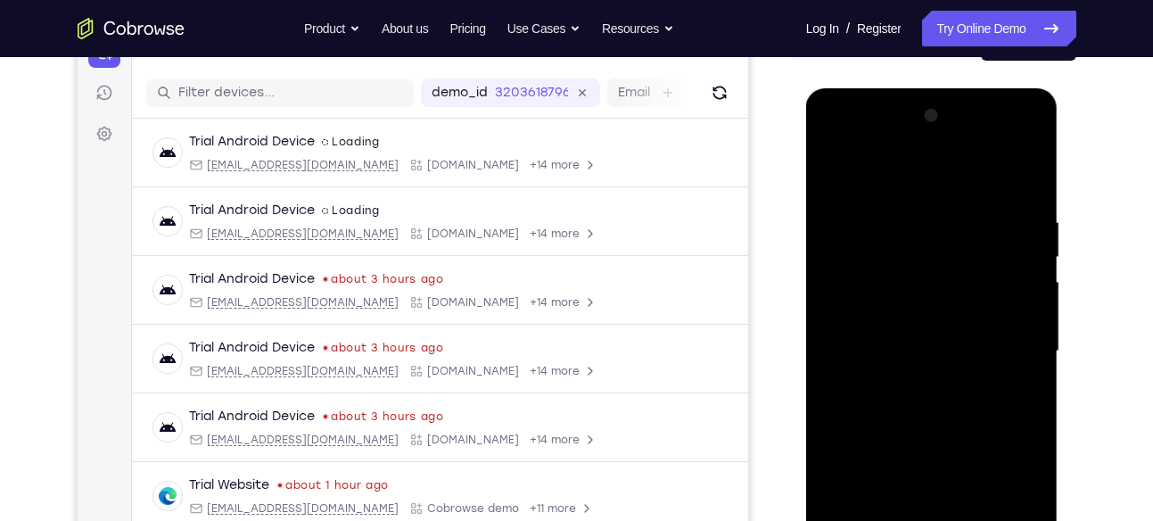
scroll to position [205, 0]
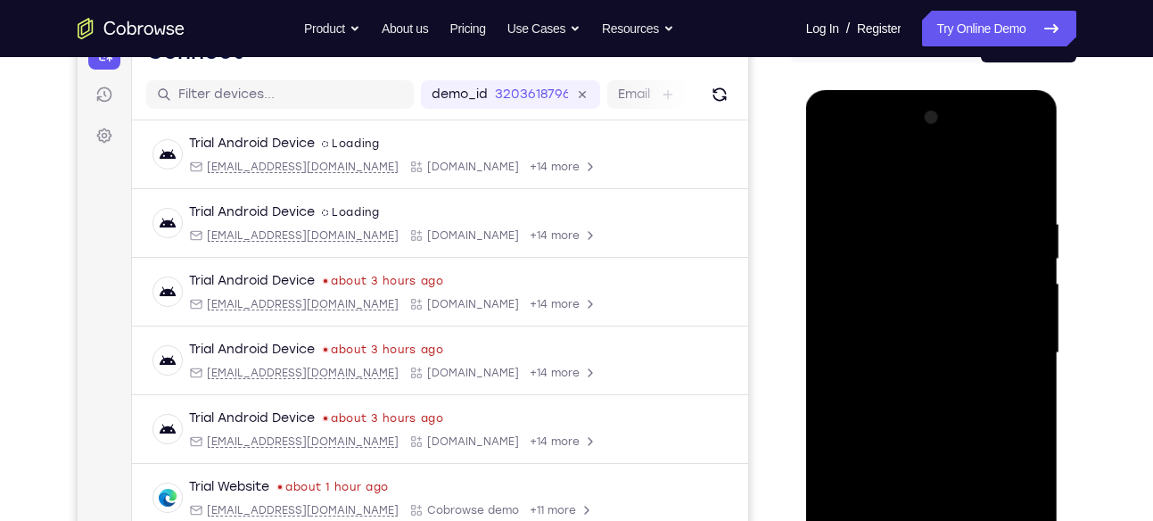
click at [1027, 139] on div at bounding box center [931, 352] width 225 height 499
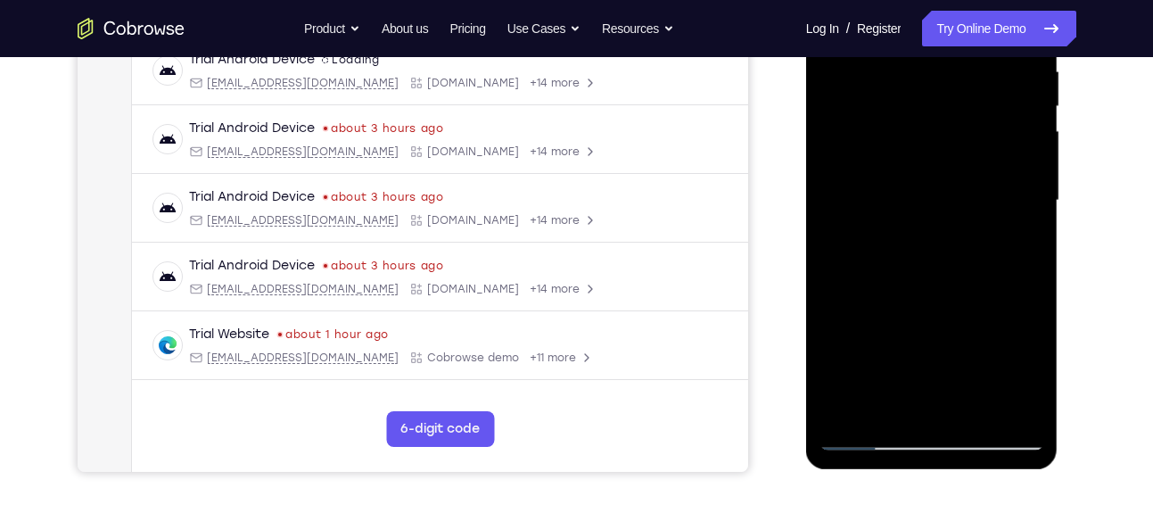
scroll to position [358, 0]
click at [959, 326] on div at bounding box center [931, 199] width 225 height 499
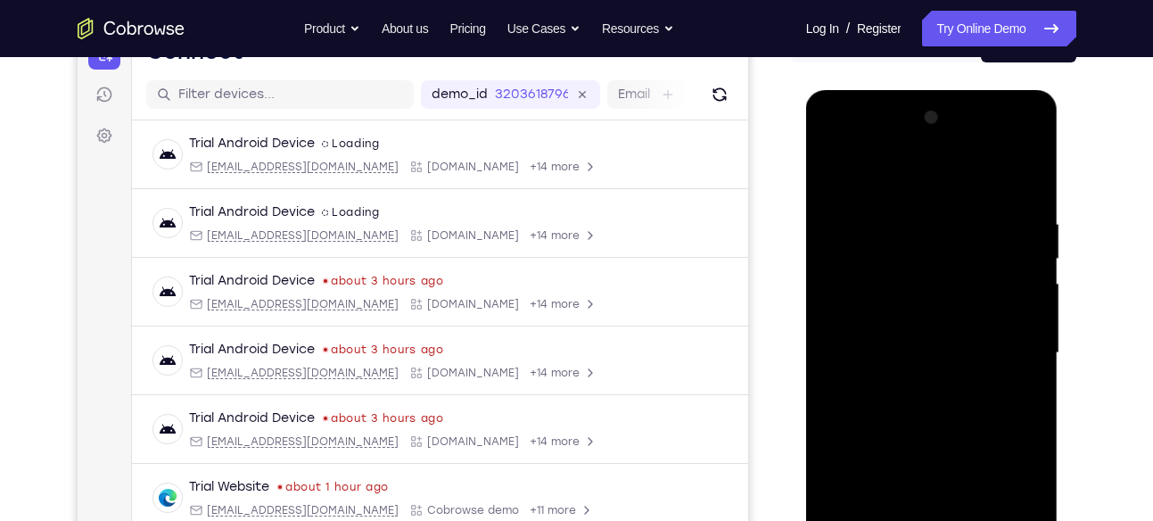
scroll to position [204, 0]
click at [1028, 144] on div at bounding box center [931, 353] width 225 height 499
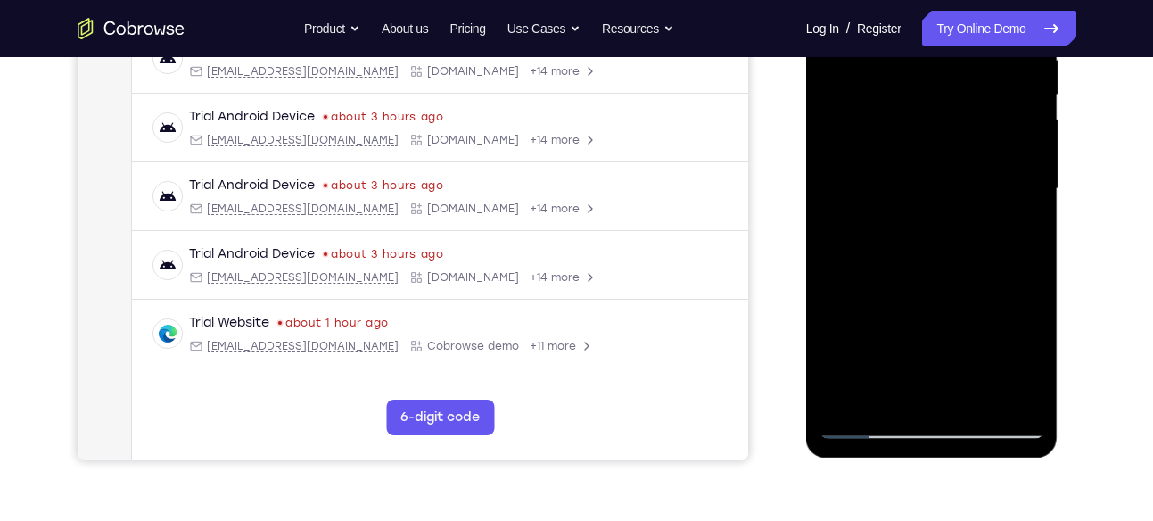
click at [954, 316] on div at bounding box center [931, 188] width 225 height 499
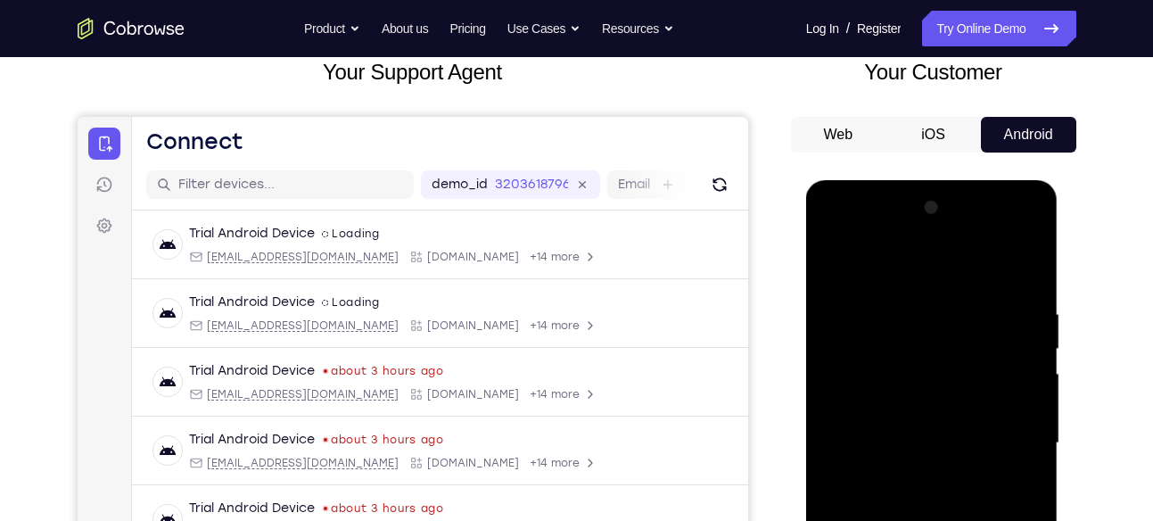
scroll to position [112, 0]
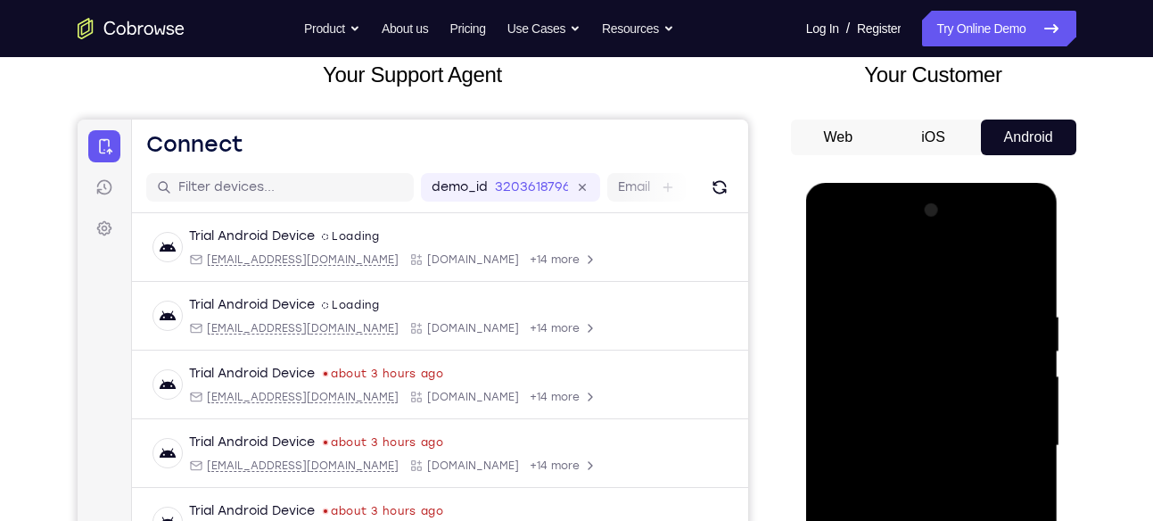
click at [1014, 261] on div at bounding box center [931, 445] width 225 height 499
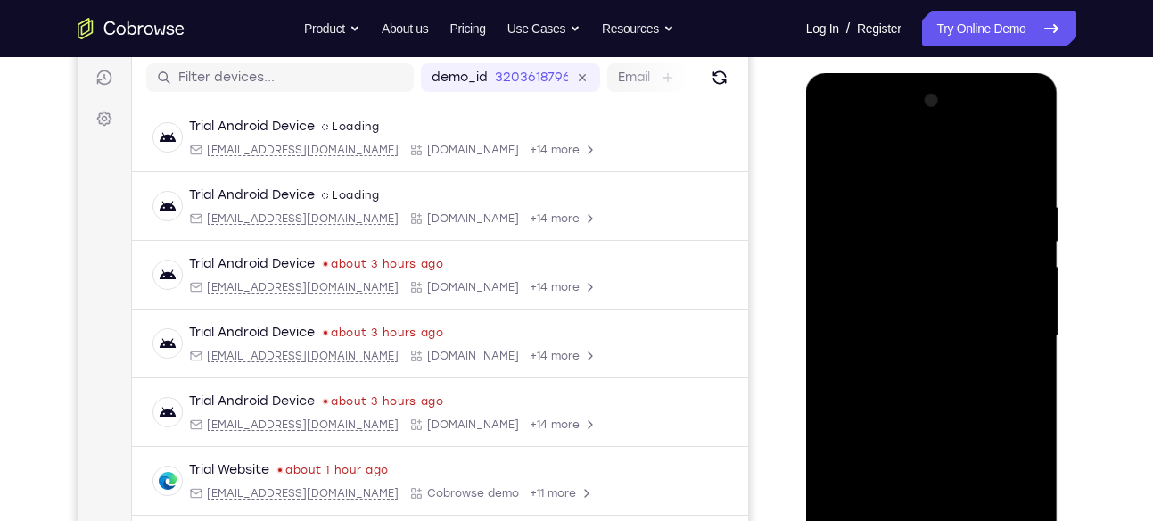
scroll to position [218, 0]
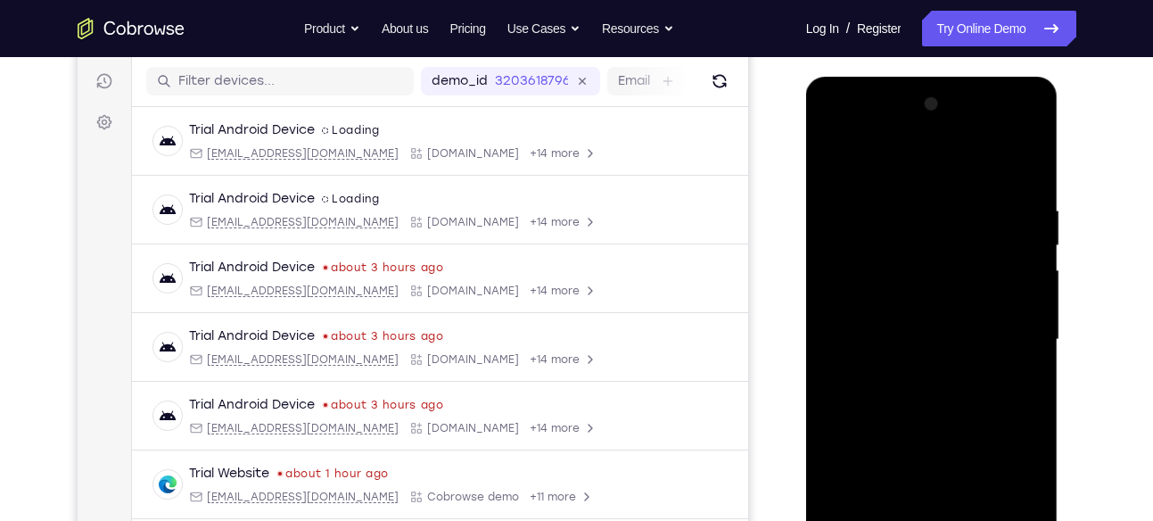
click at [957, 269] on div at bounding box center [931, 339] width 225 height 499
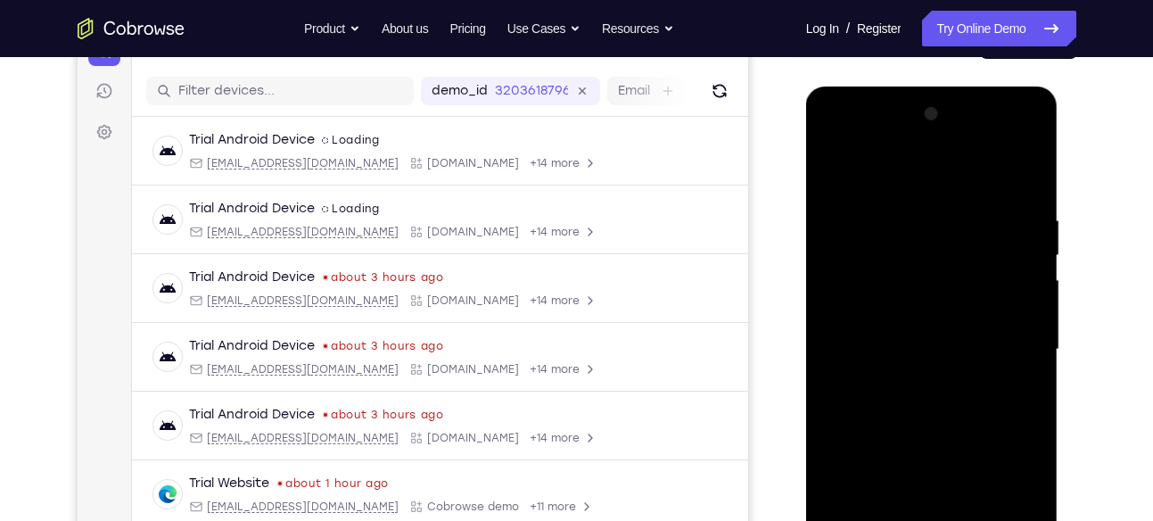
scroll to position [152, 0]
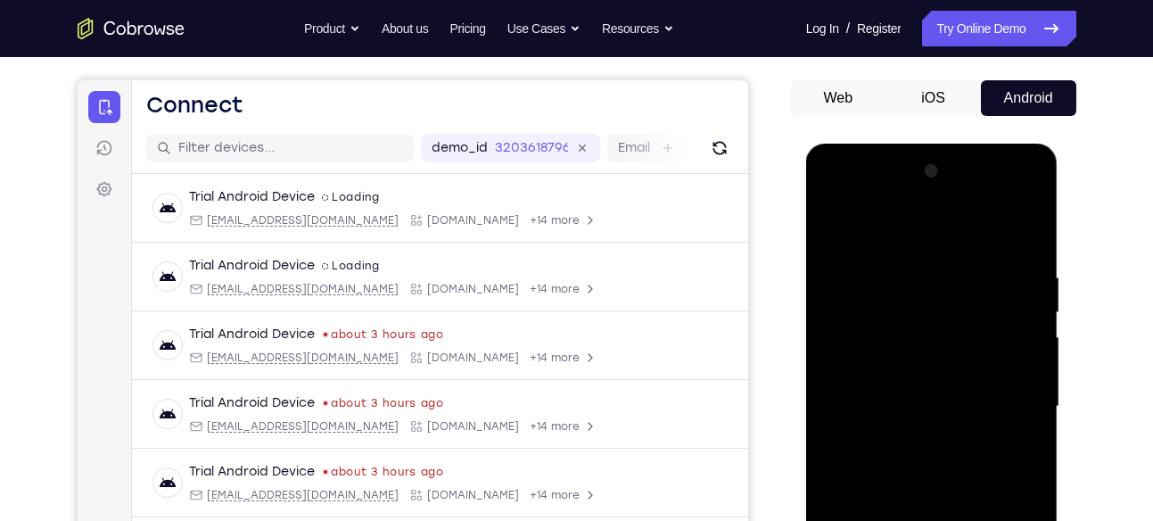
click at [980, 262] on div at bounding box center [931, 406] width 225 height 499
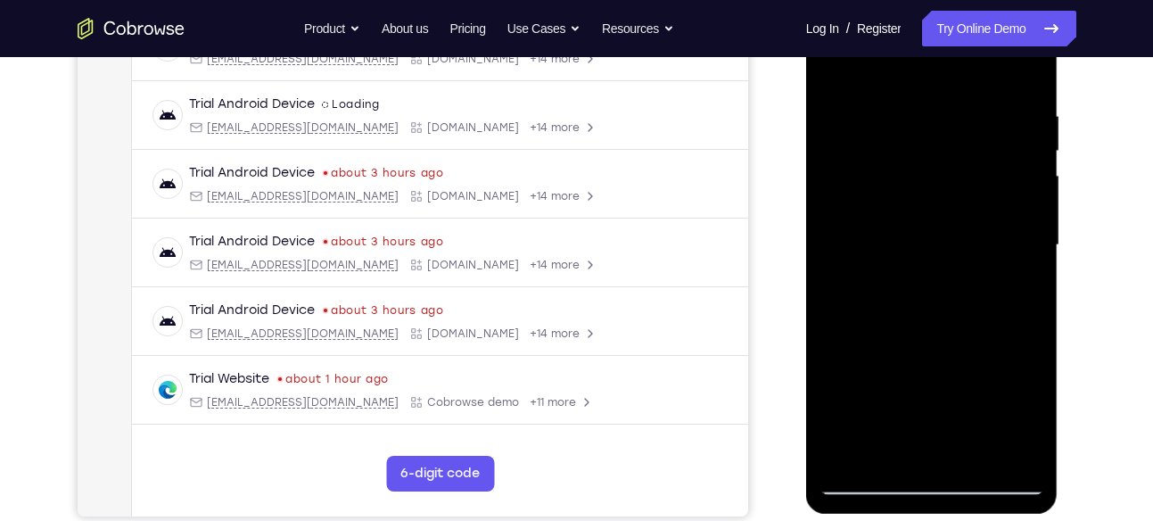
scroll to position [312, 0]
drag, startPoint x: 905, startPoint y: 259, endPoint x: 908, endPoint y: 407, distance: 148.9
click at [908, 407] on div at bounding box center [931, 245] width 225 height 499
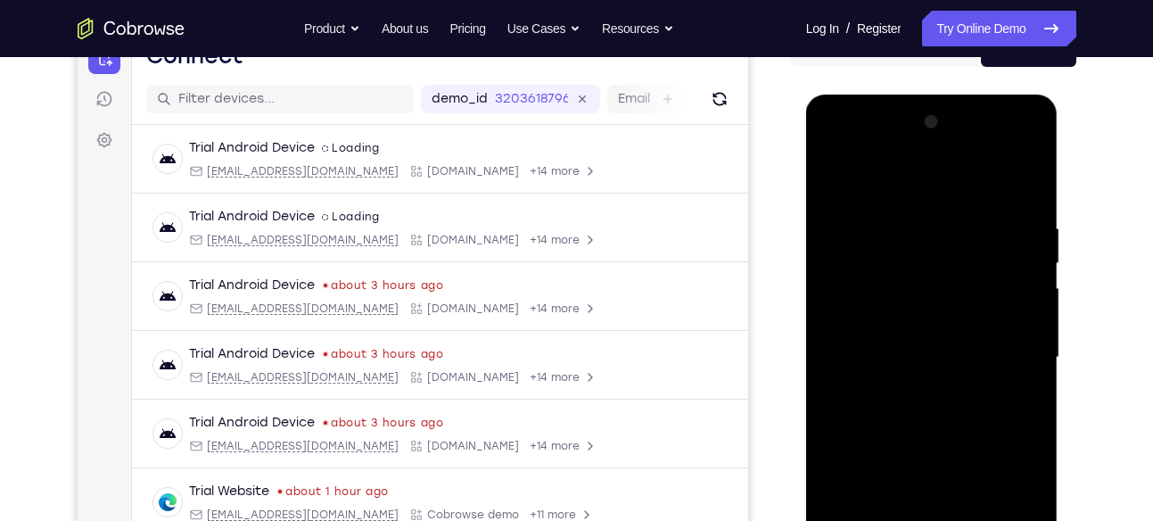
scroll to position [200, 0]
click at [975, 179] on div at bounding box center [931, 358] width 225 height 499
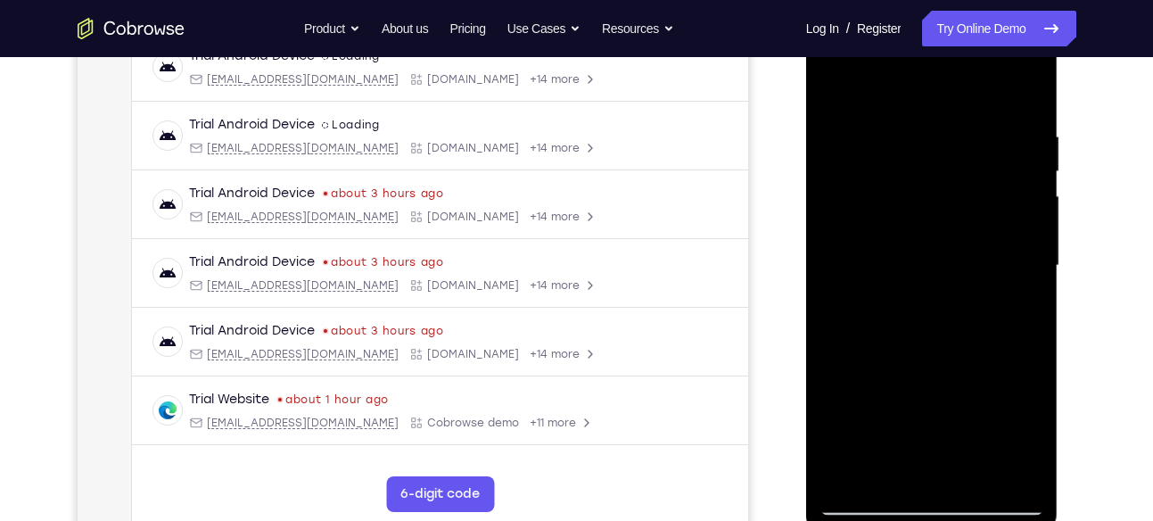
scroll to position [294, 0]
click at [925, 215] on div at bounding box center [931, 263] width 225 height 499
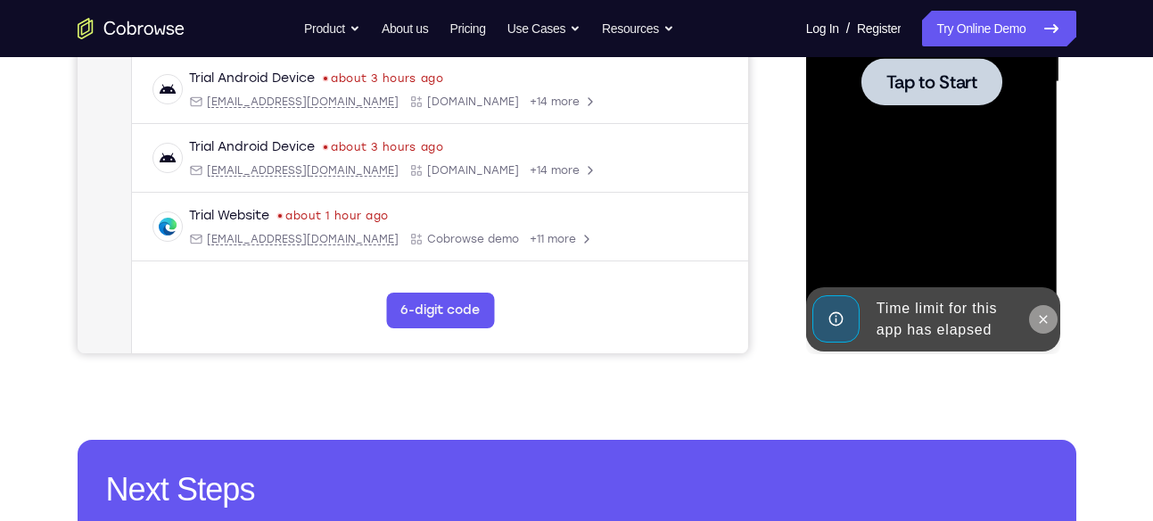
scroll to position [477, 0]
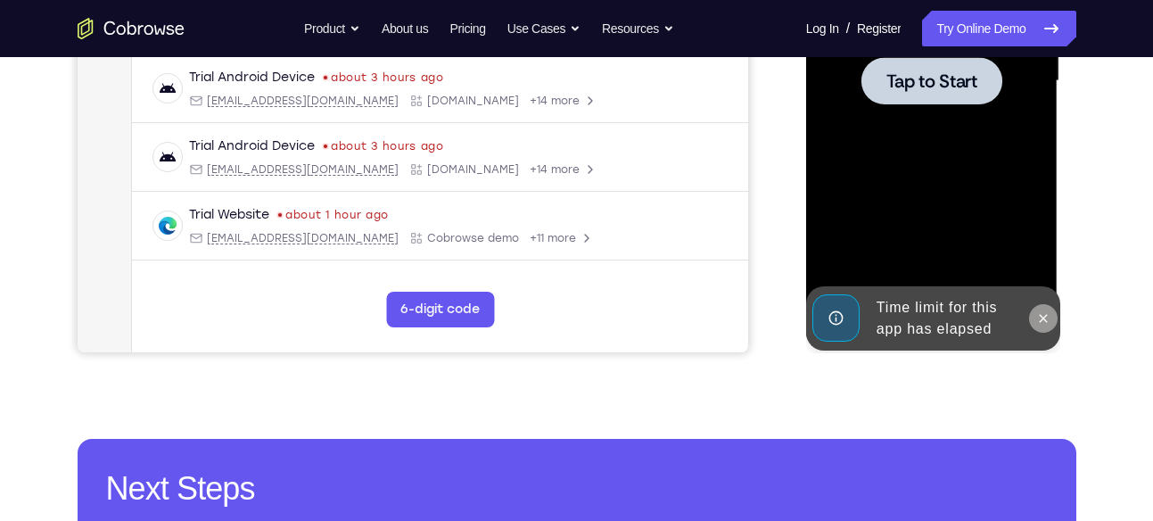
click at [1041, 323] on icon at bounding box center [1043, 318] width 14 height 14
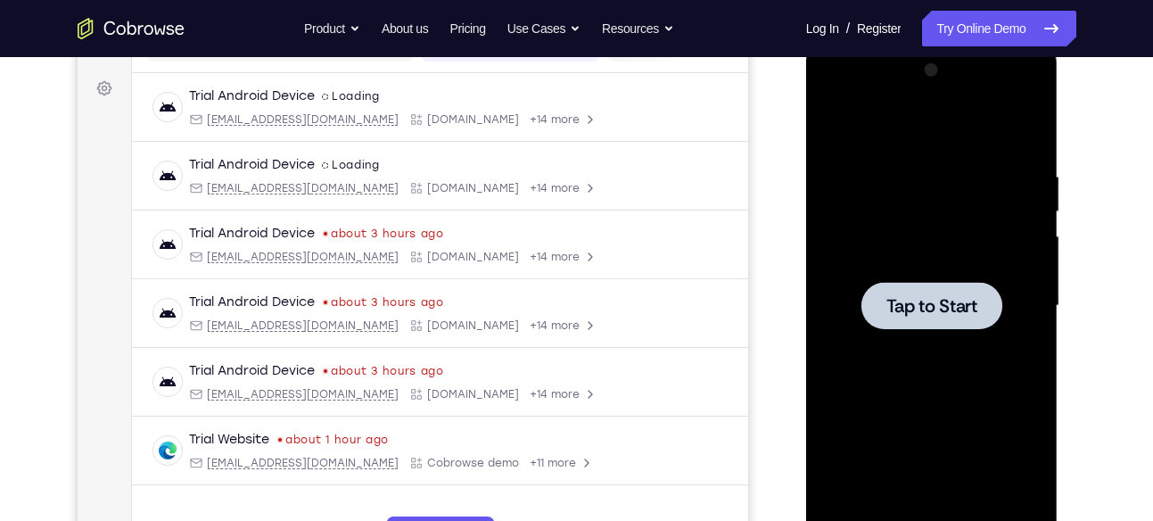
scroll to position [251, 0]
drag, startPoint x: 934, startPoint y: 553, endPoint x: 934, endPoint y: 327, distance: 225.6
click at [934, 327] on div at bounding box center [931, 306] width 141 height 47
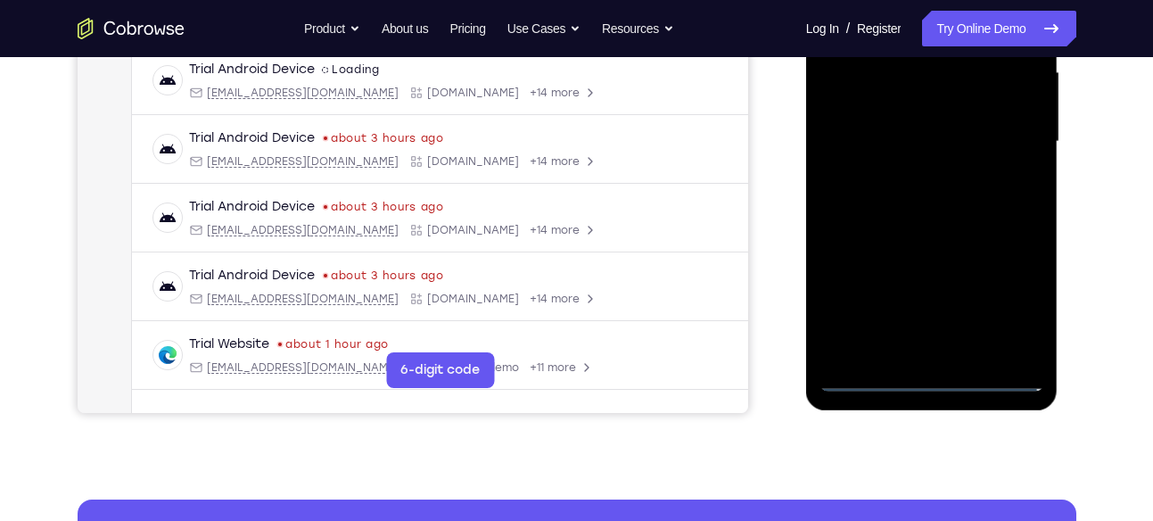
scroll to position [417, 0]
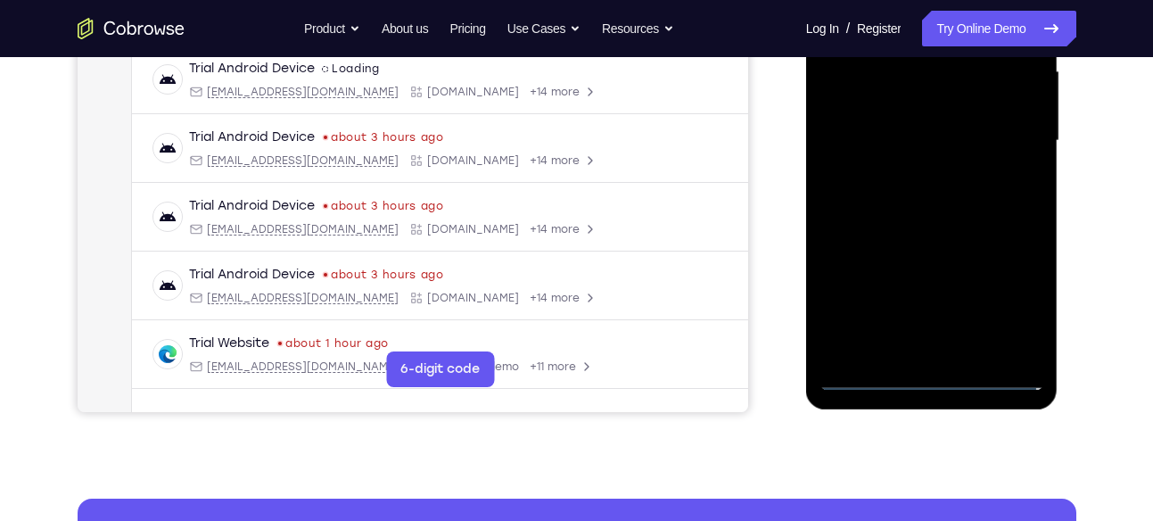
click at [933, 376] on div at bounding box center [931, 140] width 225 height 499
click at [999, 302] on div at bounding box center [931, 140] width 225 height 499
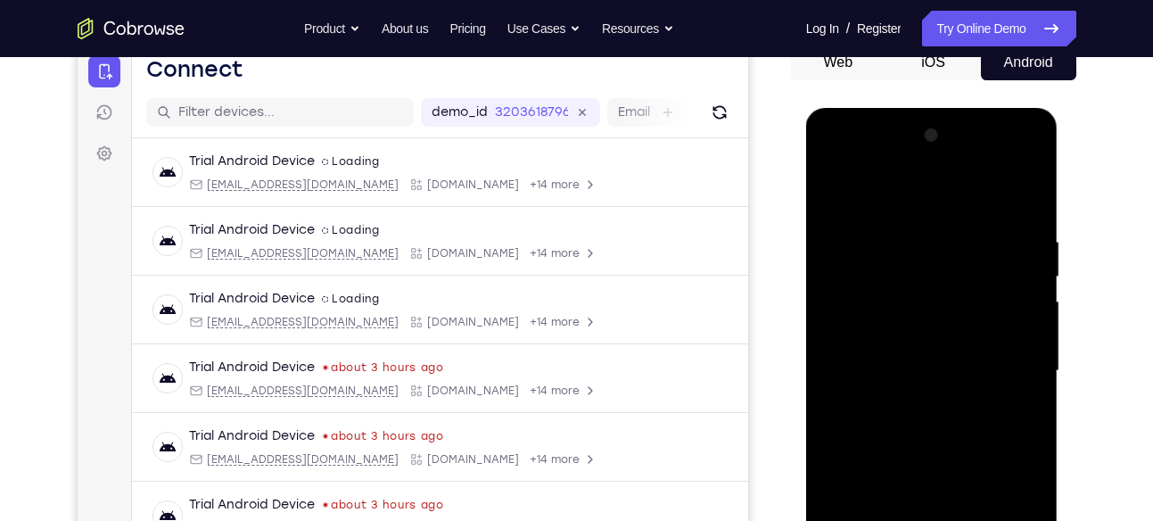
scroll to position [186, 0]
click at [854, 165] on div at bounding box center [931, 371] width 225 height 499
click at [853, 325] on div at bounding box center [931, 371] width 225 height 499
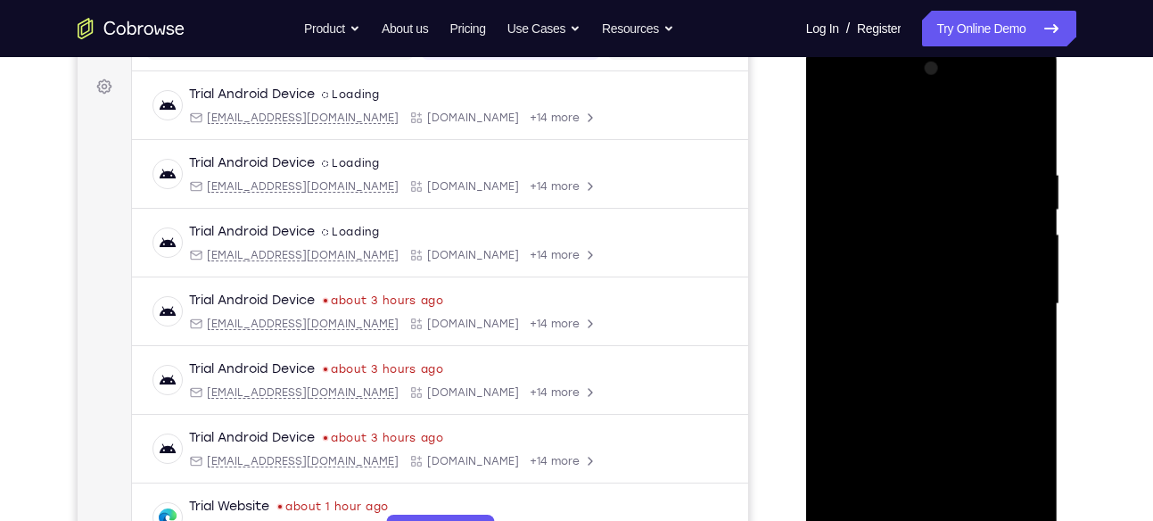
scroll to position [258, 0]
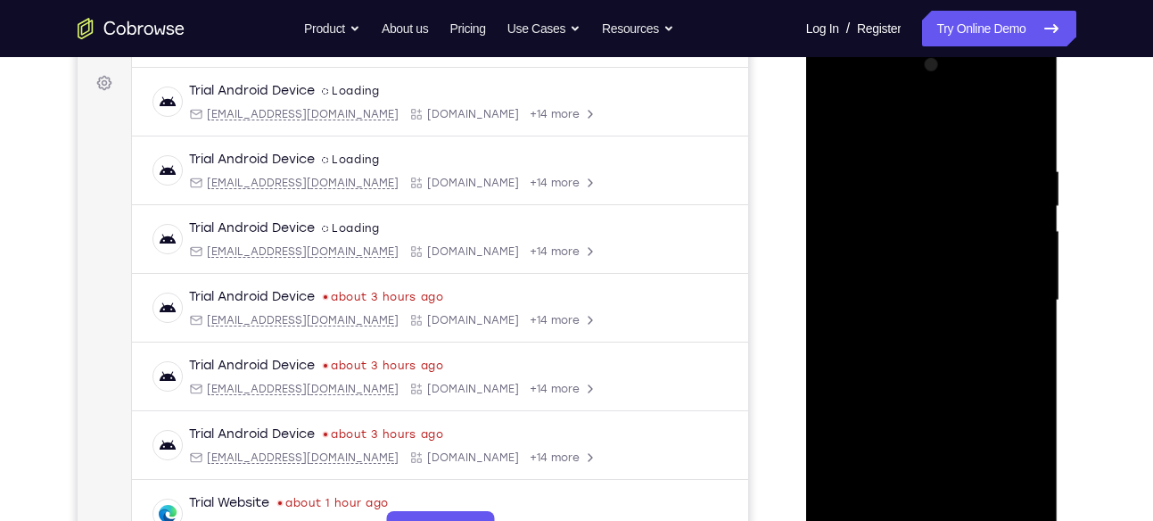
click at [886, 302] on div at bounding box center [931, 300] width 225 height 499
click at [895, 286] on div at bounding box center [931, 300] width 225 height 499
click at [912, 313] on div at bounding box center [931, 300] width 225 height 499
click at [941, 339] on div at bounding box center [931, 300] width 225 height 499
click at [905, 253] on div at bounding box center [931, 300] width 225 height 499
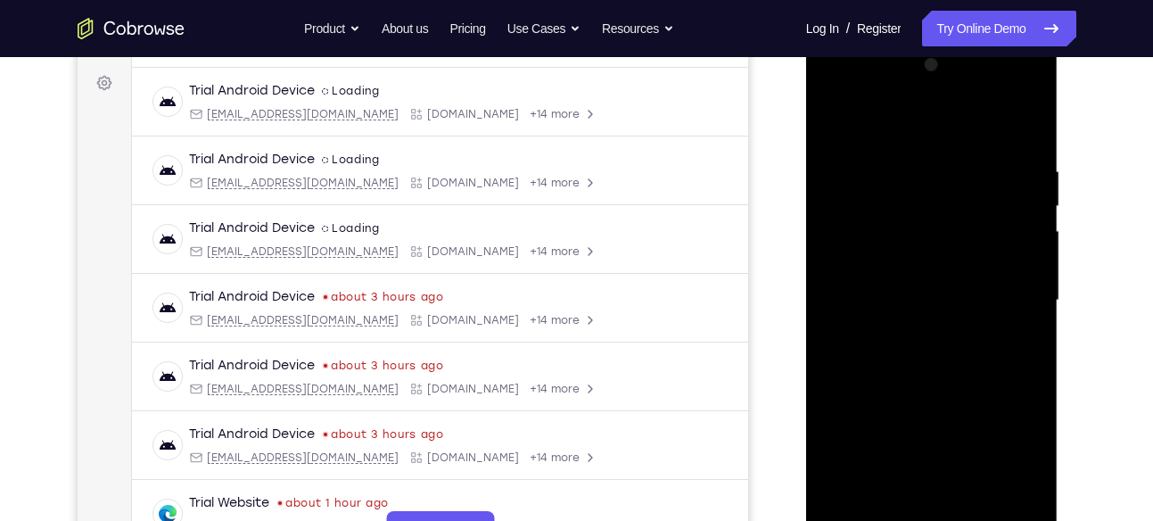
click at [911, 316] on div at bounding box center [931, 300] width 225 height 499
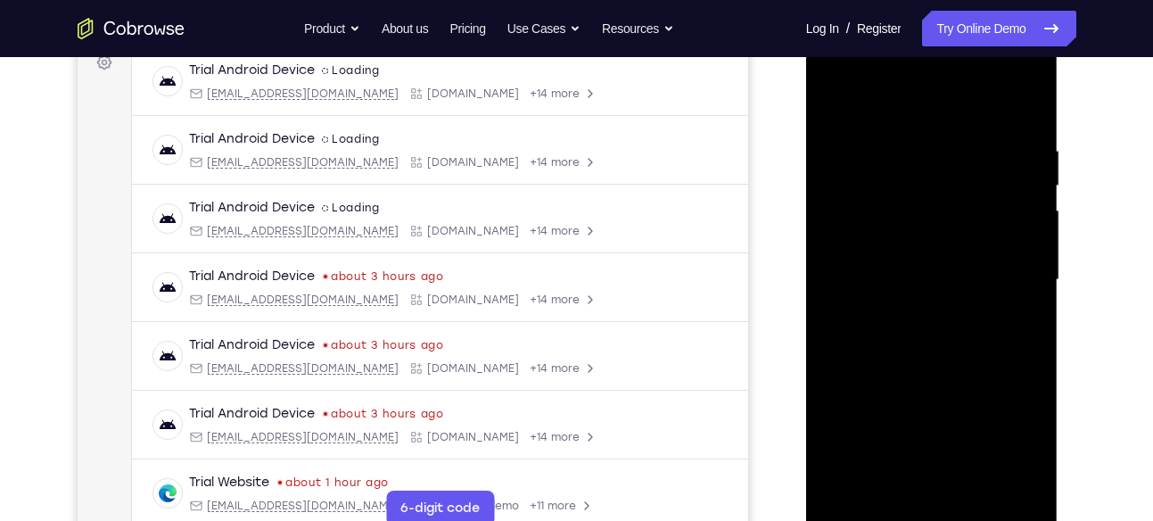
scroll to position [280, 0]
click at [924, 348] on div at bounding box center [931, 278] width 225 height 499
click at [919, 322] on div at bounding box center [931, 278] width 225 height 499
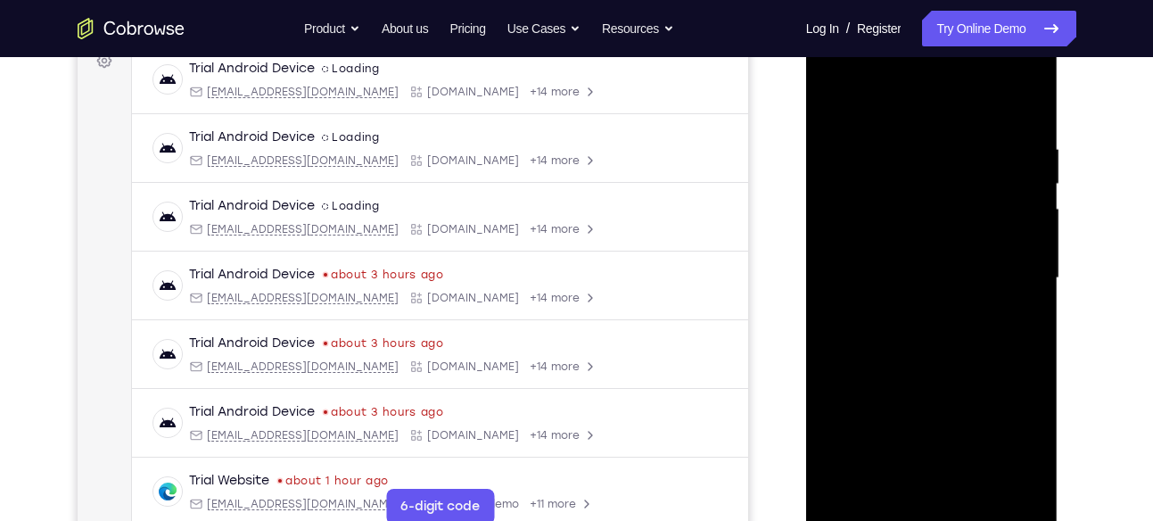
click at [919, 322] on div at bounding box center [931, 278] width 225 height 499
click at [1023, 263] on div at bounding box center [931, 278] width 225 height 499
click at [908, 299] on div at bounding box center [931, 278] width 225 height 499
click at [922, 349] on div at bounding box center [931, 278] width 225 height 499
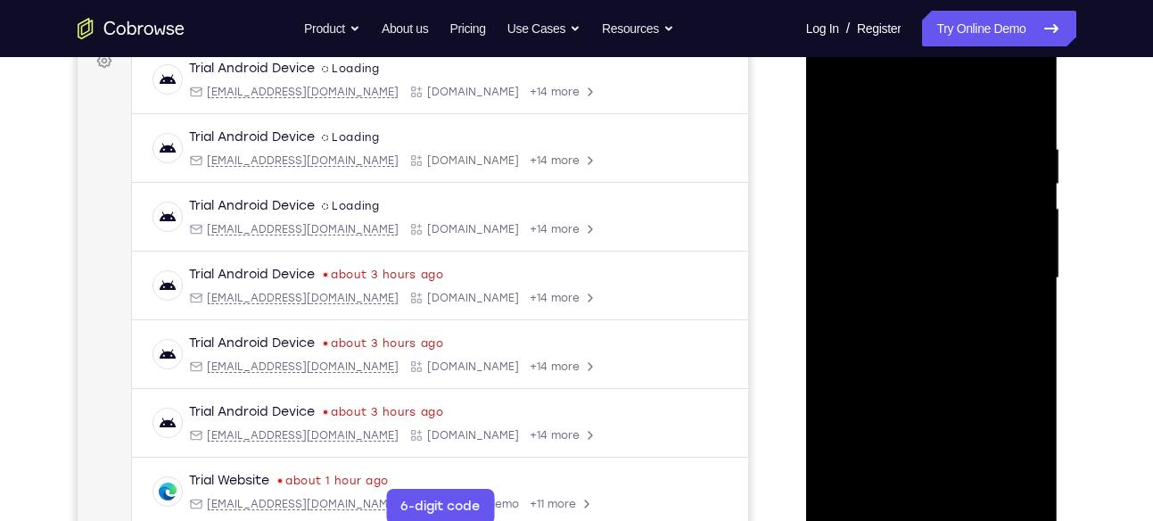
click at [925, 324] on div at bounding box center [931, 278] width 225 height 499
click at [900, 312] on div at bounding box center [931, 278] width 225 height 499
click at [926, 299] on div at bounding box center [931, 278] width 225 height 499
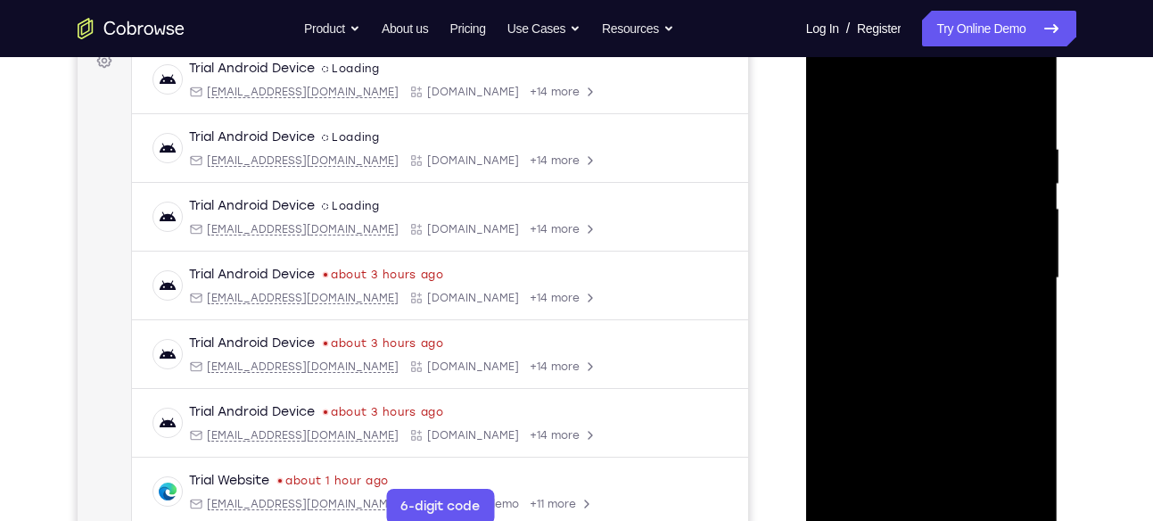
click at [926, 299] on div at bounding box center [931, 278] width 225 height 499
click at [949, 356] on div at bounding box center [931, 278] width 225 height 499
click at [940, 325] on div at bounding box center [931, 278] width 225 height 499
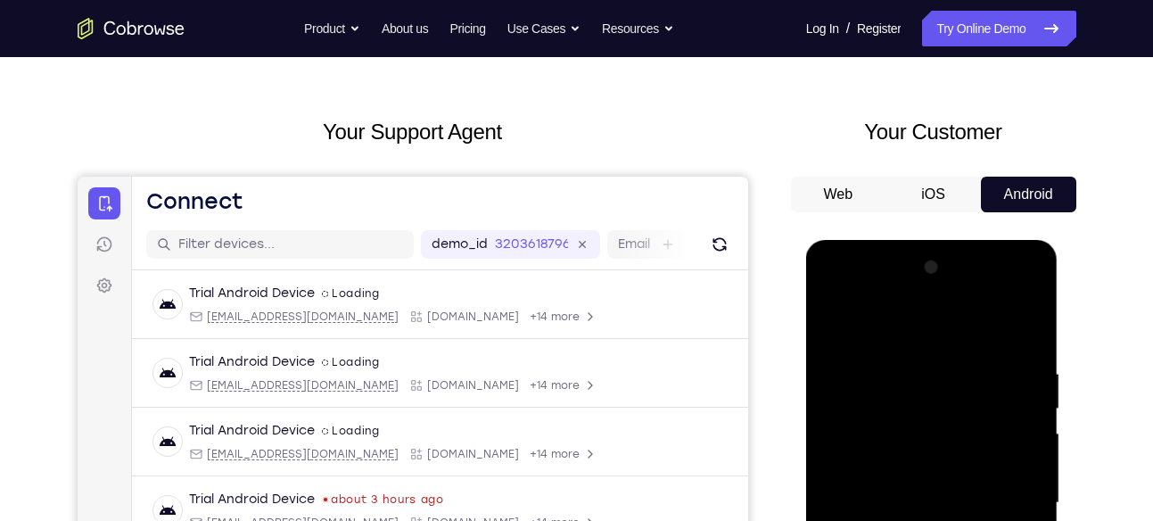
scroll to position [0, 0]
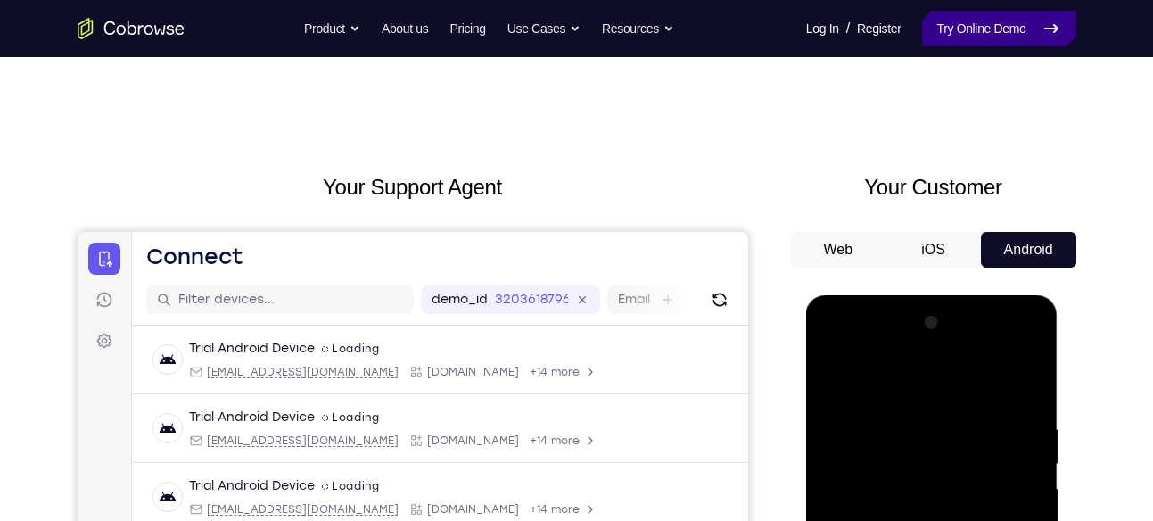
click at [957, 29] on link "Try Online Demo" at bounding box center [998, 29] width 153 height 36
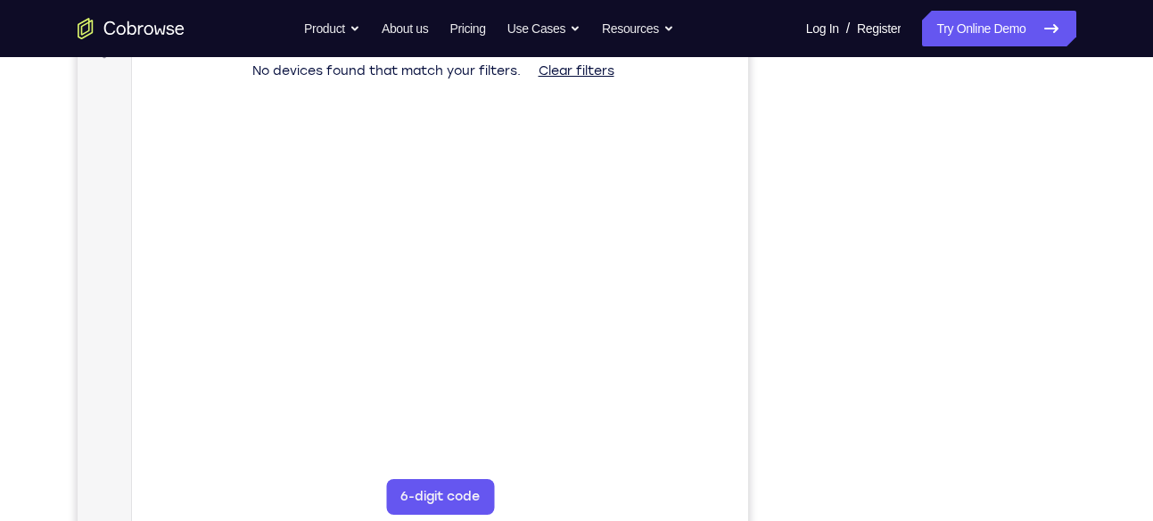
scroll to position [414, 0]
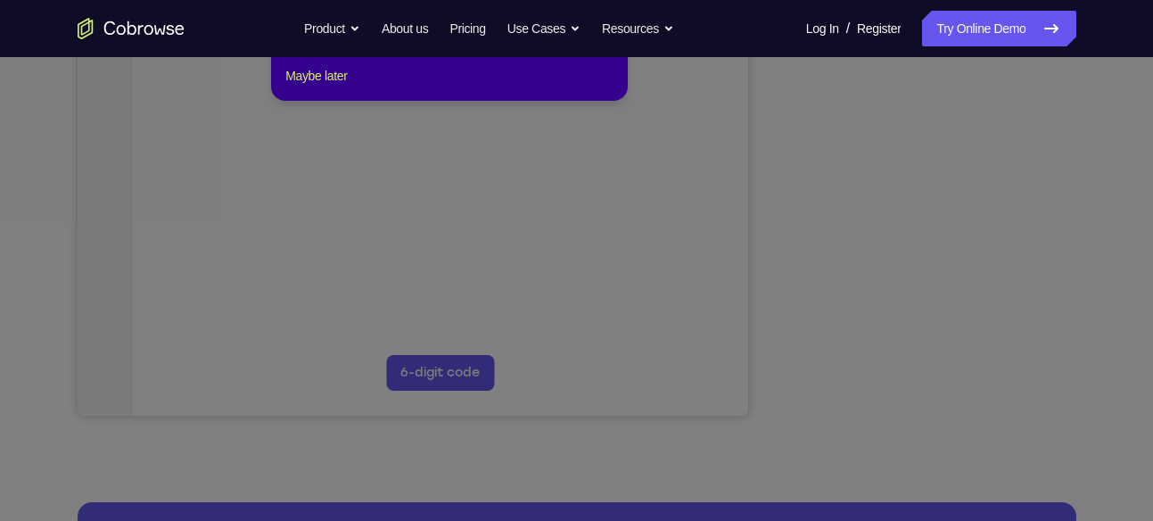
click at [1014, 295] on icon at bounding box center [583, 225] width 1166 height 591
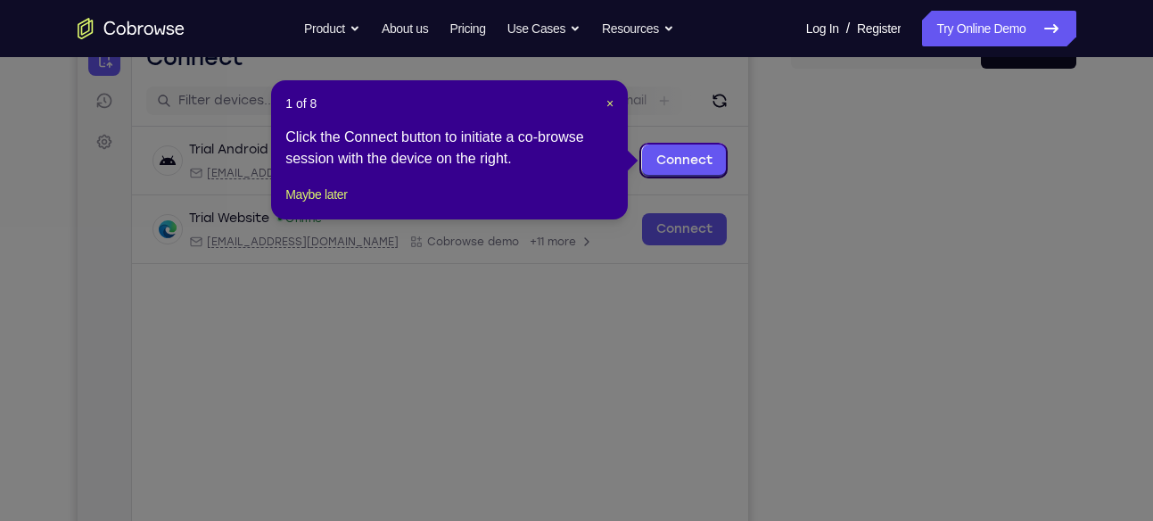
scroll to position [198, 0]
click at [614, 101] on div "1 of 8 × Click the Connect button to initiate a co-browse session with the devi…" at bounding box center [449, 150] width 357 height 139
click at [608, 102] on span "×" at bounding box center [609, 104] width 7 height 14
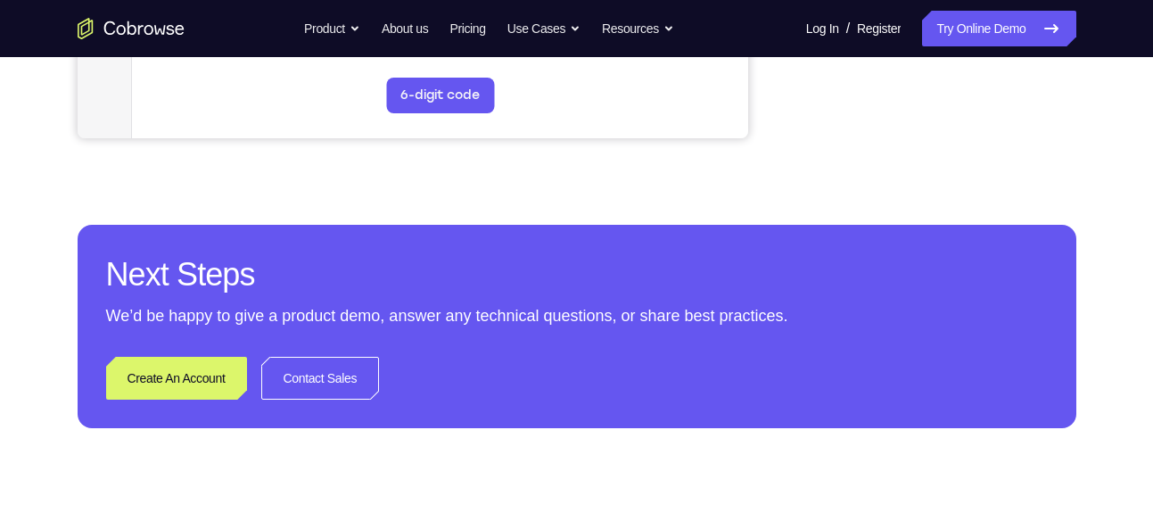
scroll to position [694, 0]
